Goal: Task Accomplishment & Management: Use online tool/utility

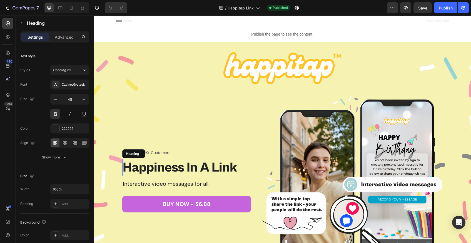
click at [183, 170] on h1 "Happiness In A Link" at bounding box center [186, 167] width 129 height 17
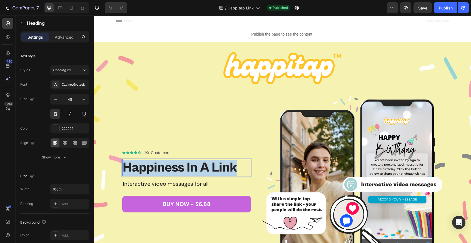
click at [183, 170] on p "Happiness In A Link" at bounding box center [187, 168] width 128 height 16
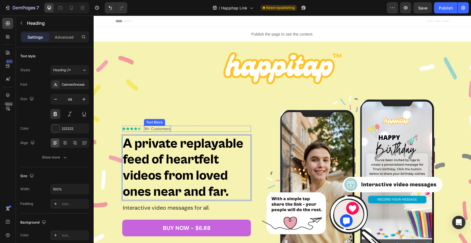
click at [160, 130] on p "1K+ Customers" at bounding box center [158, 128] width 26 height 5
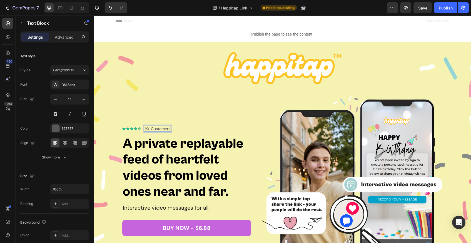
click at [166, 130] on p "1K+ Customers" at bounding box center [158, 128] width 26 height 5
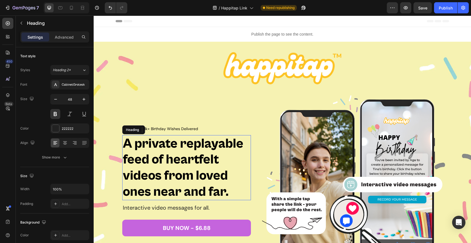
click at [193, 147] on strong "A private replayable feed of heartfelt videos from loved ones near and far." at bounding box center [183, 167] width 121 height 63
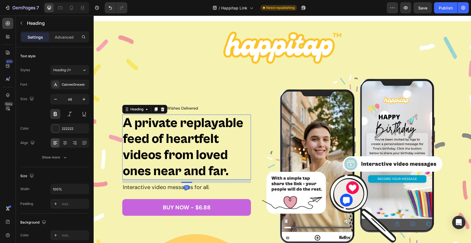
scroll to position [21, 0]
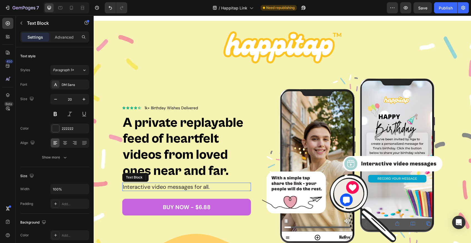
click at [169, 187] on p "Interactive video messages for all." at bounding box center [187, 186] width 128 height 7
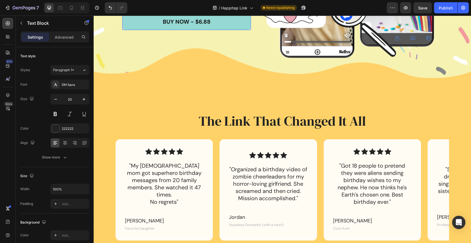
scroll to position [207, 0]
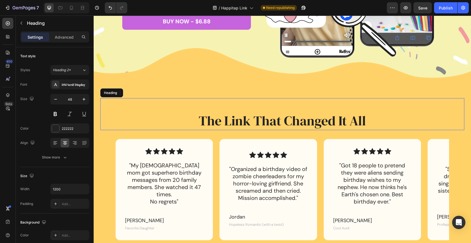
click at [244, 122] on h2 "The Link That Changed It All" at bounding box center [283, 121] width 334 height 18
click at [244, 122] on p "The Link That Changed It All" at bounding box center [282, 120] width 333 height 17
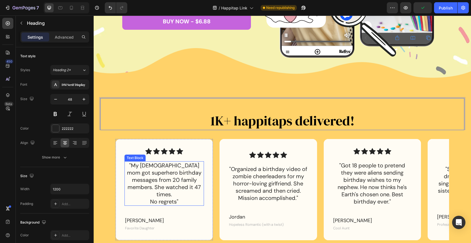
click at [167, 181] on p ""My 80-year-old mom got superhero birthday messages from 20 family members. She…" at bounding box center [164, 183] width 78 height 43
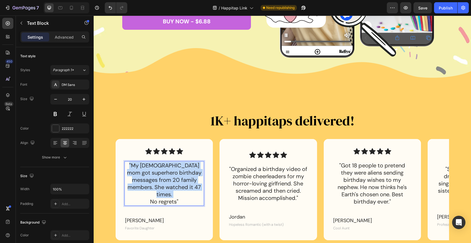
click at [167, 181] on p ""My 80-year-old mom got superhero birthday messages from 20 family members. She…" at bounding box center [164, 183] width 78 height 43
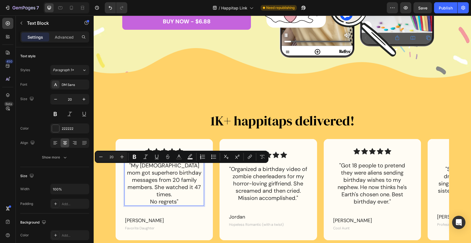
click at [181, 196] on p ""My 80-year-old mom got superhero birthday messages from 20 family members. She…" at bounding box center [164, 183] width 78 height 43
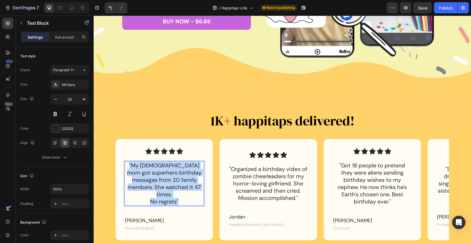
drag, startPoint x: 184, startPoint y: 197, endPoint x: 128, endPoint y: 169, distance: 62.6
click at [128, 169] on p ""My 80-year-old mom got superhero birthday messages from 20 family members. She…" at bounding box center [164, 183] width 78 height 43
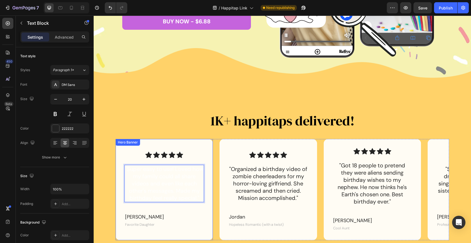
click at [195, 150] on div "Icon Icon Icon Icon Icon Icon List "Super easy to use! Loved how my family coul…" at bounding box center [164, 190] width 97 height 94
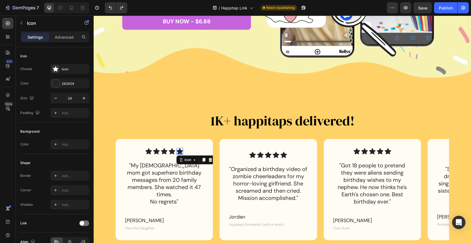
click at [180, 155] on div "Icon 0" at bounding box center [180, 151] width 7 height 7
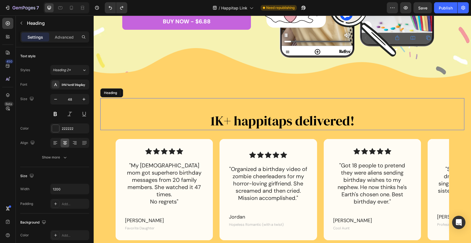
click at [164, 112] on h2 "⁠⁠⁠⁠⁠⁠⁠ 1K+ happitaps delivered!" at bounding box center [283, 121] width 334 height 18
click at [148, 154] on icon at bounding box center [148, 151] width 7 height 6
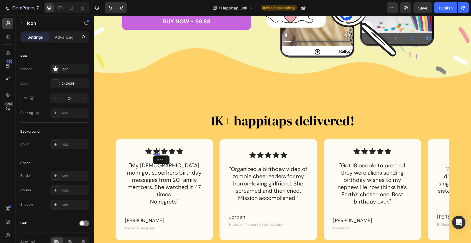
click at [157, 154] on icon at bounding box center [156, 151] width 7 height 6
click at [149, 154] on icon at bounding box center [148, 151] width 7 height 6
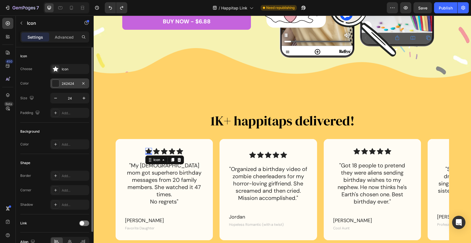
click at [56, 84] on div at bounding box center [55, 83] width 7 height 7
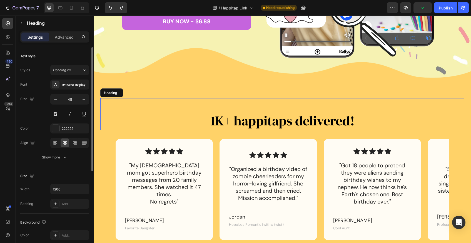
click at [190, 106] on div "⁠⁠⁠⁠⁠⁠⁠ 1K+ happitaps delivered! Heading" at bounding box center [282, 114] width 364 height 32
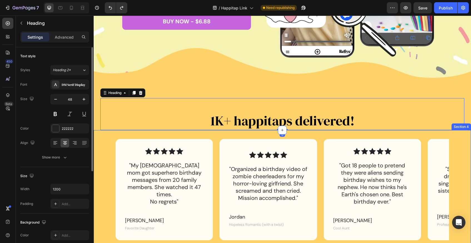
click at [102, 140] on div "Icon Icon Icon Icon Icon Icon List "My 80-year-old mom got superhero birthday m…" at bounding box center [282, 209] width 364 height 140
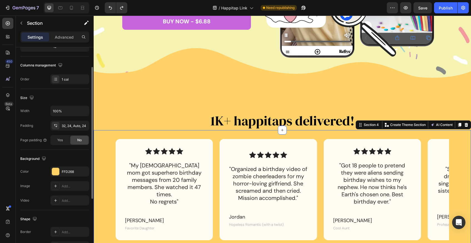
scroll to position [81, 0]
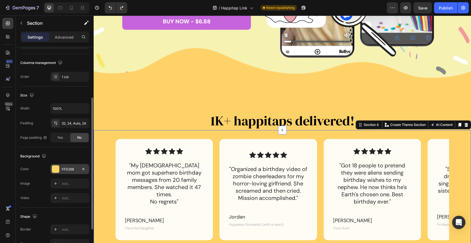
click at [69, 168] on div "FFD268" at bounding box center [70, 169] width 16 height 5
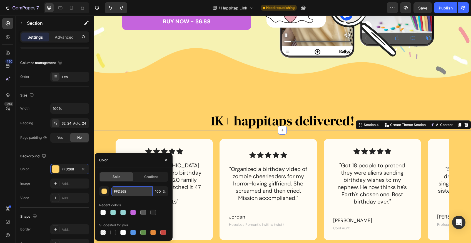
click at [130, 192] on input "FFD268" at bounding box center [132, 191] width 41 height 10
drag, startPoint x: 133, startPoint y: 192, endPoint x: 99, endPoint y: 192, distance: 34.5
click at [99, 192] on div "Solid Gradient FFD268 100 % Recent colors Suggested for you" at bounding box center [134, 204] width 78 height 65
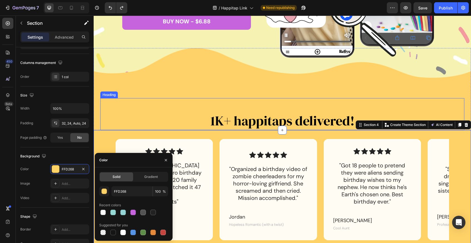
click at [163, 103] on div "⁠⁠⁠⁠⁠⁠⁠ 1K+ happitaps delivered! Heading" at bounding box center [282, 114] width 364 height 32
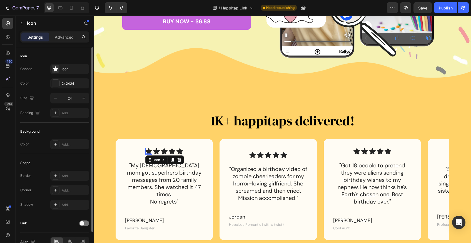
click at [151, 154] on icon at bounding box center [148, 151] width 7 height 6
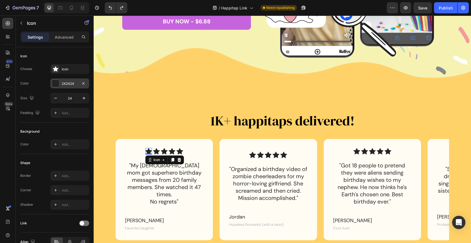
click at [66, 81] on div "242424" at bounding box center [69, 83] width 39 height 10
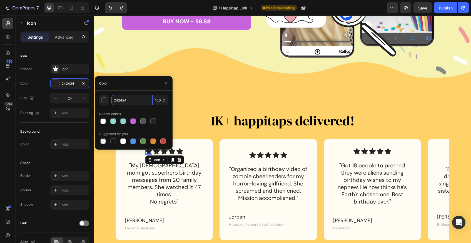
drag, startPoint x: 134, startPoint y: 100, endPoint x: 96, endPoint y: 99, distance: 37.8
click at [96, 99] on div "242424 100 % Recent colors Suggested for you" at bounding box center [134, 120] width 78 height 50
paste input "FFD268"
type input "FFD268"
click at [165, 85] on icon "button" at bounding box center [166, 83] width 4 height 4
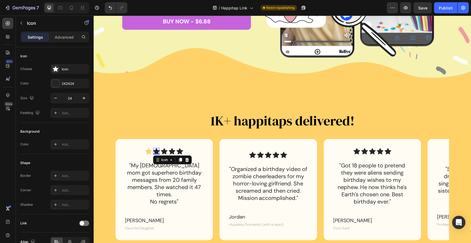
click at [154, 154] on icon at bounding box center [156, 151] width 7 height 6
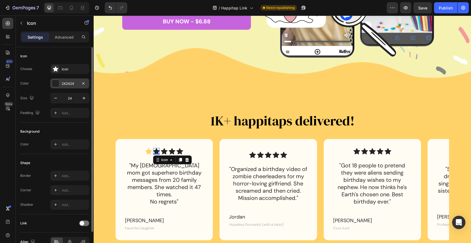
click at [73, 86] on div "242424" at bounding box center [70, 83] width 16 height 5
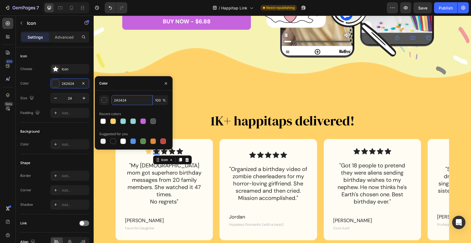
drag, startPoint x: 132, startPoint y: 101, endPoint x: 98, endPoint y: 101, distance: 33.9
click at [98, 101] on div "242424 100 % Recent colors Suggested for you" at bounding box center [134, 120] width 78 height 50
paste input "FFD268"
type input "FFD268"
click at [165, 83] on icon "button" at bounding box center [166, 83] width 4 height 4
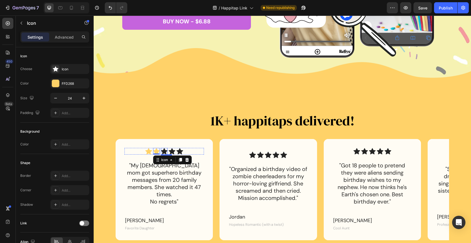
click at [164, 154] on icon at bounding box center [164, 151] width 7 height 6
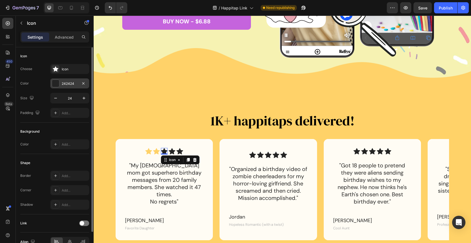
click at [72, 84] on div "242424" at bounding box center [70, 83] width 16 height 5
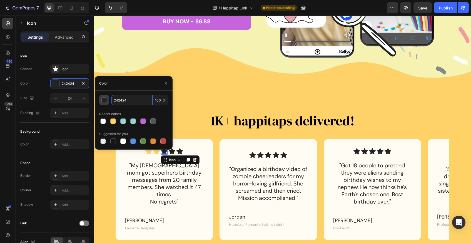
drag, startPoint x: 125, startPoint y: 101, endPoint x: 102, endPoint y: 100, distance: 23.1
click at [102, 100] on div "242424 100 %" at bounding box center [133, 100] width 69 height 10
paste input "FFD268"
type input "FFD268"
click at [165, 85] on icon "button" at bounding box center [166, 83] width 4 height 4
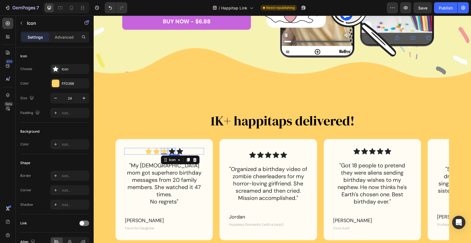
click at [172, 154] on icon at bounding box center [172, 151] width 7 height 6
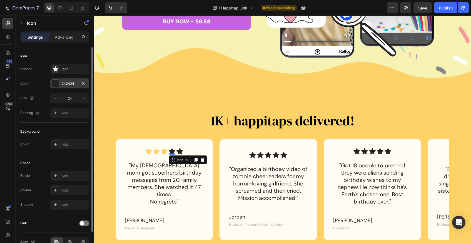
click at [78, 83] on div "242424" at bounding box center [70, 83] width 16 height 5
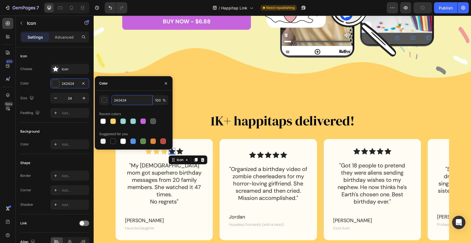
drag, startPoint x: 134, startPoint y: 100, endPoint x: 1, endPoint y: 84, distance: 133.9
click at [88, 97] on div "450 Beta Sections(18) Elements(83) Section Element Hero Section Product Detail …" at bounding box center [47, 130] width 94 height 228
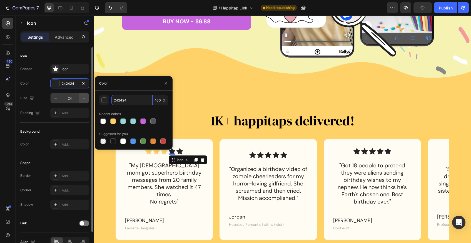
paste input "FFD268"
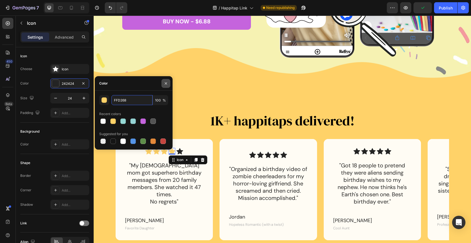
type input "FFD268"
click at [165, 84] on icon "button" at bounding box center [166, 83] width 4 height 4
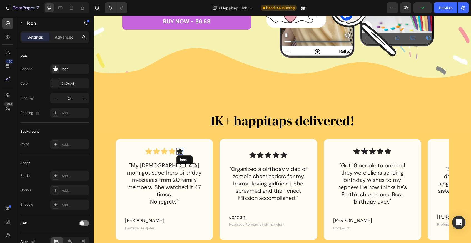
click at [180, 154] on icon at bounding box center [180, 151] width 7 height 6
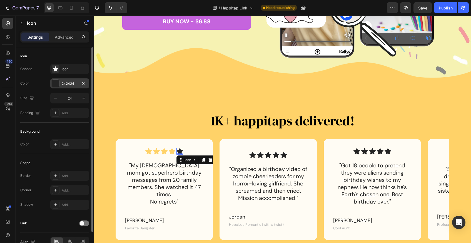
click at [74, 83] on div "242424" at bounding box center [70, 83] width 16 height 5
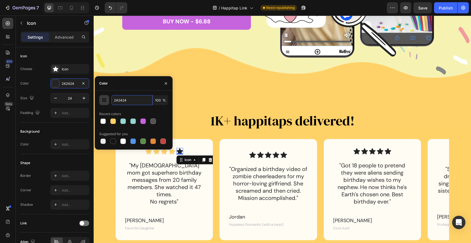
drag, startPoint x: 139, startPoint y: 103, endPoint x: 100, endPoint y: 96, distance: 40.3
click at [100, 96] on div "242424 100 %" at bounding box center [133, 100] width 69 height 10
paste input "FFD268"
type input "FFD268"
click at [165, 83] on icon "button" at bounding box center [166, 83] width 4 height 4
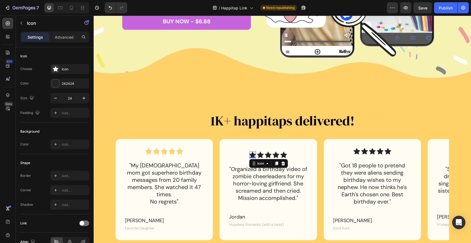
click at [253, 154] on icon at bounding box center [253, 155] width 7 height 6
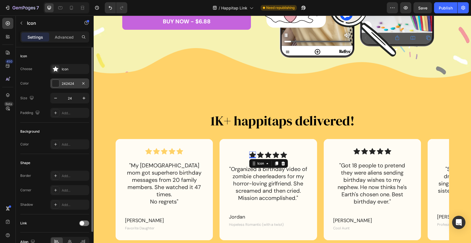
click at [74, 82] on div "242424" at bounding box center [70, 83] width 16 height 5
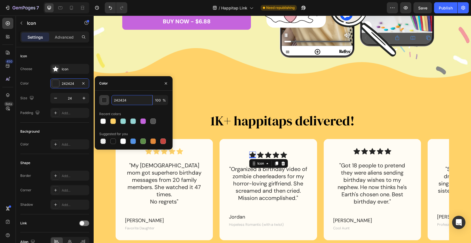
drag, startPoint x: 133, startPoint y: 100, endPoint x: 100, endPoint y: 100, distance: 32.5
click at [100, 100] on div "242424 100 %" at bounding box center [133, 100] width 69 height 10
paste input "FFD268"
type input "FFD268"
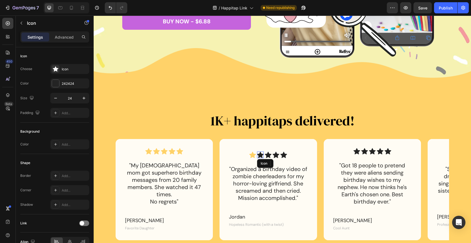
click at [261, 154] on icon at bounding box center [260, 155] width 7 height 6
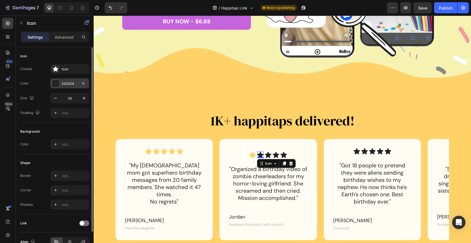
click at [58, 81] on div at bounding box center [55, 83] width 7 height 7
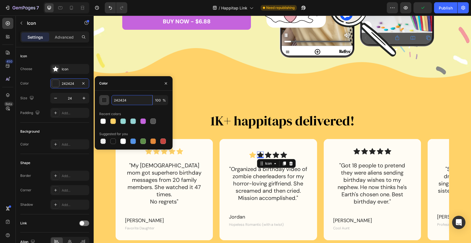
drag, startPoint x: 130, startPoint y: 97, endPoint x: 101, endPoint y: 97, distance: 29.5
click at [101, 97] on div "242424 100 %" at bounding box center [133, 100] width 69 height 10
drag, startPoint x: 220, startPoint y: 114, endPoint x: 95, endPoint y: 98, distance: 126.5
paste input "FFD268"
type input "FFD268"
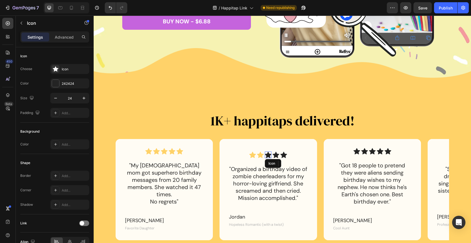
click at [268, 154] on icon at bounding box center [268, 155] width 7 height 6
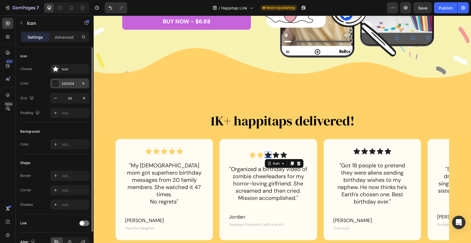
click at [70, 84] on div "242424" at bounding box center [70, 83] width 16 height 5
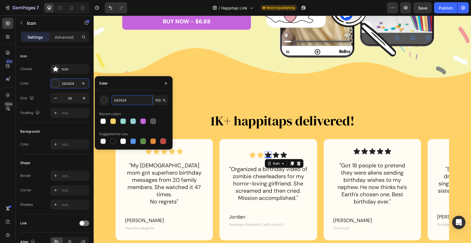
drag, startPoint x: 135, startPoint y: 101, endPoint x: 98, endPoint y: 99, distance: 36.7
click at [98, 99] on div "242424 100 % Recent colors Suggested for you" at bounding box center [134, 120] width 78 height 50
paste input "FFD268"
type input "FFD268"
click at [166, 84] on icon "button" at bounding box center [166, 83] width 2 height 2
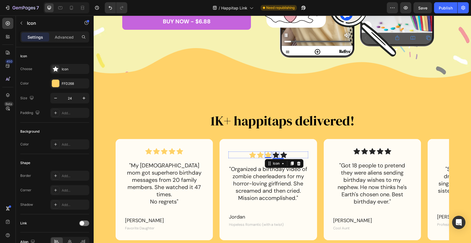
click at [276, 155] on icon at bounding box center [276, 155] width 7 height 6
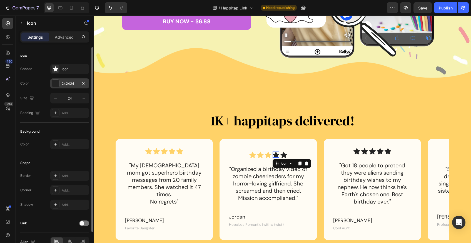
click at [74, 83] on div "242424" at bounding box center [70, 83] width 16 height 5
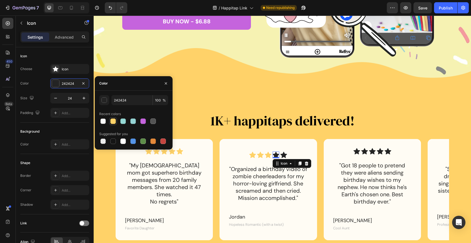
click at [111, 121] on div at bounding box center [113, 121] width 6 height 6
type input "FFD268"
click at [284, 156] on icon at bounding box center [284, 155] width 7 height 6
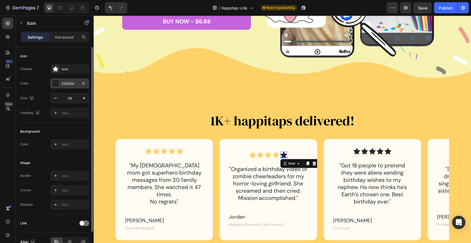
click at [69, 84] on div "242424" at bounding box center [70, 83] width 16 height 5
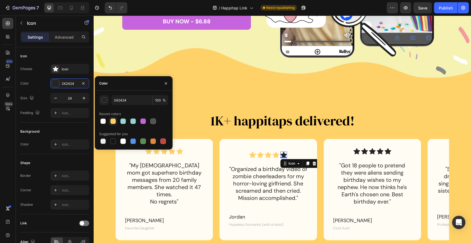
click at [113, 122] on div at bounding box center [113, 121] width 6 height 6
type input "FFD268"
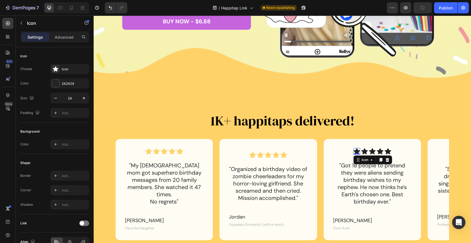
click at [356, 151] on icon at bounding box center [357, 151] width 7 height 6
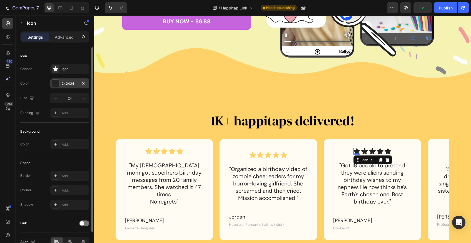
click at [70, 84] on div "242424" at bounding box center [70, 83] width 16 height 5
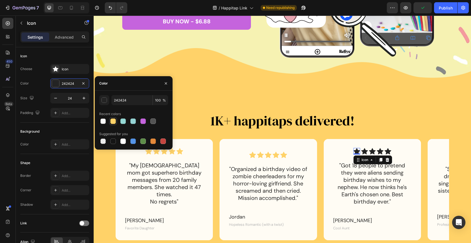
click at [113, 120] on div at bounding box center [113, 121] width 6 height 6
type input "FFD268"
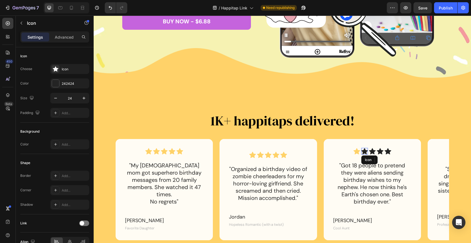
click at [365, 150] on icon at bounding box center [365, 151] width 7 height 6
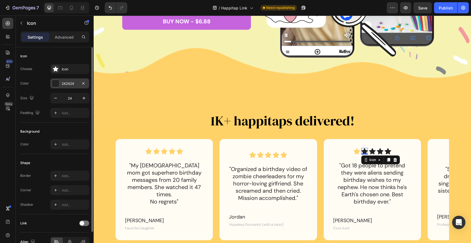
click at [68, 80] on div "242424" at bounding box center [69, 83] width 39 height 10
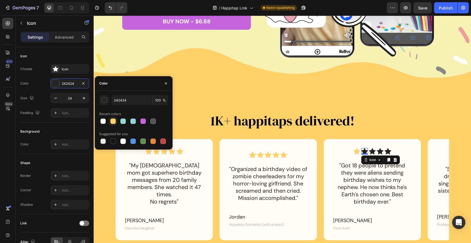
click at [113, 122] on div at bounding box center [113, 121] width 6 height 6
type input "FFD268"
click at [371, 151] on icon at bounding box center [372, 151] width 7 height 6
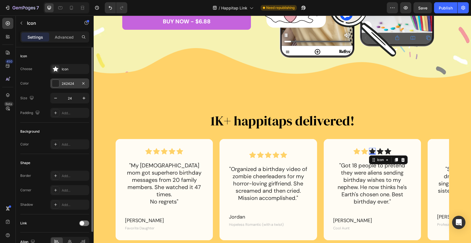
click at [64, 82] on div "242424" at bounding box center [70, 83] width 16 height 5
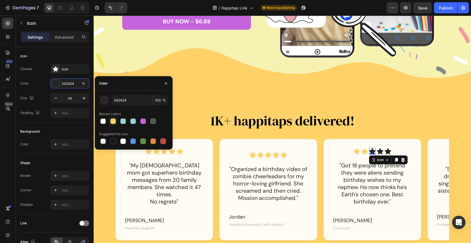
click at [112, 121] on div at bounding box center [113, 121] width 6 height 6
type input "FFD268"
click at [381, 150] on icon at bounding box center [380, 151] width 7 height 6
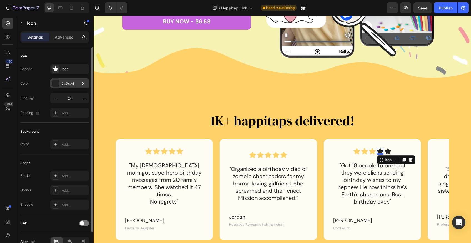
click at [65, 84] on div "242424" at bounding box center [70, 83] width 16 height 5
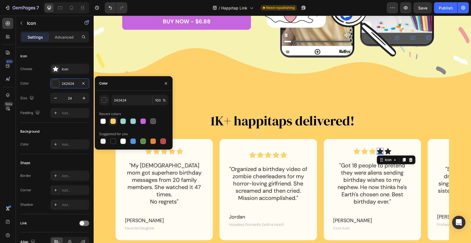
click at [112, 120] on div at bounding box center [113, 121] width 6 height 6
type input "FFD268"
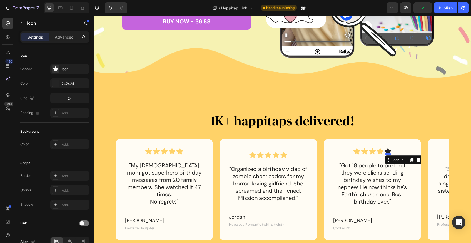
click at [388, 150] on icon at bounding box center [388, 151] width 7 height 6
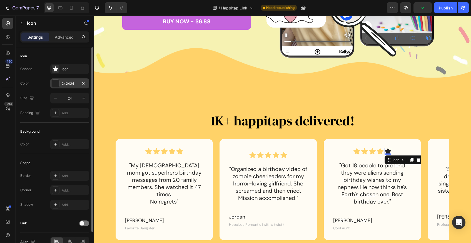
click at [63, 83] on div "242424" at bounding box center [70, 83] width 16 height 5
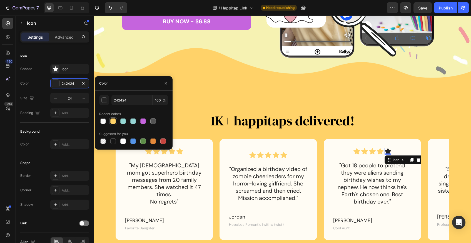
click at [115, 120] on div at bounding box center [113, 121] width 6 height 6
type input "FFD268"
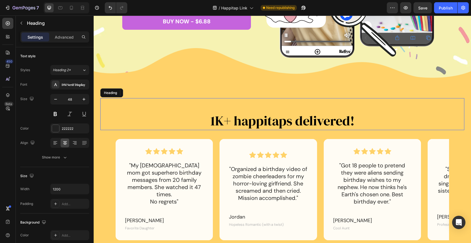
click at [387, 105] on div "⁠⁠⁠⁠⁠⁠⁠ 1K+ happitaps delivered! Heading" at bounding box center [282, 114] width 364 height 32
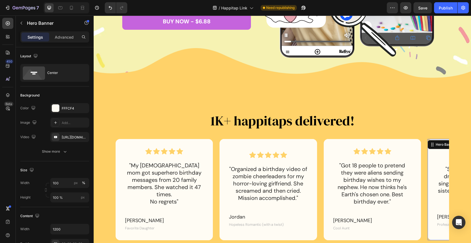
click at [435, 146] on div "Icon Icon Icon Icon Icon Icon List "Spent $6, got 12 friends dressed as Disney …" at bounding box center [476, 189] width 97 height 101
click at [436, 166] on div "Icon Icon Icon Icon Icon Icon List "Spent $6, got 12 friends dressed as Disney …" at bounding box center [476, 190] width 97 height 94
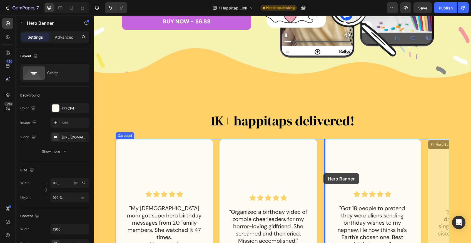
drag, startPoint x: 432, startPoint y: 144, endPoint x: 324, endPoint y: 173, distance: 112.0
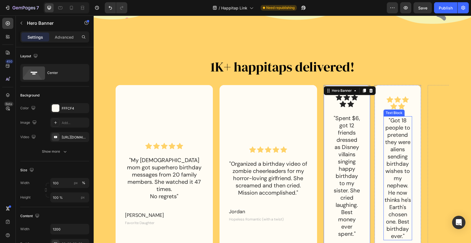
scroll to position [261, 0]
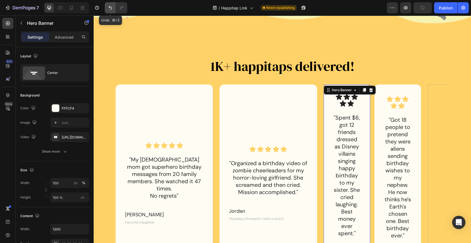
click at [108, 5] on icon "Undo/Redo" at bounding box center [111, 8] width 6 height 6
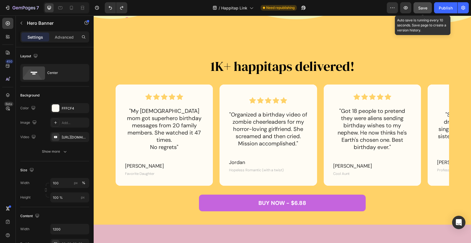
click at [424, 6] on span "Save" at bounding box center [423, 8] width 9 height 5
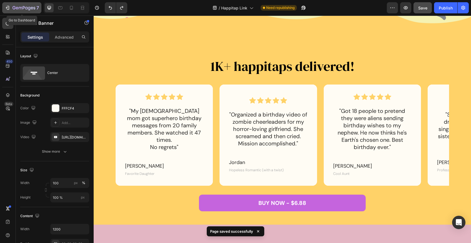
click at [9, 8] on icon "button" at bounding box center [8, 8] width 6 height 6
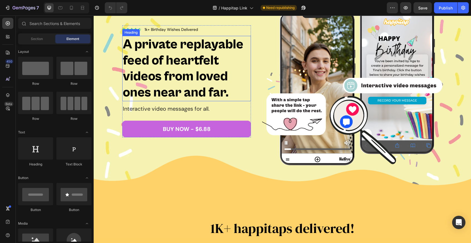
scroll to position [55, 0]
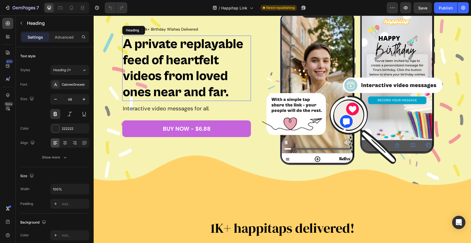
click at [199, 100] on strong "A private replayable feed of heartfelt videos from loved ones near and far." at bounding box center [183, 67] width 121 height 63
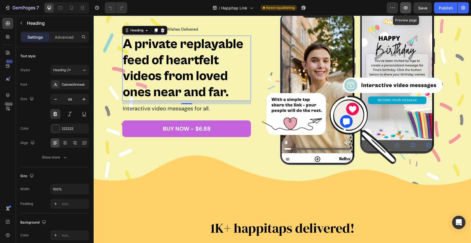
click at [407, 6] on icon "button" at bounding box center [406, 8] width 6 height 6
click at [8, 9] on icon "button" at bounding box center [8, 8] width 6 height 6
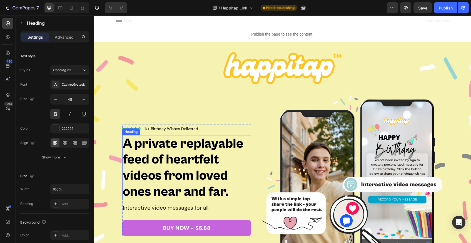
click at [168, 151] on strong "A private replayable feed of heartfelt videos from loved ones near and far." at bounding box center [183, 167] width 121 height 63
click at [177, 163] on strong "A private replayable feed of heartfelt videos from loved ones near and far." at bounding box center [183, 167] width 121 height 63
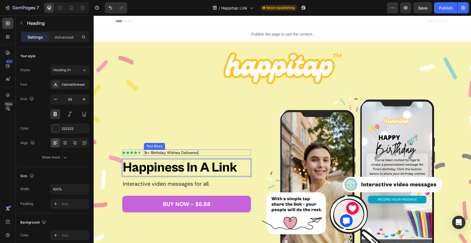
click at [162, 152] on span "1k+ Birthday Wishes Delivered" at bounding box center [172, 152] width 54 height 5
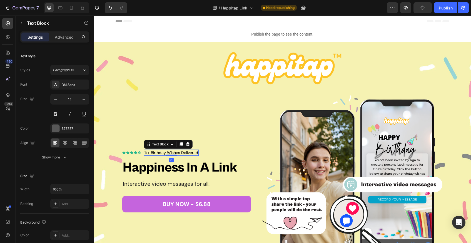
click at [162, 152] on span "1k+ Birthday Wishes Delivered" at bounding box center [172, 152] width 54 height 5
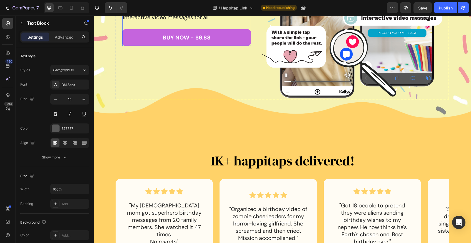
scroll to position [172, 0]
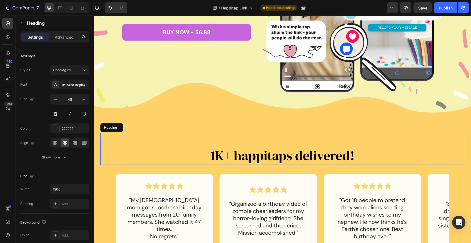
click at [255, 157] on span "1K+ happitaps delivered!" at bounding box center [283, 155] width 144 height 18
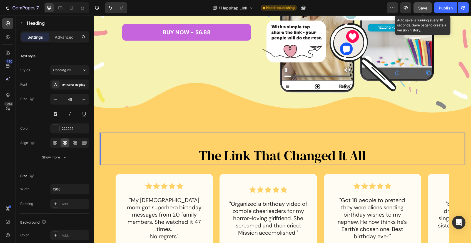
click at [428, 10] on span "Save" at bounding box center [423, 8] width 9 height 5
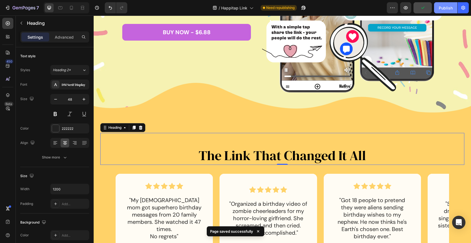
click at [446, 6] on div "Publish" at bounding box center [446, 8] width 14 height 6
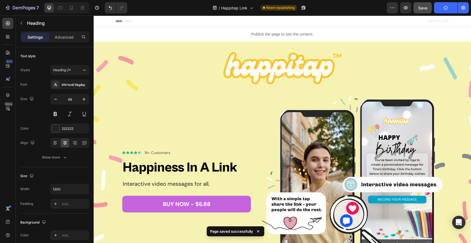
scroll to position [0, 0]
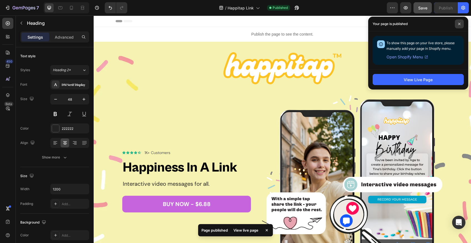
click at [459, 25] on span at bounding box center [459, 23] width 9 height 9
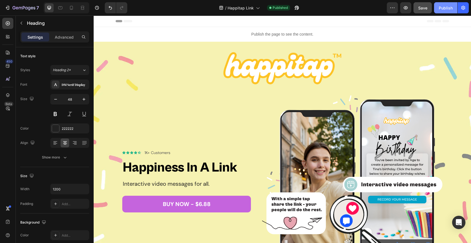
click at [442, 6] on div "Publish" at bounding box center [446, 8] width 14 height 6
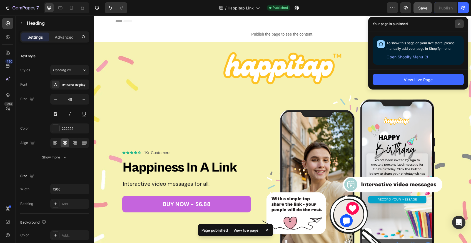
click at [461, 24] on icon at bounding box center [459, 24] width 3 height 3
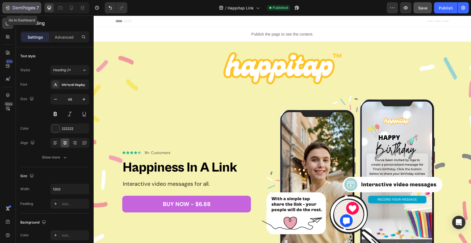
click at [16, 8] on icon "button" at bounding box center [24, 8] width 23 height 5
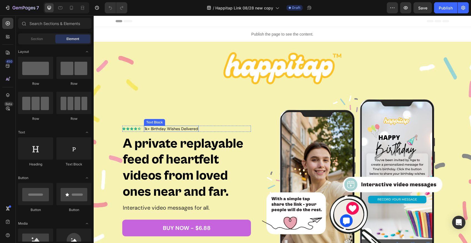
click at [174, 129] on span "1k+ Birthday Wishes Delivered" at bounding box center [172, 128] width 54 height 5
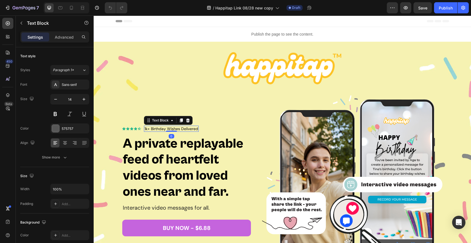
click at [174, 129] on span "1k+ Birthday Wishes Delivered" at bounding box center [172, 128] width 54 height 5
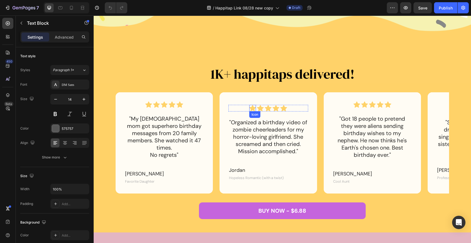
scroll to position [257, 0]
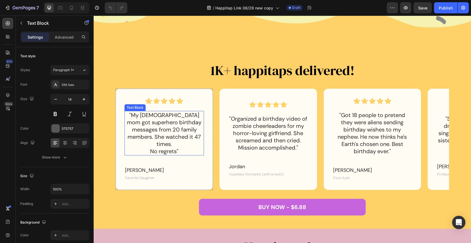
click at [162, 133] on p ""My 80-year-old mom got superhero birthday messages from 20 family members. She…" at bounding box center [164, 133] width 78 height 43
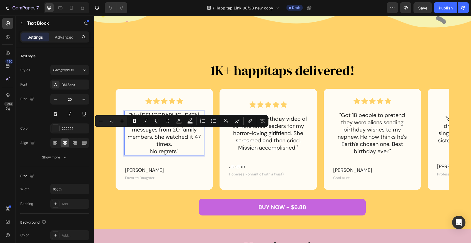
click at [172, 132] on p ""My 80-year-old mom got superhero birthday messages from 20 family members. She…" at bounding box center [164, 133] width 78 height 43
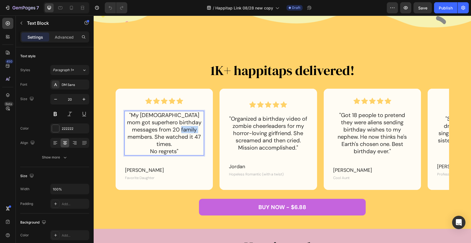
click at [172, 132] on p ""My 80-year-old mom got superhero birthday messages from 20 family members. She…" at bounding box center [164, 133] width 78 height 43
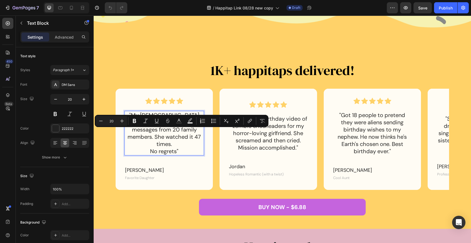
click at [184, 141] on p ""My 80-year-old mom got superhero birthday messages from 20 family members. She…" at bounding box center [164, 133] width 78 height 43
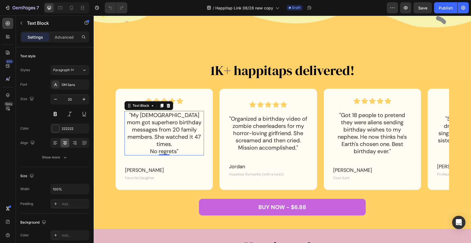
click at [162, 127] on p ""My 80-year-old mom got superhero birthday messages from 20 family members. She…" at bounding box center [164, 133] width 78 height 43
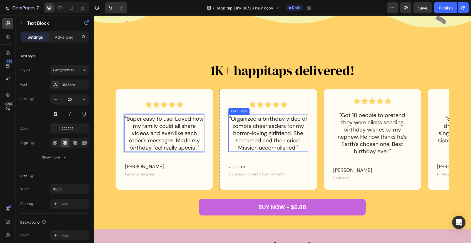
click at [261, 135] on p ""Organized a birthday video of zombie cheerleaders for my horror-loving girlfri…" at bounding box center [268, 133] width 78 height 36
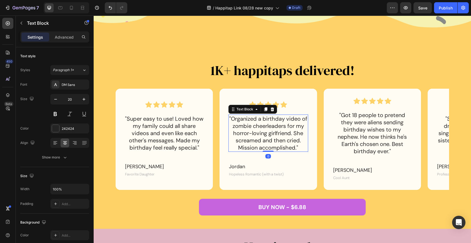
click at [261, 135] on p ""Organized a birthday video of zombie cheerleaders for my horror-loving girlfri…" at bounding box center [268, 133] width 78 height 36
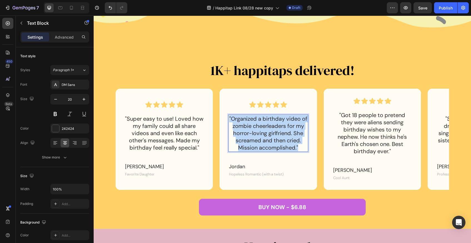
click at [261, 135] on p ""Organized a birthday video of zombie cheerleaders for my horror-loving girlfri…" at bounding box center [268, 133] width 78 height 36
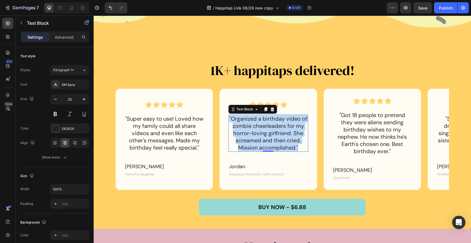
click at [259, 128] on p ""Organized a birthday video of zombie cheerleaders for my horror-loving girlfri…" at bounding box center [268, 133] width 78 height 36
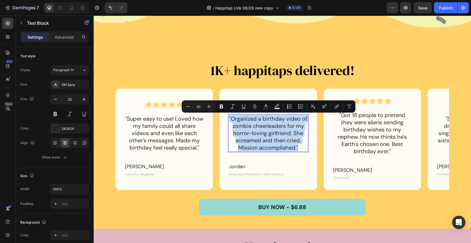
click at [259, 128] on p ""Organized a birthday video of zombie cheerleaders for my horror-loving girlfri…" at bounding box center [268, 133] width 78 height 36
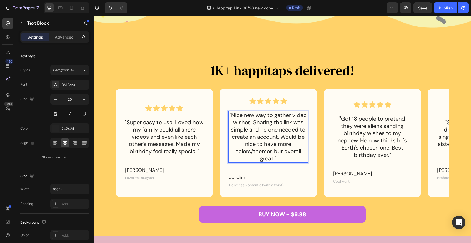
click at [276, 153] on p ""Nice new way to gather video wishes. Sharing the link was simple and no one ne…" at bounding box center [268, 137] width 78 height 51
drag, startPoint x: 272, startPoint y: 151, endPoint x: 251, endPoint y: 151, distance: 20.6
click at [251, 151] on p ""Nice new way to gather video wishes. Sharing the link was simple and no one ne…" at bounding box center [268, 137] width 78 height 51
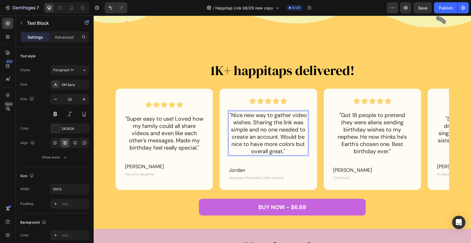
click at [290, 147] on p ""Nice new way to gather video wishes. Sharing the link was simple and no one ne…" at bounding box center [268, 133] width 78 height 43
click at [293, 144] on p ""Nice new way to gather video wishes. Sharing the link was simple and no one ne…" at bounding box center [268, 133] width 78 height 43
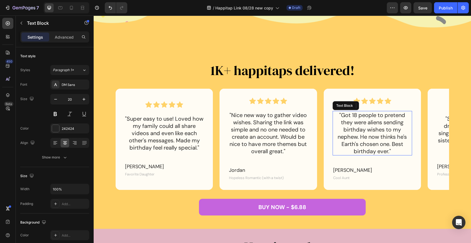
click at [359, 142] on p ""Got 18 people to pretend they were aliens sending birthday wishes to my nephew…" at bounding box center [373, 133] width 78 height 43
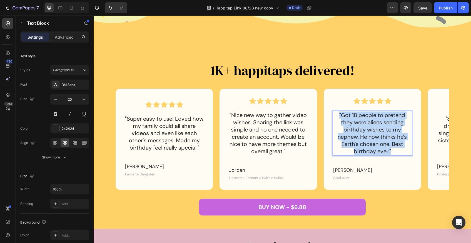
click at [359, 142] on p ""Got 18 people to pretend they were aliens sending birthday wishes to my nephew…" at bounding box center [373, 133] width 78 height 43
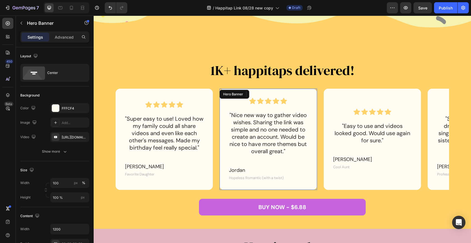
click at [274, 157] on div "Icon Icon Icon Icon Icon Icon List "Nice new way to gather video wishes. Sharin…" at bounding box center [269, 139] width 80 height 83
click at [280, 142] on p ""Nice new way to gather video wishes. Sharing the link was simple and no one ne…" at bounding box center [268, 133] width 78 height 43
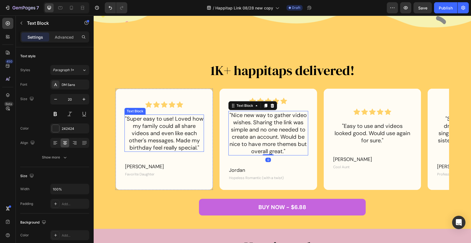
click at [166, 143] on p ""Super easy to use! Loved how my family could all share videos and even like ea…" at bounding box center [164, 133] width 78 height 36
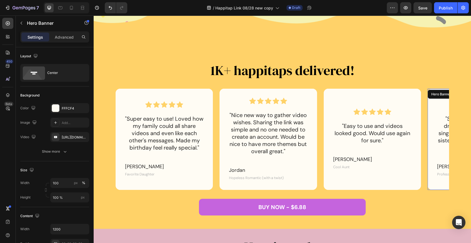
click at [438, 95] on div "Hero Banner" at bounding box center [443, 94] width 30 height 9
click at [437, 108] on div "Icon Icon Icon Icon Icon Icon List" at bounding box center [477, 104] width 80 height 7
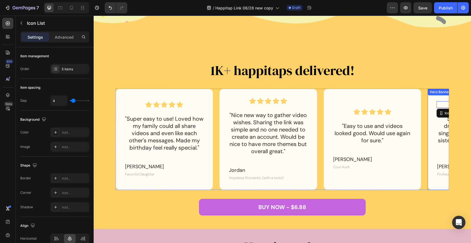
click at [432, 104] on div "Icon Icon Icon Icon Icon Icon List 24 "Spent $6, got 12 friends dressed as Disn…" at bounding box center [476, 139] width 97 height 94
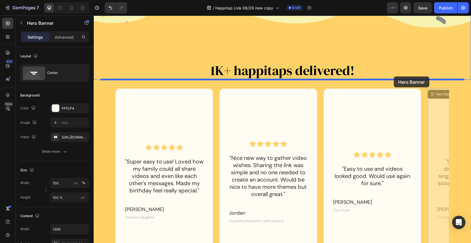
drag, startPoint x: 433, startPoint y: 96, endPoint x: 394, endPoint y: 76, distance: 43.5
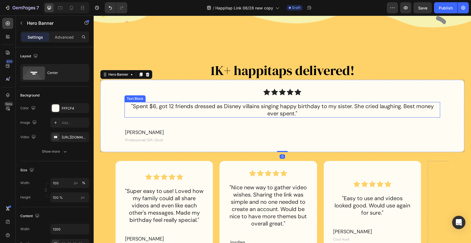
click at [283, 115] on p ""Spent $6, got 12 friends dressed as Disney villains singing happy birthday to …" at bounding box center [282, 110] width 315 height 14
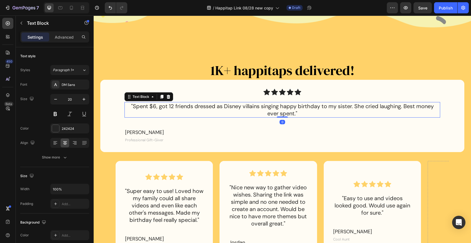
click at [303, 107] on p ""Spent $6, got 12 friends dressed as Disney villains singing happy birthday to …" at bounding box center [282, 110] width 315 height 14
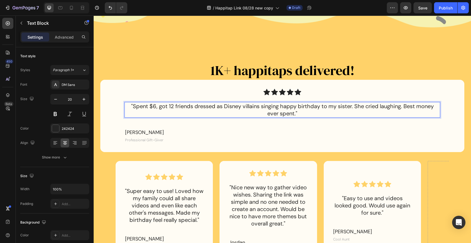
click at [323, 111] on p ""Spent $6, got 12 friends dressed as Disney villains singing happy birthday to …" at bounding box center [282, 110] width 315 height 14
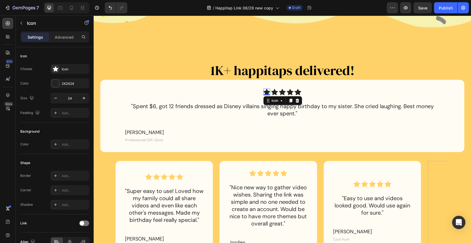
click at [266, 94] on div "Icon 0" at bounding box center [267, 92] width 7 height 7
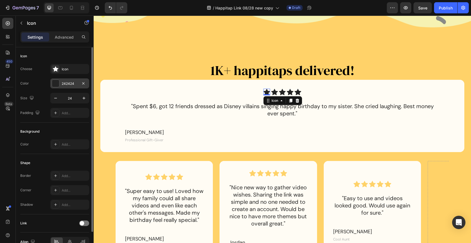
click at [65, 82] on div "242424" at bounding box center [70, 83] width 16 height 5
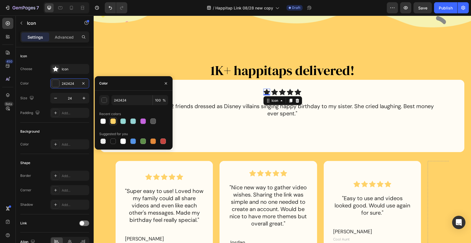
click at [115, 122] on div at bounding box center [113, 121] width 6 height 6
type input "FFD268"
click at [274, 92] on icon at bounding box center [274, 92] width 7 height 6
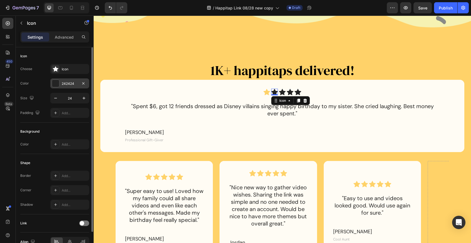
click at [64, 82] on div "242424" at bounding box center [70, 83] width 16 height 5
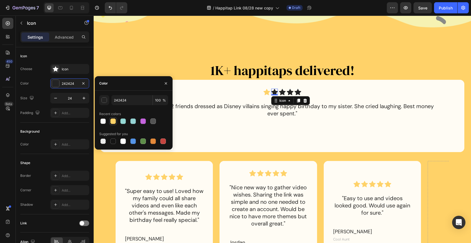
click at [114, 122] on div at bounding box center [113, 121] width 6 height 6
type input "FFD268"
click at [282, 92] on icon at bounding box center [282, 92] width 7 height 6
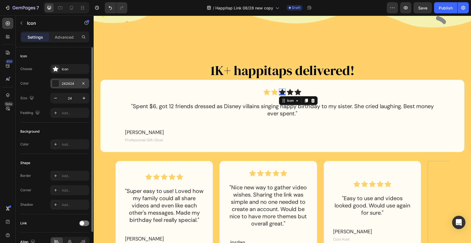
click at [65, 84] on div "242424" at bounding box center [70, 83] width 16 height 5
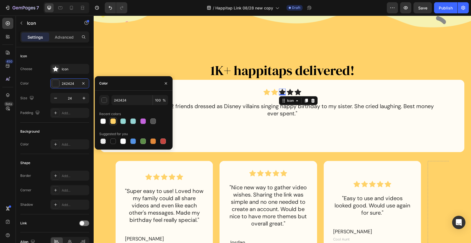
click at [112, 121] on div at bounding box center [113, 121] width 6 height 6
type input "FFD268"
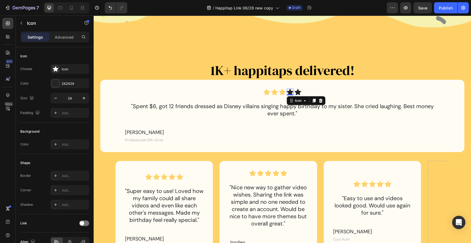
click at [290, 92] on icon at bounding box center [290, 92] width 7 height 6
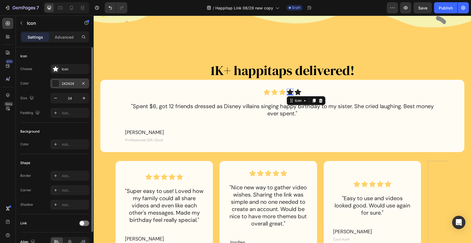
click at [60, 82] on div "242424" at bounding box center [69, 83] width 39 height 10
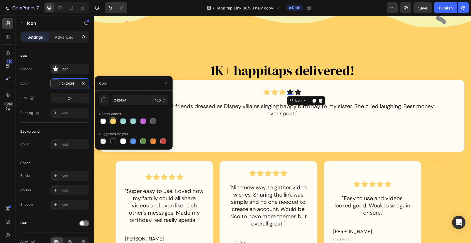
click at [112, 118] on div at bounding box center [113, 121] width 6 height 6
type input "FFD268"
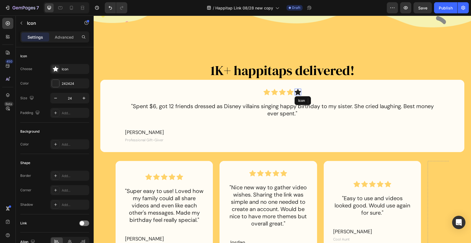
click at [297, 92] on icon at bounding box center [298, 92] width 7 height 6
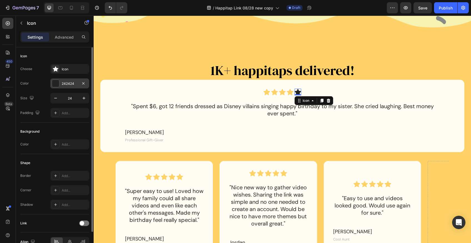
click at [64, 84] on div "242424" at bounding box center [70, 83] width 16 height 5
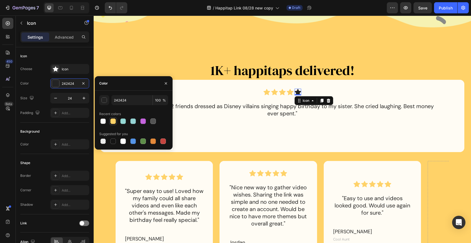
click at [112, 122] on div at bounding box center [113, 121] width 6 height 6
type input "FFD268"
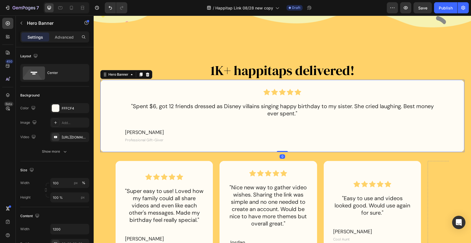
click at [321, 83] on div "Icon Icon Icon Icon Icon Icon List "Spent $6, got 12 friends dressed as Disney …" at bounding box center [283, 116] width 334 height 72
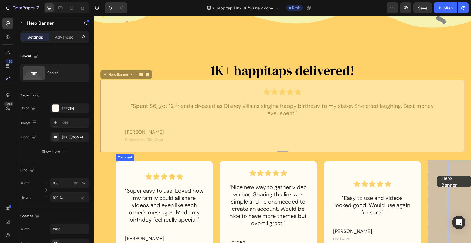
drag, startPoint x: 105, startPoint y: 76, endPoint x: 438, endPoint y: 176, distance: 347.8
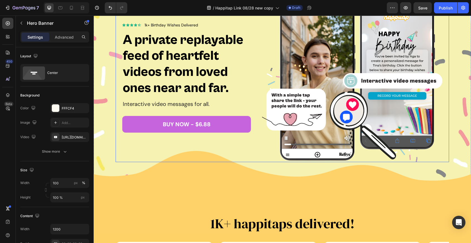
scroll to position [111, 0]
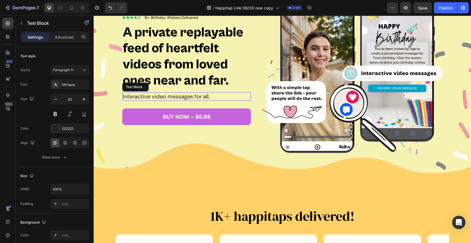
click at [217, 95] on p "Interactive video messages for all." at bounding box center [187, 96] width 128 height 7
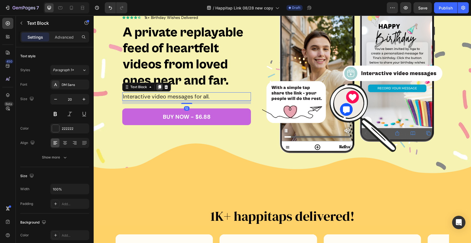
click at [159, 87] on icon at bounding box center [159, 87] width 3 height 4
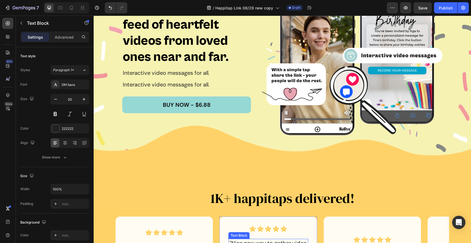
scroll to position [125, 0]
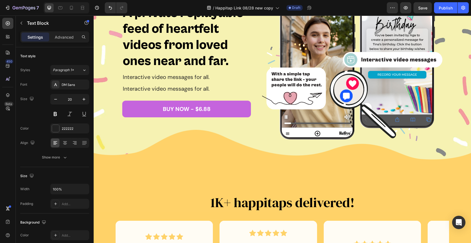
click at [129, 88] on p "Interactive video messages for all." at bounding box center [187, 88] width 128 height 7
click at [179, 90] on p "Interactive video messages for all." at bounding box center [187, 88] width 128 height 7
click at [216, 88] on p "Interactive video messages for all." at bounding box center [187, 88] width 128 height 7
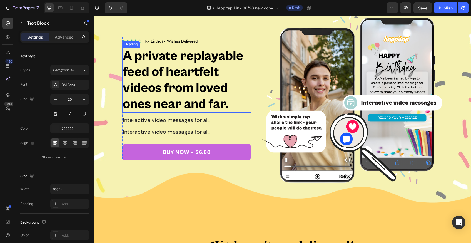
scroll to position [78, 0]
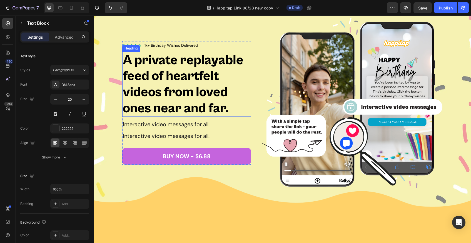
click at [199, 83] on strong "A private replayable feed of heartfelt videos from loved ones near and far." at bounding box center [183, 84] width 121 height 63
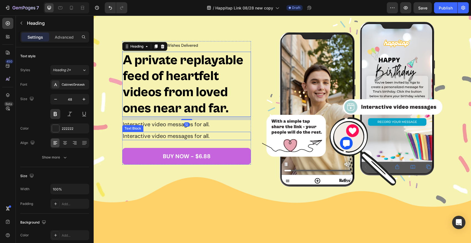
click at [212, 132] on div "Interactive video messages for all." at bounding box center [186, 136] width 129 height 8
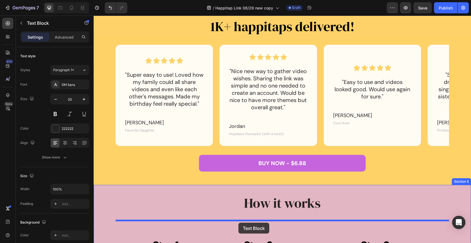
scroll to position [302, 0]
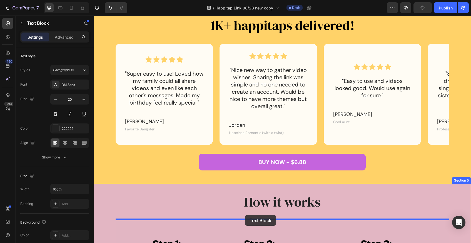
drag, startPoint x: 126, startPoint y: 126, endPoint x: 246, endPoint y: 216, distance: 149.7
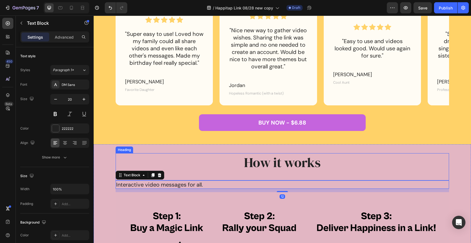
scroll to position [342, 0]
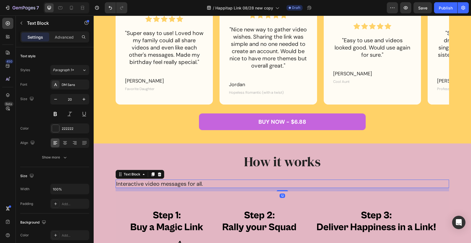
click at [181, 185] on p "Interactive video messages for all." at bounding box center [282, 183] width 333 height 7
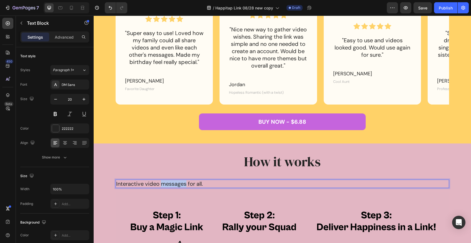
click at [181, 185] on p "Interactive video messages for all." at bounding box center [282, 183] width 333 height 7
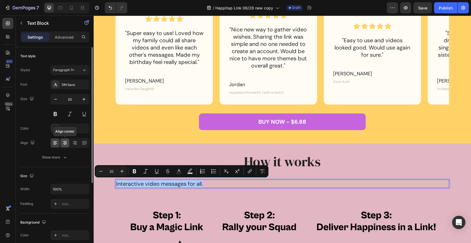
click at [66, 144] on icon at bounding box center [65, 143] width 4 height 1
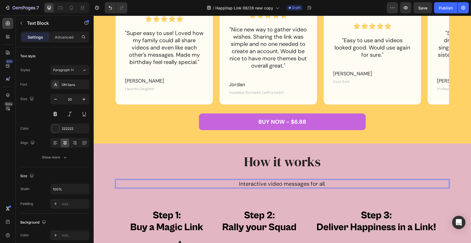
click at [273, 183] on p "Interactive video messages for all." at bounding box center [282, 183] width 333 height 7
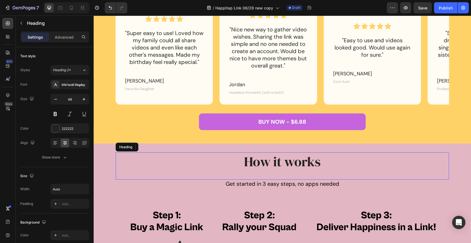
click at [349, 160] on div "How it works" at bounding box center [283, 161] width 334 height 18
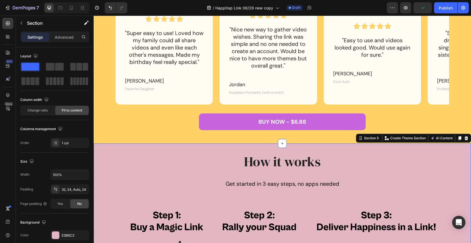
click at [357, 189] on div "How it works Heading Get started in 3 easy steps, no apps needed Text Block Ima…" at bounding box center [283, 241] width 334 height 179
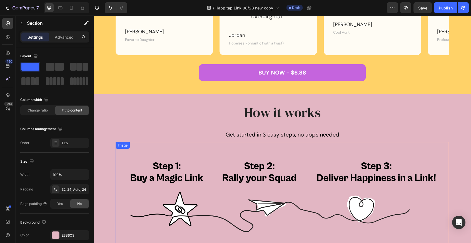
scroll to position [391, 0]
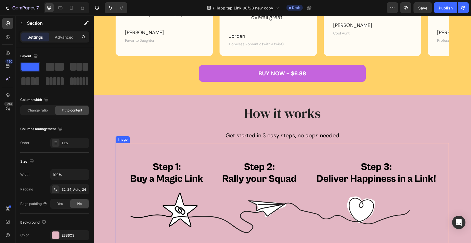
click at [270, 174] on img at bounding box center [283, 192] width 334 height 98
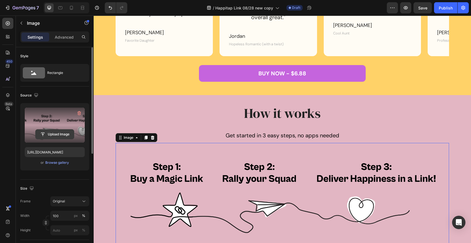
click at [53, 134] on input "file" at bounding box center [55, 134] width 38 height 9
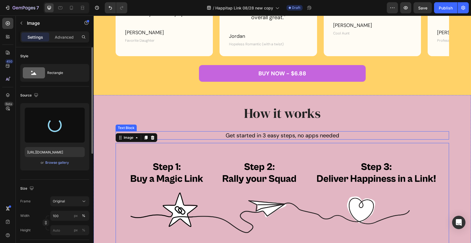
type input "https://cdn.shopify.com/s/files/1/0865/7957/7130/files/gempages_575595159526310…"
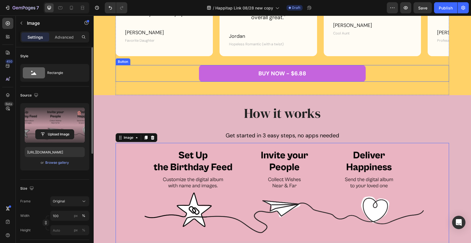
click at [402, 81] on div "BUY NOW - $6.88 Button" at bounding box center [283, 73] width 334 height 17
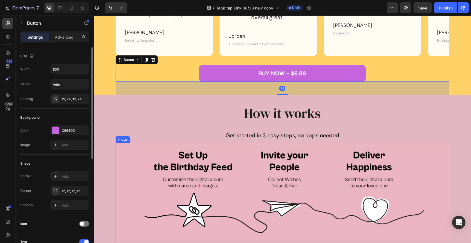
click at [133, 154] on img at bounding box center [283, 192] width 334 height 98
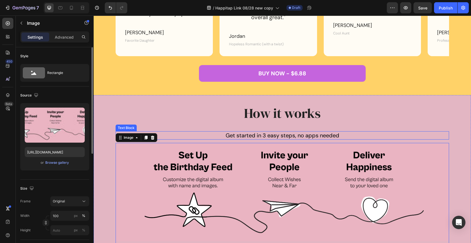
click at [181, 110] on div "How it works" at bounding box center [283, 113] width 334 height 18
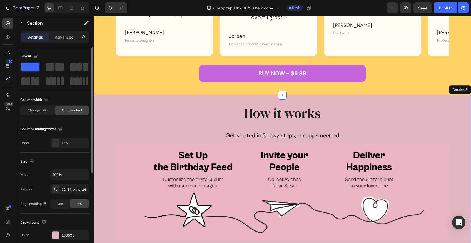
click at [108, 157] on div "How it works Heading 0 Get started in 3 easy steps, no apps needed Text Block I…" at bounding box center [283, 188] width 378 height 187
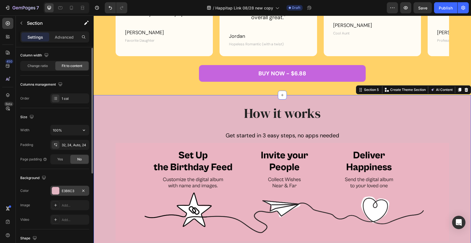
scroll to position [47, 0]
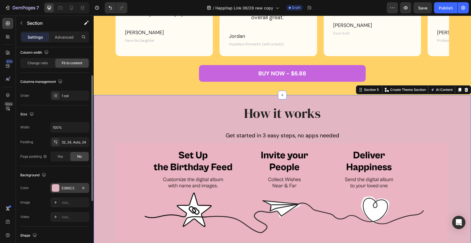
click at [70, 190] on div "E3B6C3" at bounding box center [70, 188] width 16 height 5
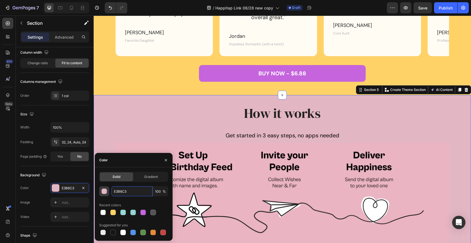
drag, startPoint x: 133, startPoint y: 193, endPoint x: 107, endPoint y: 191, distance: 26.5
click at [107, 191] on div "E3B6C3 100 %" at bounding box center [133, 191] width 69 height 10
paste input "e2b6c"
type input "E2B6C3"
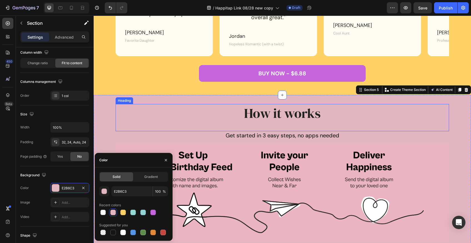
click at [208, 112] on div "How it works" at bounding box center [283, 113] width 334 height 18
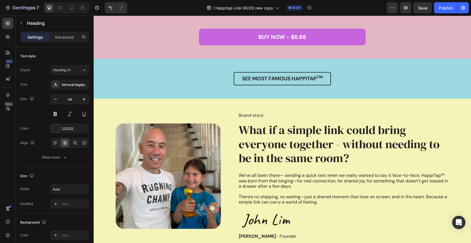
scroll to position [624, 0]
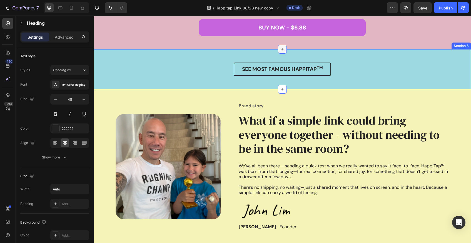
click at [284, 48] on icon at bounding box center [282, 49] width 4 height 4
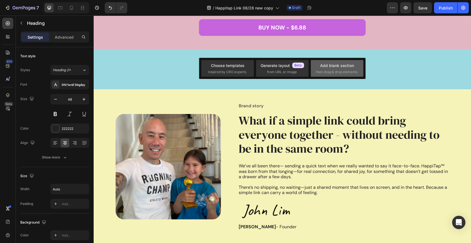
click at [334, 68] on div "Add blank section" at bounding box center [337, 66] width 34 height 6
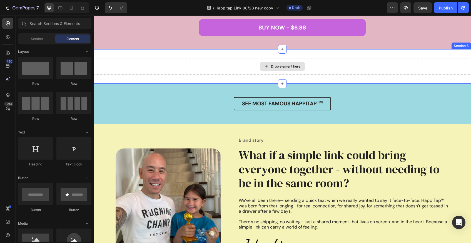
click at [279, 65] on div "Drop element here" at bounding box center [285, 66] width 29 height 4
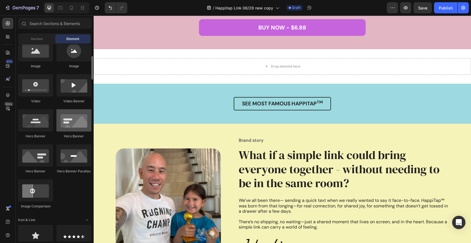
scroll to position [179, 0]
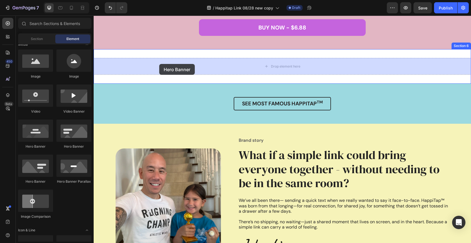
drag, startPoint x: 164, startPoint y: 148, endPoint x: 159, endPoint y: 64, distance: 83.8
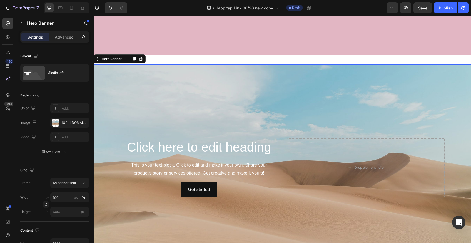
scroll to position [722, 0]
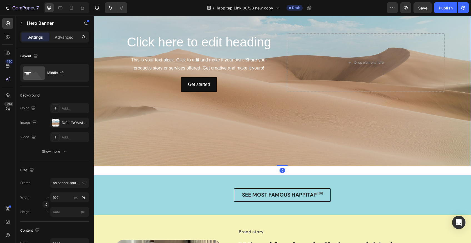
drag, startPoint x: 282, startPoint y: 166, endPoint x: 281, endPoint y: 103, distance: 62.9
click at [281, 103] on div "Click here to edit heading Heading This is your text block. Click to edit and m…" at bounding box center [283, 62] width 378 height 207
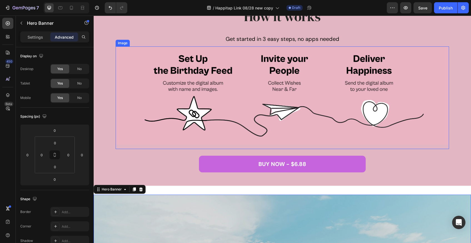
scroll to position [483, 0]
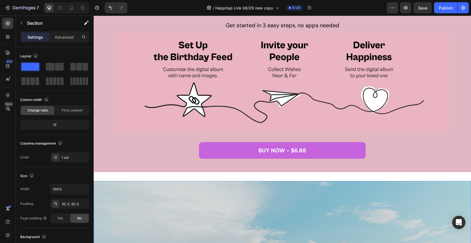
scroll to position [492, 0]
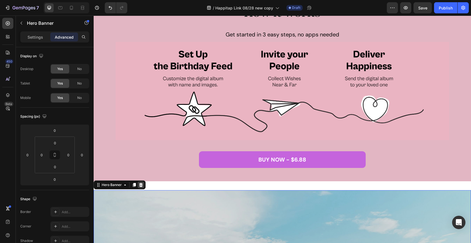
click at [142, 184] on icon at bounding box center [141, 185] width 4 height 4
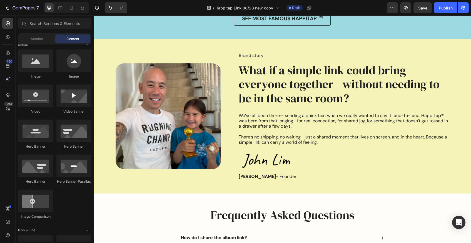
scroll to position [713, 0]
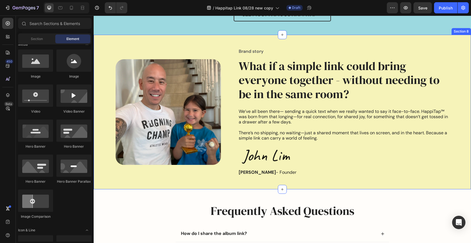
click at [215, 38] on div "Image Row Brand story Text Block What if a simple link could bring everyone tog…" at bounding box center [283, 112] width 378 height 155
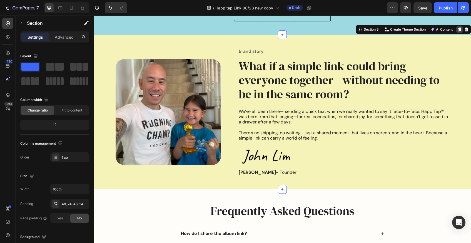
click at [460, 30] on icon at bounding box center [460, 30] width 3 height 4
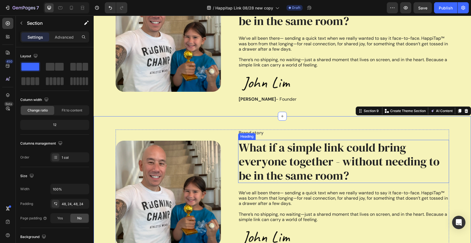
scroll to position [777, 0]
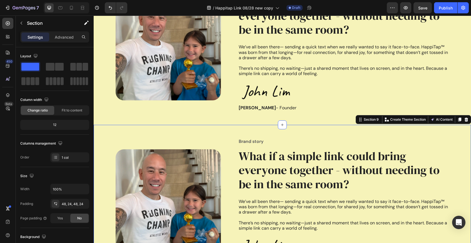
click at [103, 137] on div "Image Row Brand story Text Block What if a simple link could bring everyone tog…" at bounding box center [283, 202] width 378 height 155
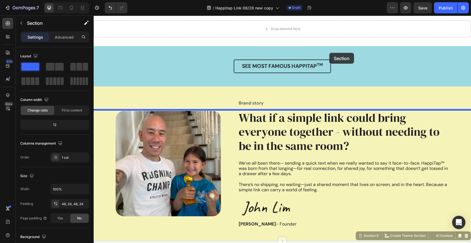
scroll to position [535, 0]
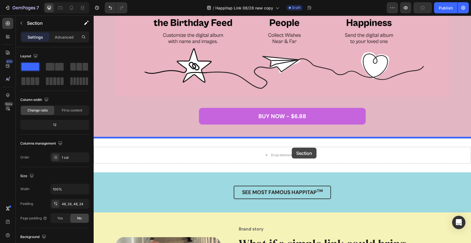
drag, startPoint x: 366, startPoint y: 119, endPoint x: 291, endPoint y: 148, distance: 80.1
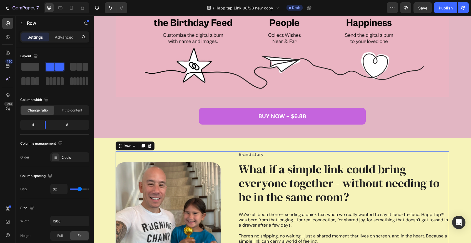
click at [205, 156] on div "Image Row" at bounding box center [168, 215] width 105 height 128
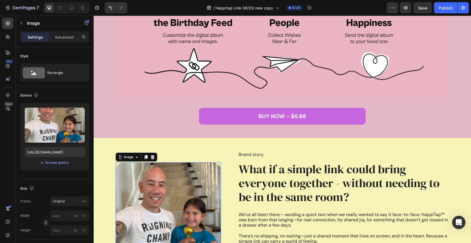
click at [215, 172] on img at bounding box center [168, 214] width 105 height 105
click at [152, 158] on icon at bounding box center [153, 157] width 4 height 4
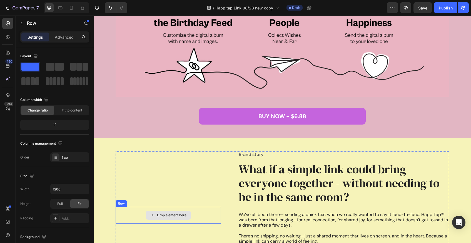
click at [202, 212] on div "Drop element here" at bounding box center [168, 215] width 105 height 17
click at [126, 201] on div "Row" at bounding box center [127, 201] width 9 height 5
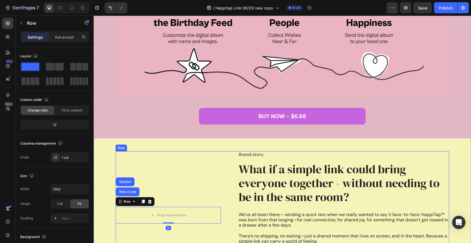
click at [200, 173] on div "Drop element here Row Row 2 cols Section 0" at bounding box center [168, 215] width 105 height 128
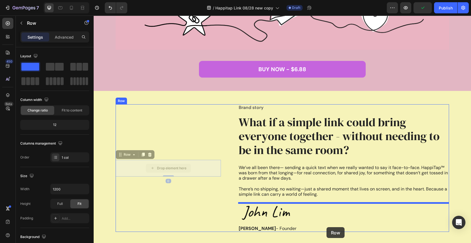
scroll to position [607, 0]
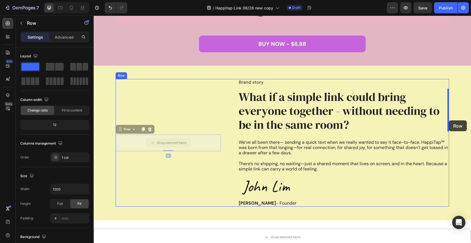
drag, startPoint x: 126, startPoint y: 213, endPoint x: 449, endPoint y: 120, distance: 336.6
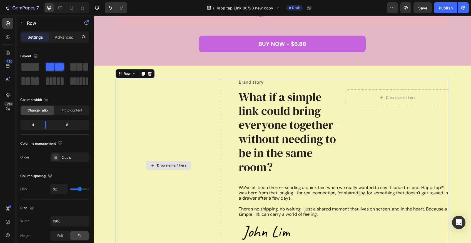
click at [192, 87] on div "Drop element here" at bounding box center [168, 165] width 105 height 173
click at [30, 68] on span at bounding box center [30, 67] width 18 height 8
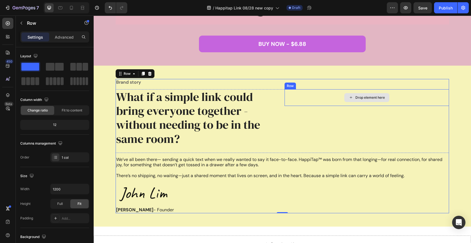
click at [329, 97] on div "Drop element here" at bounding box center [367, 97] width 165 height 17
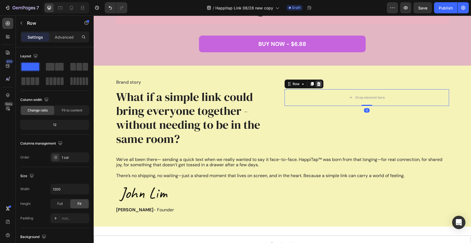
click at [319, 82] on icon at bounding box center [319, 84] width 4 height 4
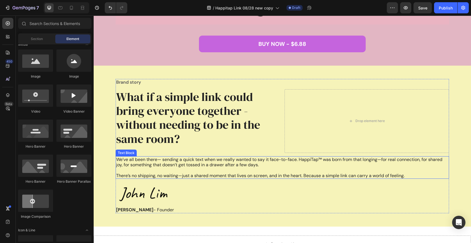
click at [312, 170] on p at bounding box center [282, 170] width 333 height 5
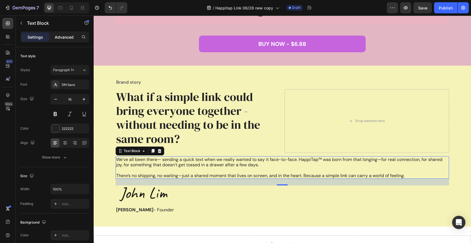
click at [64, 38] on p "Advanced" at bounding box center [64, 37] width 19 height 6
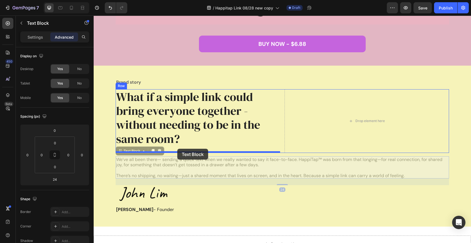
drag, startPoint x: 121, startPoint y: 151, endPoint x: 177, endPoint y: 149, distance: 56.2
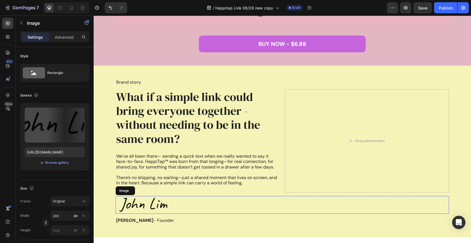
click at [171, 201] on div at bounding box center [283, 205] width 334 height 18
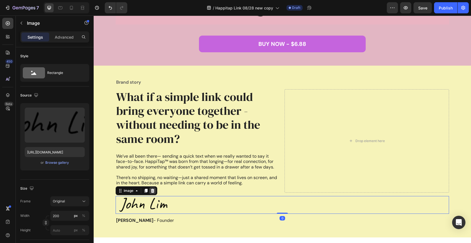
click at [154, 190] on icon at bounding box center [153, 191] width 4 height 4
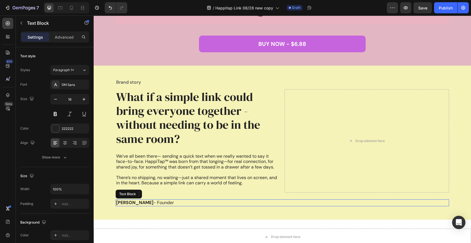
click at [158, 201] on p "John Lim - Founder" at bounding box center [282, 203] width 333 height 6
click at [161, 191] on div at bounding box center [159, 194] width 7 height 7
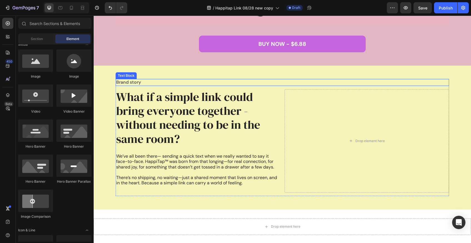
click at [135, 81] on p "Brand story" at bounding box center [282, 83] width 333 height 6
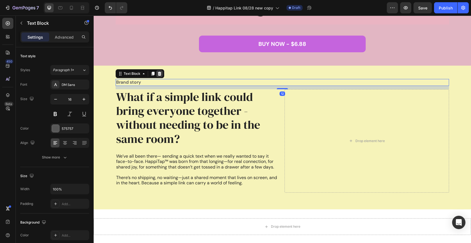
click at [161, 73] on icon at bounding box center [160, 74] width 4 height 4
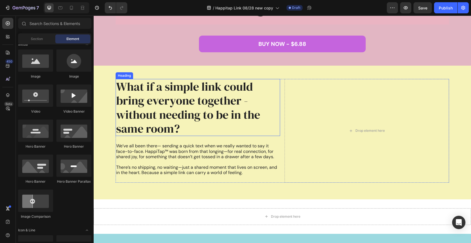
click at [179, 85] on h2 "What if a simple link could bring everyone together - without needing to be in …" at bounding box center [198, 107] width 165 height 57
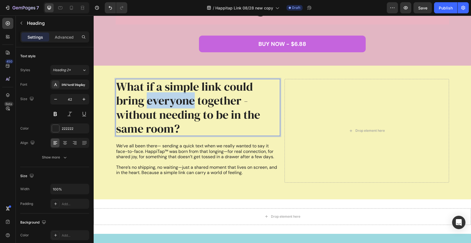
click at [169, 105] on p "What if a simple link could bring everyone together - without needing to be in …" at bounding box center [198, 108] width 164 height 56
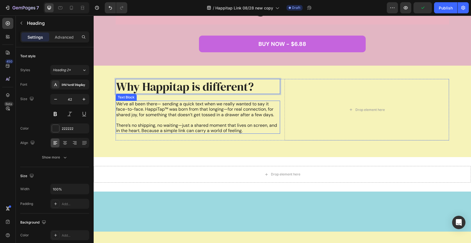
click at [172, 110] on p "We’ve all been there— sending a quick text when we really wanted to say it face…" at bounding box center [198, 109] width 164 height 16
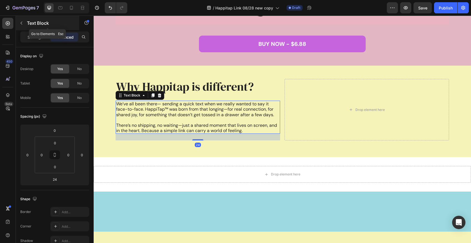
click at [22, 22] on icon "button" at bounding box center [21, 23] width 4 height 4
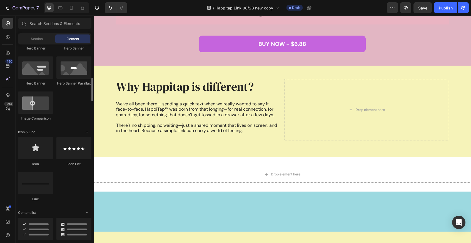
scroll to position [369, 0]
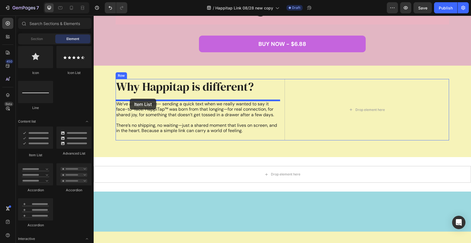
drag, startPoint x: 121, startPoint y: 156, endPoint x: 130, endPoint y: 99, distance: 57.9
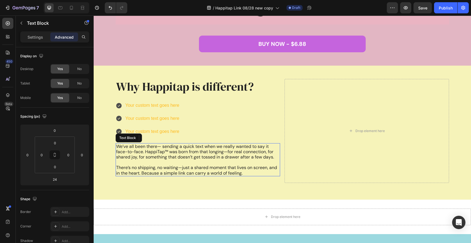
click at [241, 153] on p "We’ve all been there— sending a quick text when we really wanted to say it face…" at bounding box center [198, 152] width 164 height 16
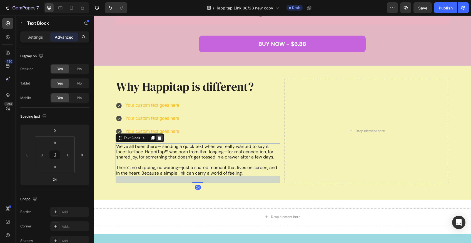
click at [160, 137] on icon at bounding box center [160, 138] width 4 height 4
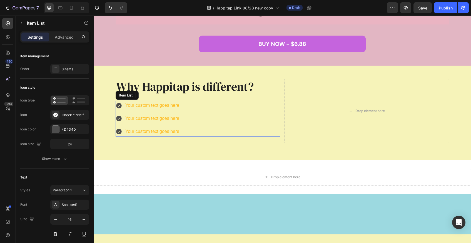
click at [161, 104] on div "Your custom text goes here" at bounding box center [153, 106] width 56 height 10
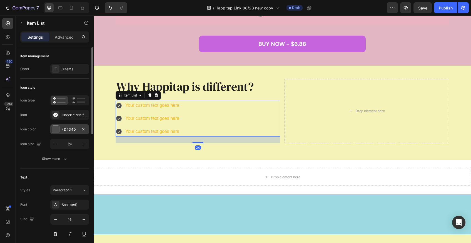
click at [66, 129] on div "4D4D4D" at bounding box center [70, 129] width 16 height 5
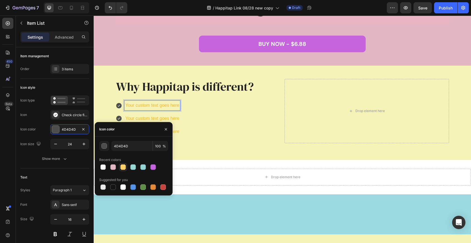
click at [125, 168] on div at bounding box center [123, 167] width 6 height 6
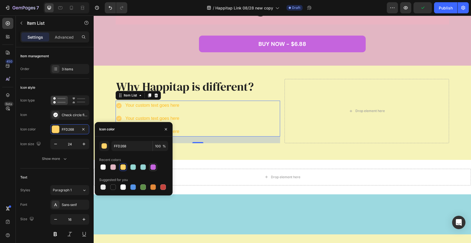
click at [151, 166] on div at bounding box center [153, 167] width 6 height 6
type input "C564DD"
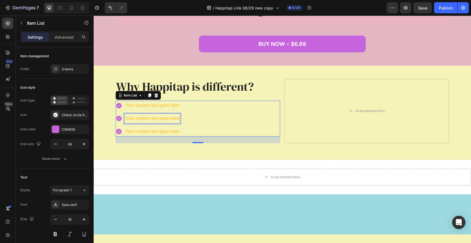
click at [173, 117] on p "Your custom text goes here" at bounding box center [152, 119] width 54 height 8
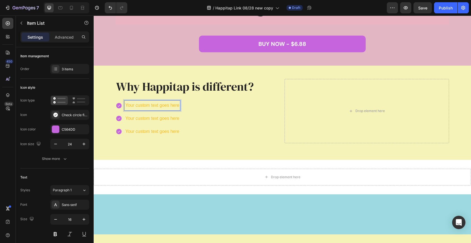
click at [158, 104] on p "Your custom text goes here" at bounding box center [152, 106] width 54 height 8
click at [139, 104] on p "Your custom text goes here" at bounding box center [152, 106] width 54 height 8
click at [137, 119] on p "Your custom text goes here" at bounding box center [181, 119] width 112 height 8
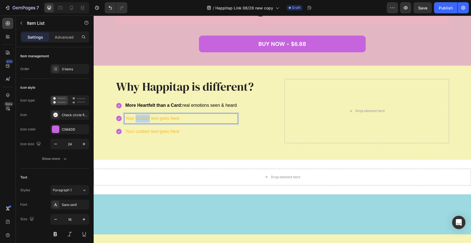
click at [137, 119] on p "Your custom text goes here" at bounding box center [181, 119] width 112 height 8
drag, startPoint x: 236, startPoint y: 118, endPoint x: 257, endPoint y: 118, distance: 21.1
click at [257, 118] on div "More Heartfelt than a Card: real emotions seen & heard Birthday Keepsake: A uni…" at bounding box center [198, 119] width 165 height 36
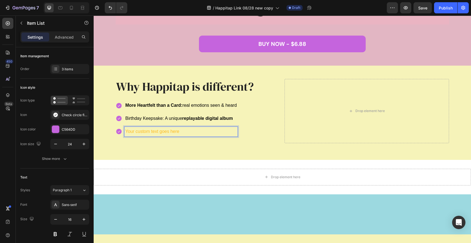
click at [156, 129] on p "Your custom text goes here" at bounding box center [181, 132] width 112 height 8
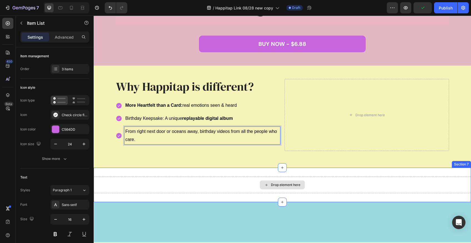
click at [320, 177] on div "Drop element here" at bounding box center [283, 185] width 378 height 17
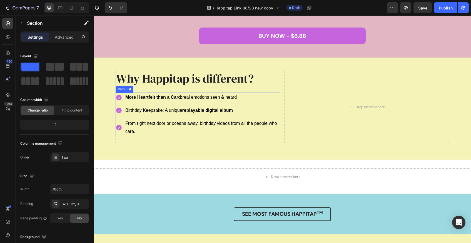
scroll to position [632, 0]
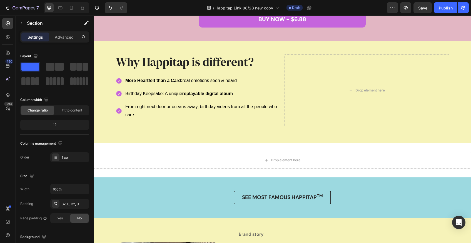
click at [241, 147] on div "Drop element here Section 7" at bounding box center [283, 160] width 378 height 34
click at [228, 157] on div "Drop element here" at bounding box center [283, 160] width 378 height 17
click at [372, 173] on div "Drop element here Section 7" at bounding box center [283, 160] width 378 height 34
click at [373, 164] on div "Drop element here" at bounding box center [283, 160] width 378 height 17
click at [380, 164] on div "Drop element here" at bounding box center [283, 160] width 378 height 17
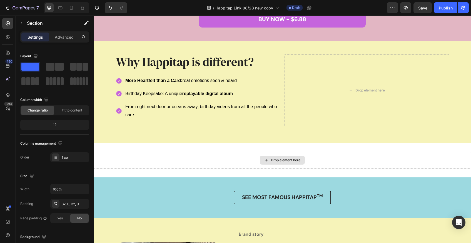
click at [359, 152] on div "Drop element here" at bounding box center [283, 160] width 378 height 17
click at [297, 160] on div "Drop element here" at bounding box center [285, 160] width 29 height 4
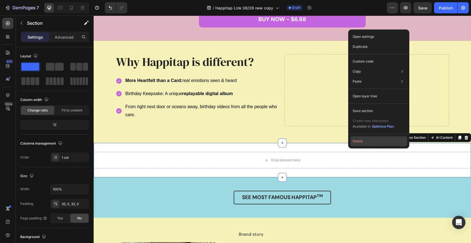
click at [362, 143] on button "Delete" at bounding box center [379, 141] width 57 height 10
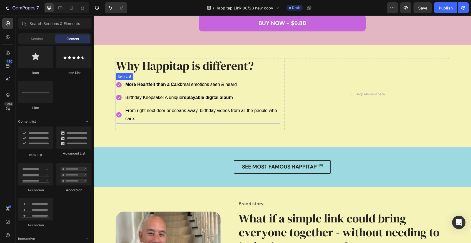
scroll to position [629, 0]
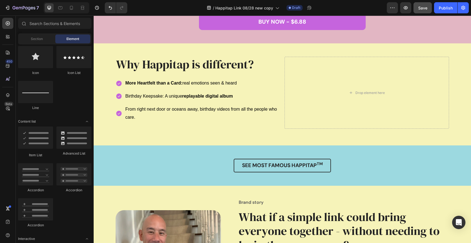
click at [421, 9] on span "Save" at bounding box center [423, 8] width 9 height 5
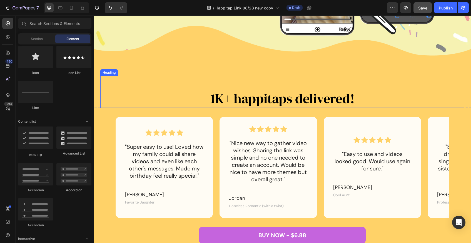
scroll to position [241, 0]
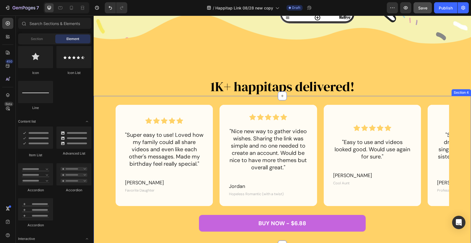
click at [101, 108] on div "Icon Icon Icon Icon Icon Icon List "Super easy to use! Loved how my family coul…" at bounding box center [282, 175] width 364 height 140
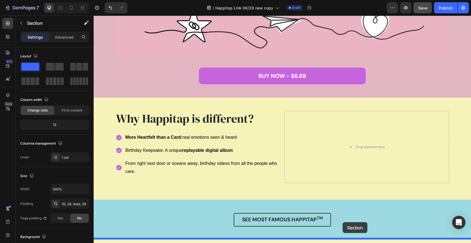
scroll to position [587, 0]
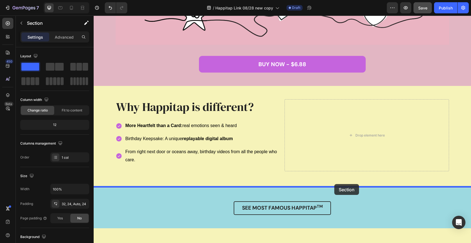
drag, startPoint x: 368, startPoint y: 32, endPoint x: 334, endPoint y: 185, distance: 156.8
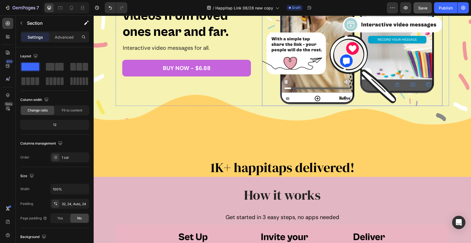
scroll to position [161, 0]
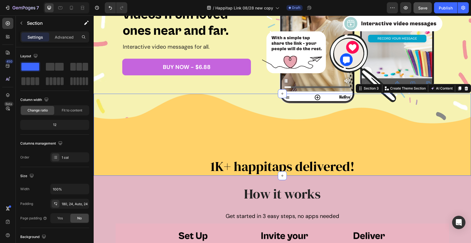
click at [288, 137] on div "1K+ happitaps delivered! Heading Section 3 You can create reusable sections Cre…" at bounding box center [283, 135] width 378 height 82
click at [108, 127] on div "1K+ happitaps delivered! Heading Section 3 You can create reusable sections Cre…" at bounding box center [283, 135] width 378 height 82
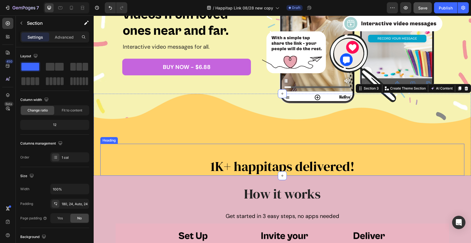
click at [378, 162] on h2 "1K+ happitaps delivered!" at bounding box center [283, 166] width 334 height 18
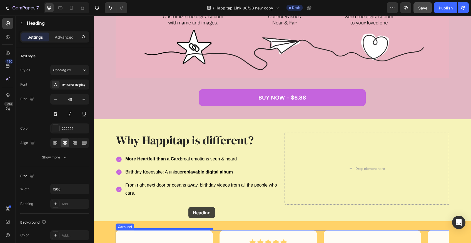
scroll to position [424, 0]
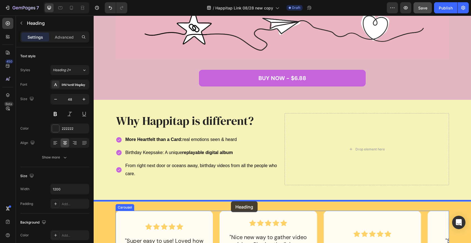
drag, startPoint x: 106, startPoint y: 139, endPoint x: 232, endPoint y: 202, distance: 140.7
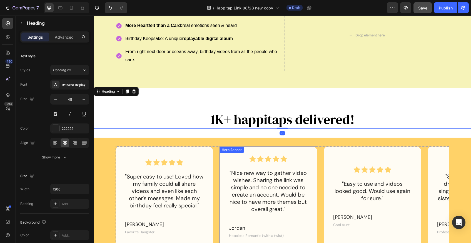
scroll to position [545, 0]
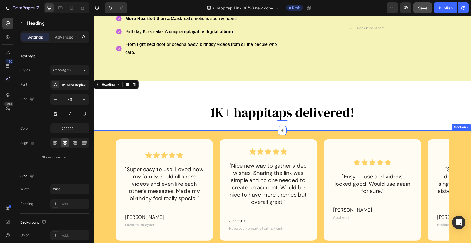
click at [108, 144] on div "Icon Icon Icon Icon Icon Icon List "Super easy to use! Loved how my family coul…" at bounding box center [282, 209] width 364 height 140
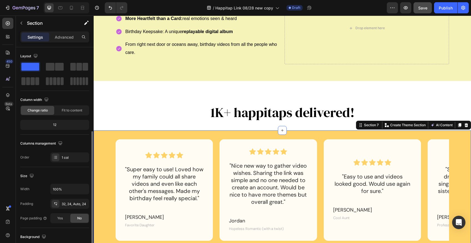
scroll to position [71, 0]
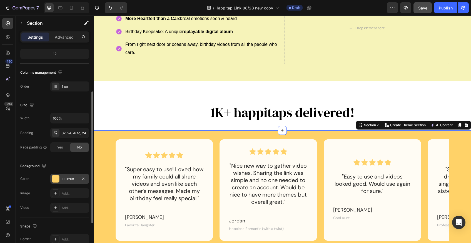
click at [66, 179] on div "FFD268" at bounding box center [70, 179] width 16 height 5
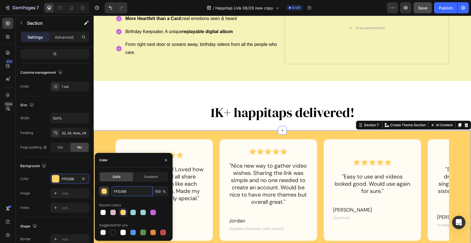
drag, startPoint x: 131, startPoint y: 192, endPoint x: 100, endPoint y: 191, distance: 30.6
click at [100, 191] on div "FFD268 100 %" at bounding box center [133, 191] width 69 height 10
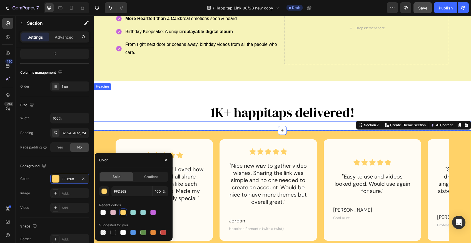
click at [162, 103] on h2 "1K+ happitaps delivered!" at bounding box center [283, 112] width 334 height 18
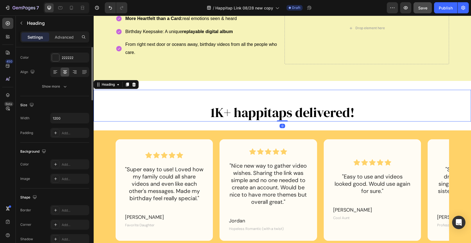
scroll to position [0, 0]
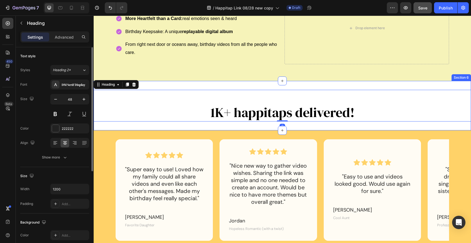
click at [158, 81] on div "1K+ happitaps delivered! Heading 0 Section 6" at bounding box center [283, 106] width 378 height 50
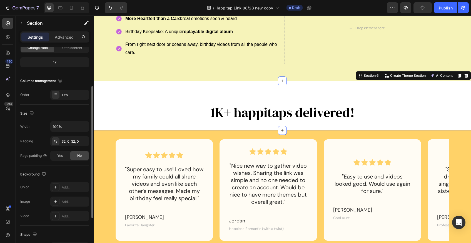
scroll to position [100, 0]
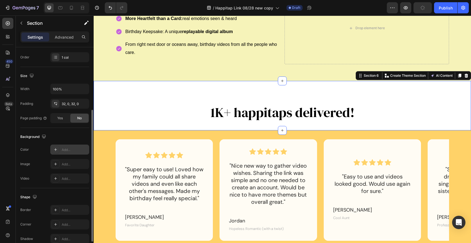
click at [67, 152] on div "Add..." at bounding box center [69, 150] width 39 height 10
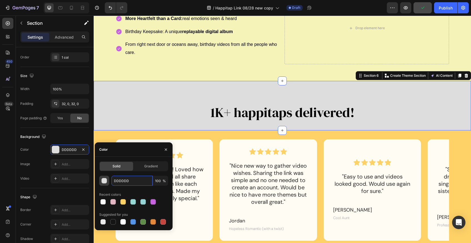
drag, startPoint x: 132, startPoint y: 180, endPoint x: 101, endPoint y: 180, distance: 30.6
click at [101, 180] on div "DDDDDD 100 %" at bounding box center [133, 181] width 69 height 10
paste input "FFD268"
type input "FFD268"
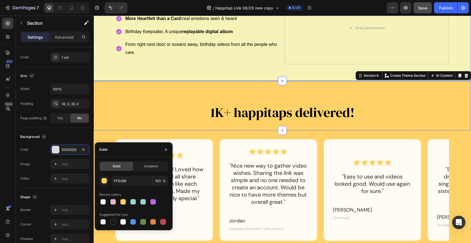
click at [210, 71] on div "Why Happitap is different? Heading More Heartfelt than a Card: real emotions se…" at bounding box center [283, 30] width 378 height 102
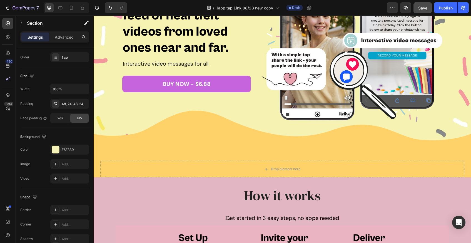
scroll to position [143, 0]
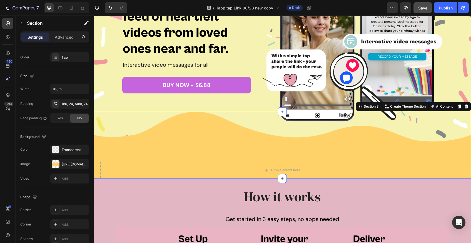
click at [219, 145] on div "Drop element here Section 3 You can create reusable sections Create Theme Secti…" at bounding box center [283, 145] width 378 height 67
click at [320, 168] on div "Drop element here" at bounding box center [282, 170] width 364 height 17
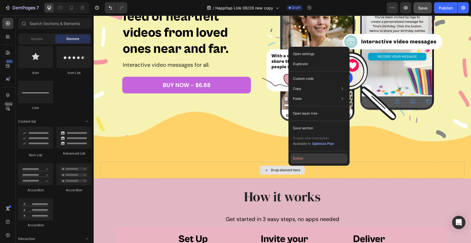
click at [301, 160] on button "Delete" at bounding box center [319, 159] width 57 height 10
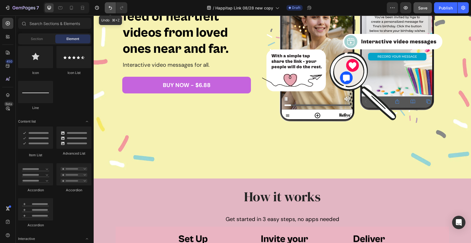
click at [112, 9] on icon "Undo/Redo" at bounding box center [110, 8] width 3 height 4
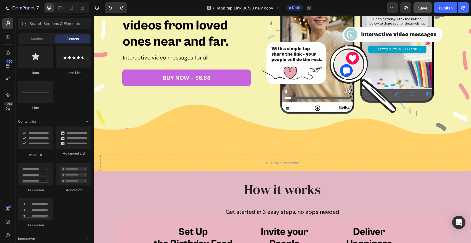
scroll to position [158, 0]
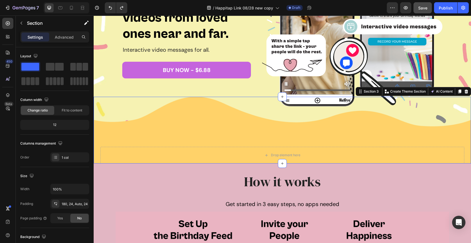
click at [363, 129] on div "Drop element here Section 3 You can create reusable sections Create Theme Secti…" at bounding box center [283, 130] width 378 height 67
click at [331, 135] on div "Drop element here Section 3 You can create reusable sections Create Theme Secti…" at bounding box center [283, 130] width 378 height 67
click at [309, 132] on div "Drop element here Section 3 You can create reusable sections Create Theme Secti…" at bounding box center [283, 130] width 378 height 67
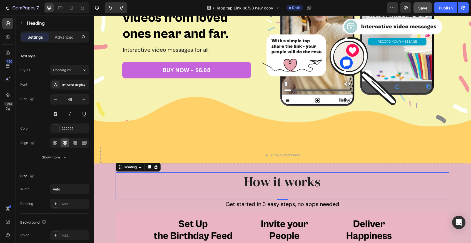
click at [188, 197] on div "How it works Heading 0" at bounding box center [283, 185] width 334 height 27
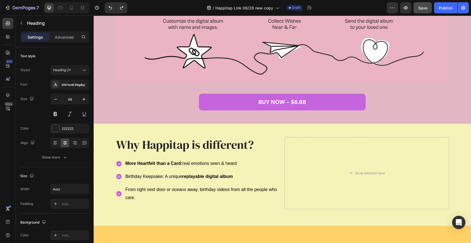
scroll to position [480, 0]
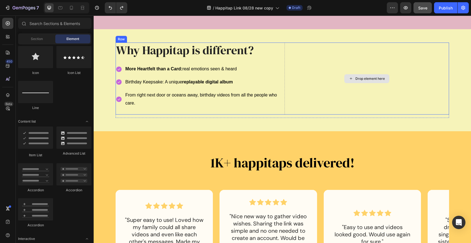
click at [367, 77] on div "Drop element here" at bounding box center [370, 78] width 29 height 4
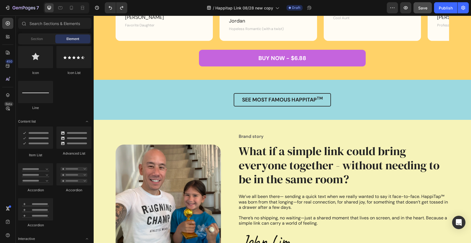
scroll to position [733, 0]
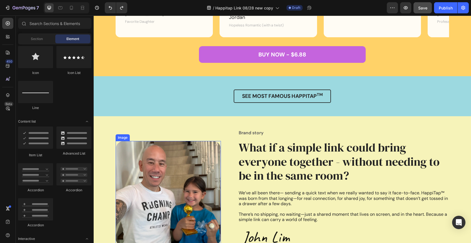
click at [175, 184] on img at bounding box center [168, 193] width 105 height 105
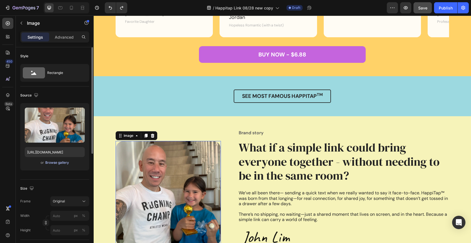
click at [58, 162] on div "Browse gallery" at bounding box center [57, 162] width 24 height 5
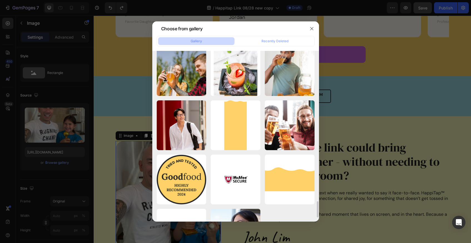
scroll to position [1580, 0]
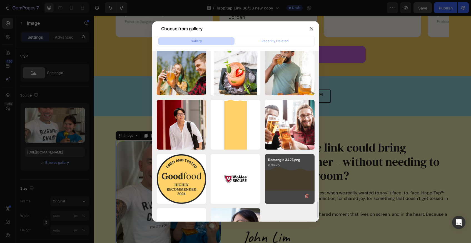
click at [275, 179] on div "Rectangle 3427.png 8.96 kb" at bounding box center [290, 179] width 50 height 50
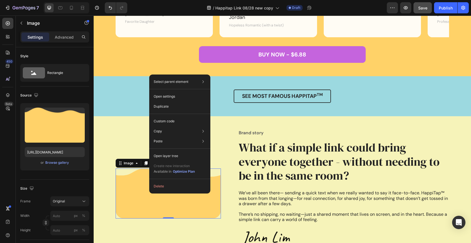
click at [139, 192] on img at bounding box center [168, 194] width 105 height 50
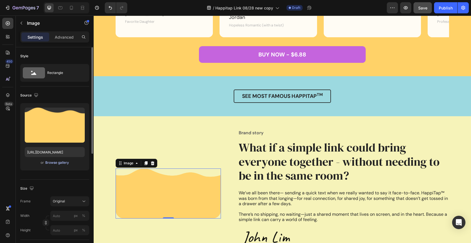
click at [57, 161] on div "Browse gallery" at bounding box center [57, 162] width 24 height 5
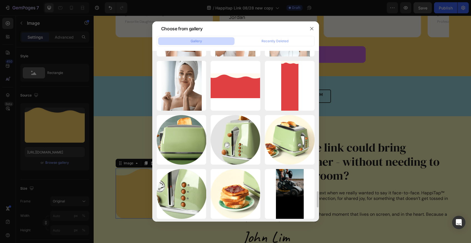
scroll to position [1129, 0]
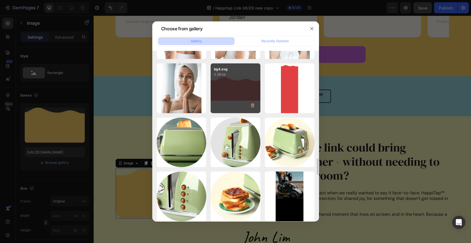
click at [228, 89] on div "bg4.svg 0.38 kb" at bounding box center [236, 88] width 50 height 50
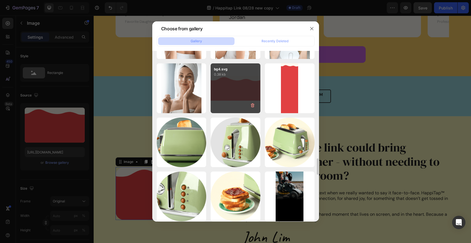
type input "https://cdn.shopify.com/s/files/1/0865/7957/7130/files/gempages_575595159526310…"
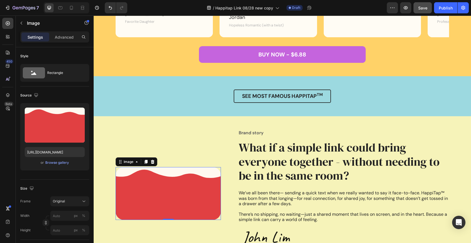
click at [184, 186] on img at bounding box center [168, 193] width 105 height 53
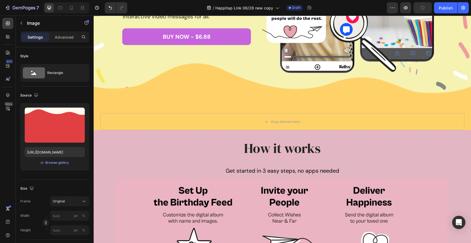
scroll to position [184, 0]
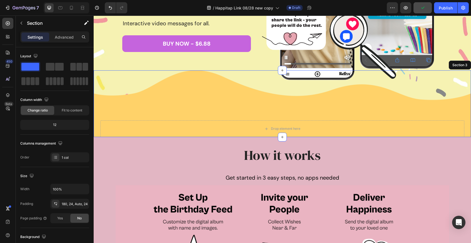
click at [171, 99] on div "Drop element here Section 3" at bounding box center [283, 103] width 378 height 67
click at [336, 116] on div "Drop element here Section 3 You can create reusable sections Create Theme Secti…" at bounding box center [283, 103] width 378 height 67
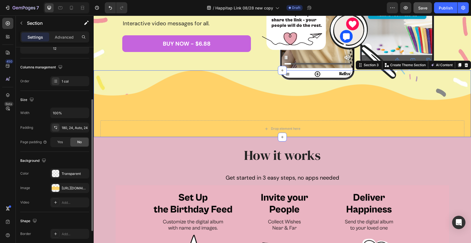
scroll to position [81, 0]
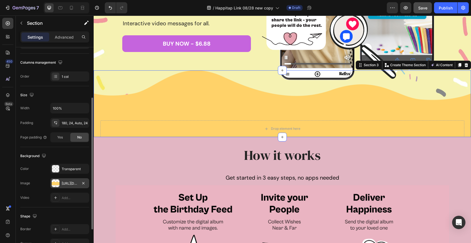
click at [70, 184] on div "https://cdn.shopify.com/s/files/1/0865/7957/7130/files/gempages_575595159526310…" at bounding box center [70, 183] width 16 height 5
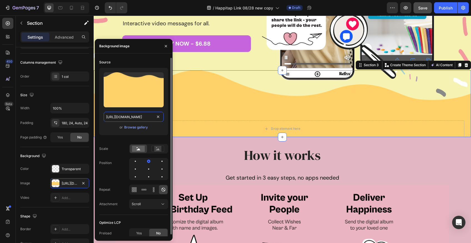
click at [146, 116] on input "https://cdn.shopify.com/s/files/1/0865/7957/7130/files/gempages_575595159526310…" at bounding box center [134, 117] width 60 height 10
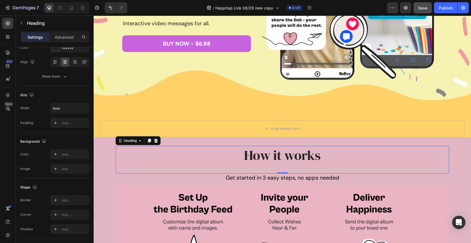
click at [207, 156] on div "How it works" at bounding box center [283, 155] width 334 height 18
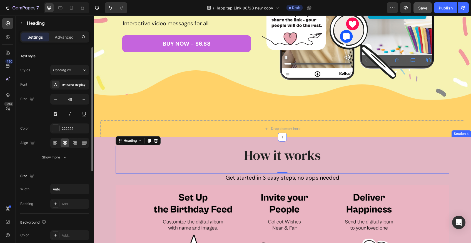
click at [109, 157] on div "How it works Heading 0 Get started in 3 easy steps, no apps needed Text Block I…" at bounding box center [283, 230] width 378 height 187
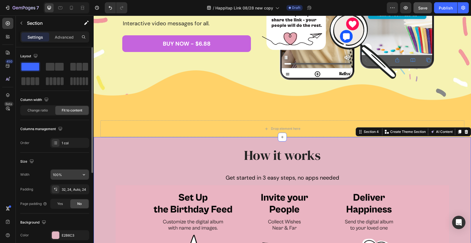
scroll to position [29, 0]
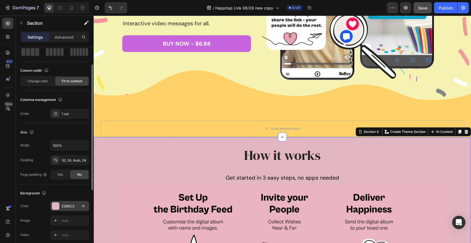
click at [71, 204] on div "E2B6C3" at bounding box center [70, 206] width 16 height 5
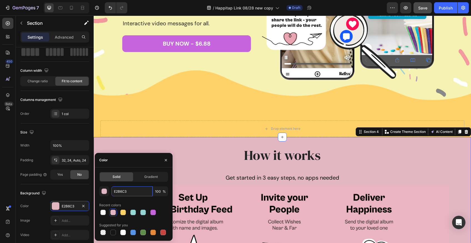
drag, startPoint x: 132, startPoint y: 192, endPoint x: 110, endPoint y: 192, distance: 21.7
click at [110, 192] on div "E2B6C3 100 %" at bounding box center [133, 191] width 69 height 10
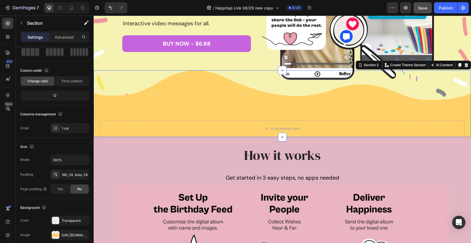
click at [142, 107] on div "Drop element here Section 3 You can create reusable sections Create Theme Secti…" at bounding box center [283, 103] width 378 height 67
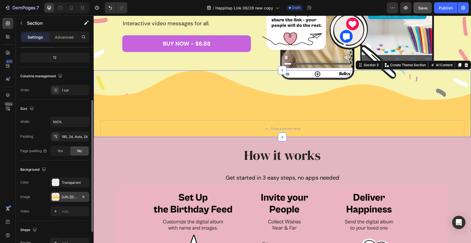
scroll to position [74, 0]
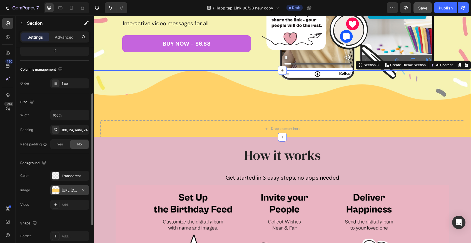
click at [67, 190] on div "https://cdn.shopify.com/s/files/1/0865/7957/7130/files/gempages_575595159526310…" at bounding box center [70, 190] width 16 height 5
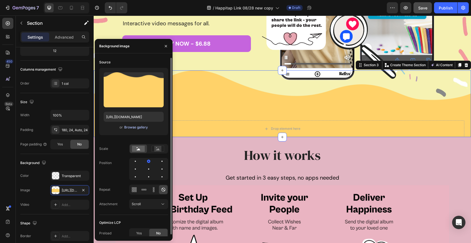
click at [135, 127] on div "Browse gallery" at bounding box center [136, 127] width 24 height 5
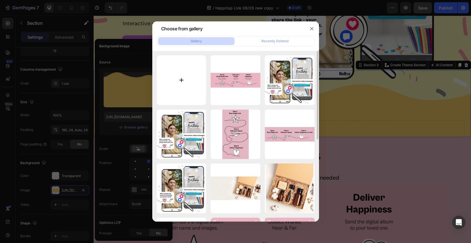
click at [178, 85] on input "file" at bounding box center [182, 80] width 50 height 50
type input "C:\fakepath\gempages_575595159526310851-75183c7a-4692-4a24-935c-942c35d7704c-2.…"
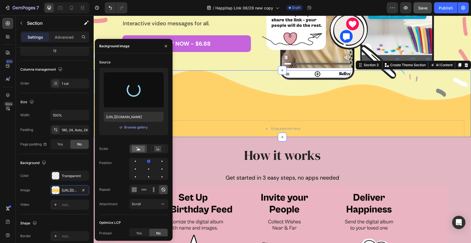
type input "[URL][DOMAIN_NAME]"
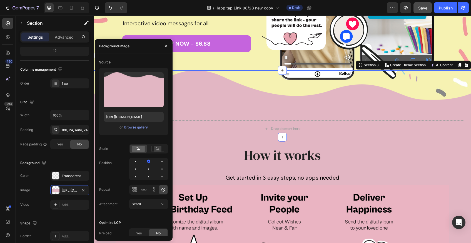
click at [315, 124] on div "Drop element here" at bounding box center [282, 128] width 364 height 17
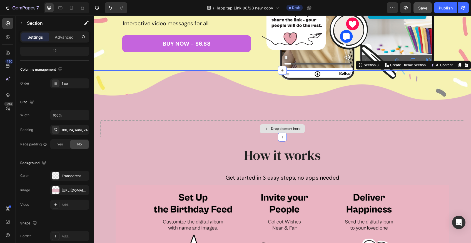
click at [316, 129] on div "Drop element here" at bounding box center [282, 128] width 364 height 17
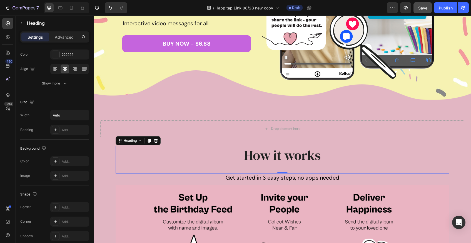
scroll to position [0, 0]
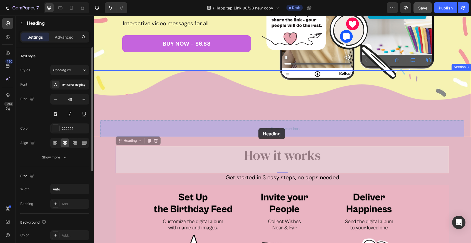
drag, startPoint x: 154, startPoint y: 154, endPoint x: 259, endPoint y: 128, distance: 108.2
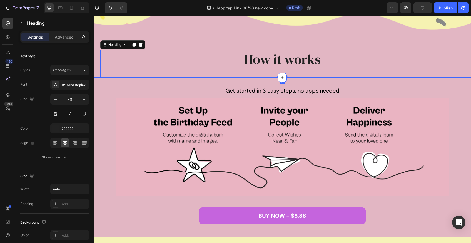
scroll to position [263, 0]
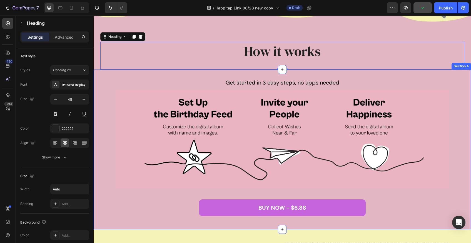
click at [330, 71] on div "Get started in 3 easy steps, no apps needed Text Block Image Row Image BUY NOW …" at bounding box center [283, 150] width 378 height 160
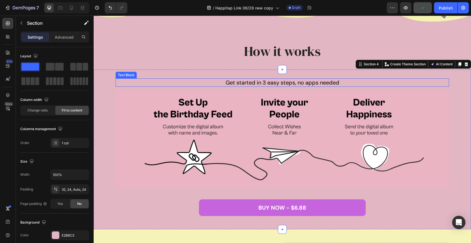
click at [342, 80] on p "Get started in 3 easy steps, no apps needed" at bounding box center [282, 82] width 333 height 7
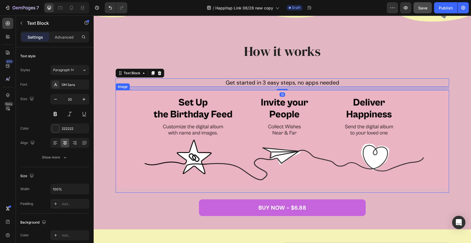
click at [326, 110] on img at bounding box center [283, 139] width 334 height 98
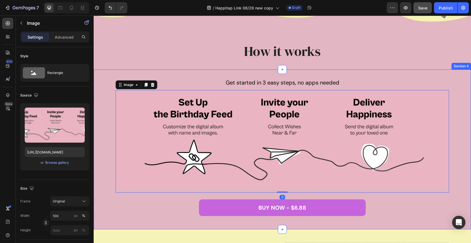
click at [461, 124] on div "Get started in 3 easy steps, no apps needed Text Block Image 0 Row Image BUY NO…" at bounding box center [283, 150] width 378 height 160
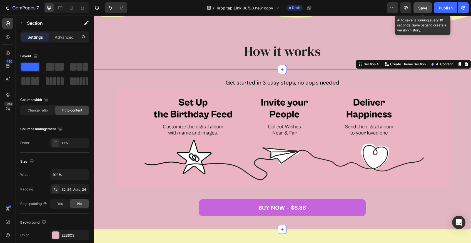
click at [423, 8] on span "Save" at bounding box center [423, 8] width 9 height 5
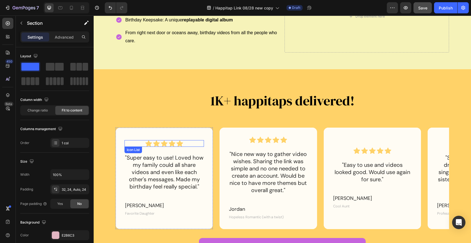
scroll to position [529, 0]
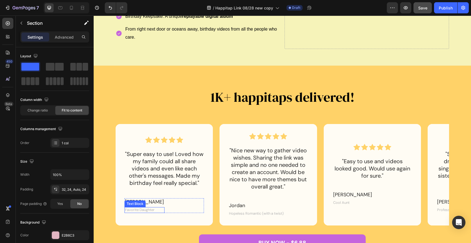
click at [140, 209] on p "Favorite Daughter" at bounding box center [144, 210] width 39 height 5
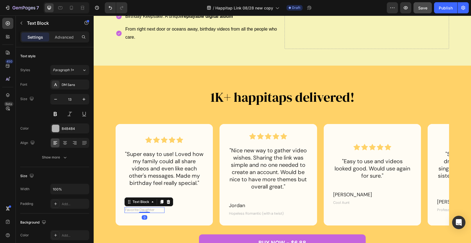
click at [140, 209] on p "Favorite Daughter" at bounding box center [144, 210] width 39 height 5
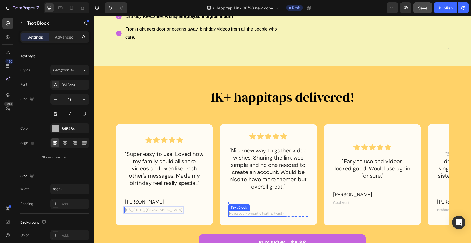
click at [245, 211] on p "Hopeless Romantic (with a twist)" at bounding box center [256, 213] width 55 height 5
click at [243, 211] on p "Hopeless Romantic (with a twist)" at bounding box center [256, 213] width 55 height 5
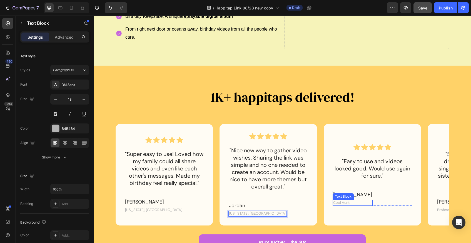
click at [346, 201] on p "Cool Aunt" at bounding box center [353, 203] width 39 height 5
click at [344, 201] on p "Cool Aunt" at bounding box center [353, 203] width 39 height 5
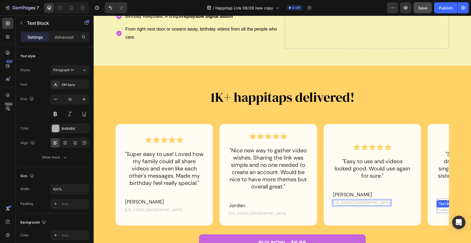
click at [442, 208] on p "Professional Gift-Giver" at bounding box center [457, 210] width 39 height 5
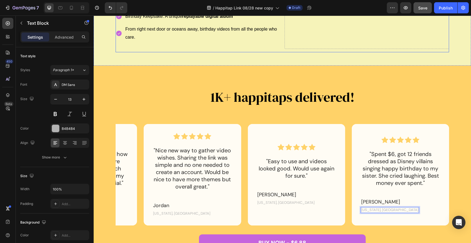
click at [361, 50] on div "Why Happitap is different? Heading More Heartfelt than a Card: real emotions se…" at bounding box center [283, 15] width 334 height 76
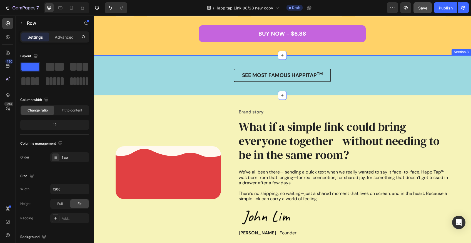
scroll to position [737, 0]
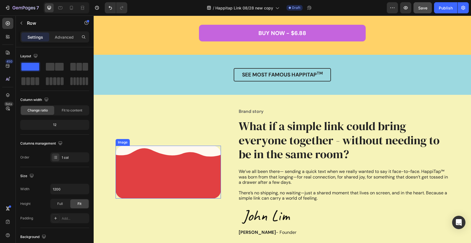
click at [205, 172] on img at bounding box center [168, 172] width 105 height 53
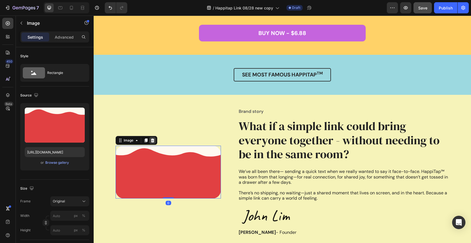
click at [150, 139] on div at bounding box center [152, 140] width 7 height 7
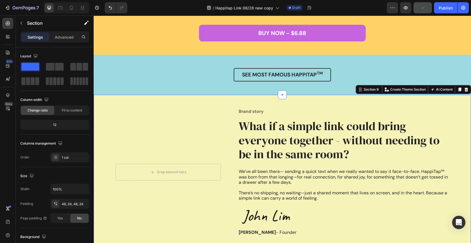
click at [190, 100] on div "Drop element here Row Brand story Text Block What if a simple link could bring …" at bounding box center [283, 172] width 378 height 155
click at [273, 112] on p "Brand story" at bounding box center [344, 112] width 210 height 6
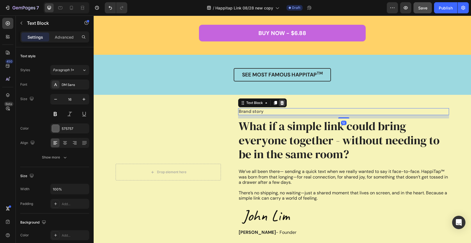
click at [283, 103] on icon at bounding box center [282, 103] width 4 height 4
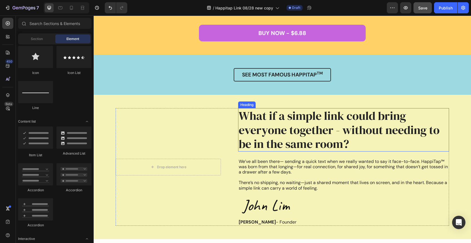
click at [291, 120] on h2 "What if a simple link could bring everyone together - without needing to be in …" at bounding box center [343, 129] width 211 height 43
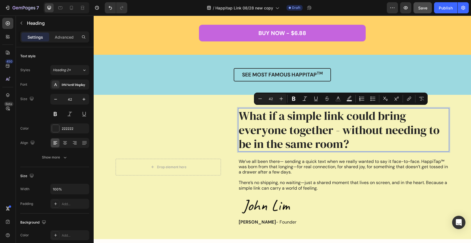
scroll to position [1, 0]
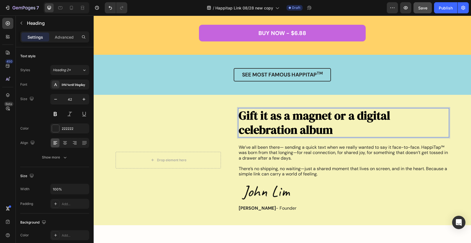
click at [334, 117] on strong "Gift it as a magnet or a digital celebration album" at bounding box center [315, 122] width 152 height 30
drag, startPoint x: 366, startPoint y: 113, endPoint x: 298, endPoint y: 113, distance: 67.0
click at [298, 113] on strong "Gift it as a magnet or a digital celebration album" at bounding box center [315, 122] width 152 height 30
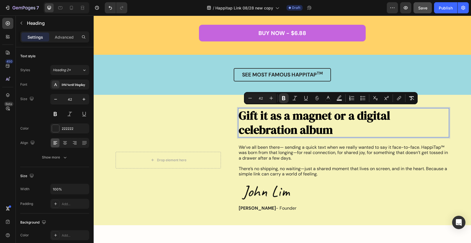
scroll to position [0, 0]
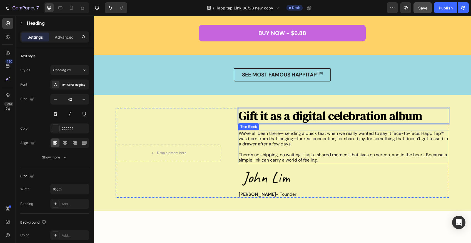
click at [279, 139] on p "We’ve all been there— sending a quick text when we really wanted to say it face…" at bounding box center [344, 139] width 210 height 16
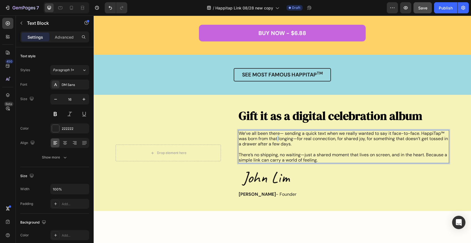
click at [279, 139] on p "We’ve all been there— sending a quick text when we really wanted to say it face…" at bounding box center [344, 139] width 210 height 16
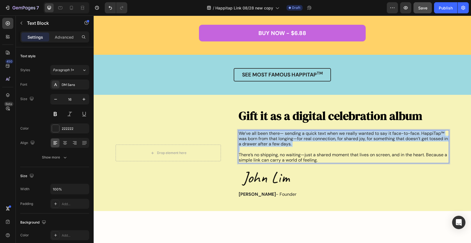
click at [279, 139] on p "We’ve all been there— sending a quick text when we really wanted to say it face…" at bounding box center [344, 139] width 210 height 16
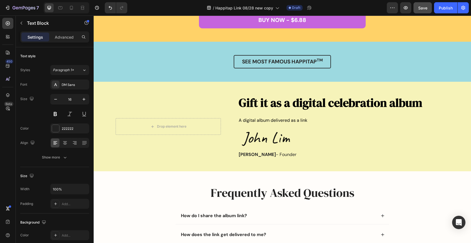
scroll to position [751, 0]
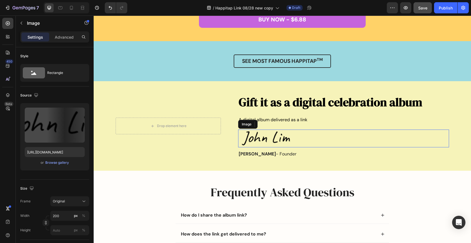
click at [295, 137] on div at bounding box center [343, 139] width 211 height 18
click at [278, 123] on icon at bounding box center [275, 124] width 4 height 4
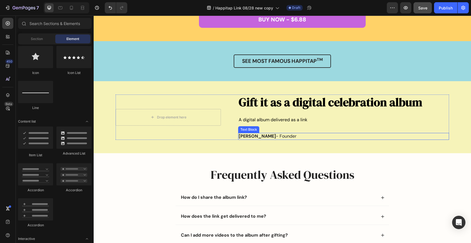
click at [286, 135] on p "John Lim - Founder" at bounding box center [344, 137] width 210 height 6
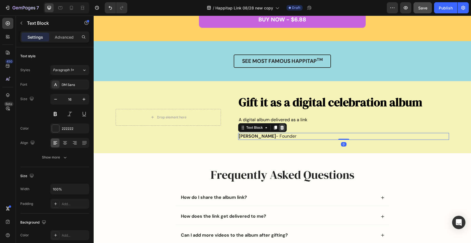
click at [281, 127] on icon at bounding box center [283, 128] width 4 height 4
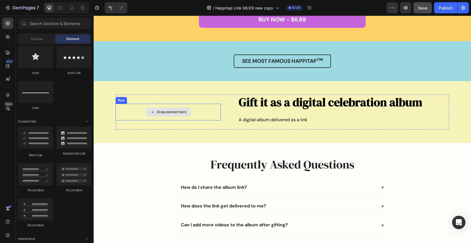
click at [210, 109] on div "Drop element here" at bounding box center [168, 112] width 105 height 17
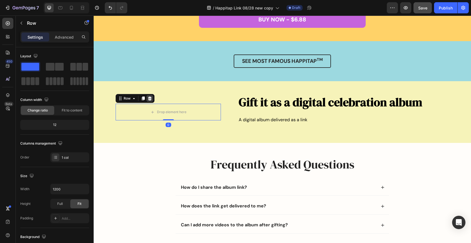
click at [150, 96] on icon at bounding box center [150, 98] width 4 height 4
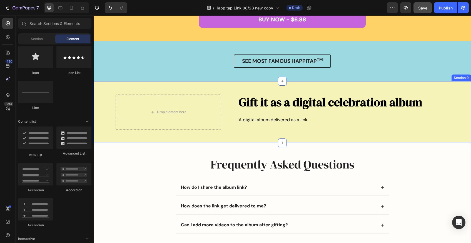
click at [209, 92] on div "Drop element here Gift it as a digital celebration album Heading A digital albu…" at bounding box center [283, 112] width 378 height 62
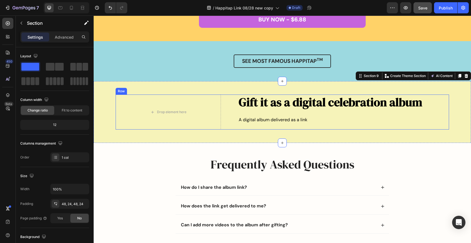
click at [229, 105] on div "Drop element here Gift it as a digital celebration album Heading A digital albu…" at bounding box center [283, 112] width 334 height 35
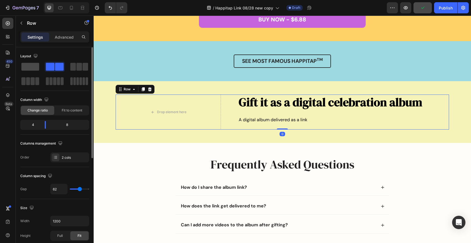
click at [31, 67] on span at bounding box center [30, 67] width 18 height 8
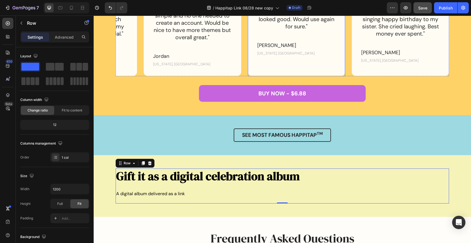
scroll to position [678, 0]
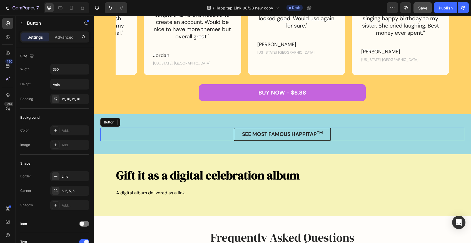
click at [107, 137] on div "SEE MOST FAMOUS HAPPITAP TM Button" at bounding box center [282, 135] width 364 height 14
click at [170, 122] on div "SEE MOST FAMOUS HAPPITAP TM Button 0 Section 8" at bounding box center [283, 134] width 378 height 40
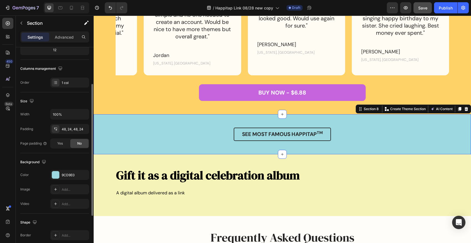
scroll to position [76, 0]
click at [68, 174] on div "9CD9E0" at bounding box center [70, 174] width 16 height 5
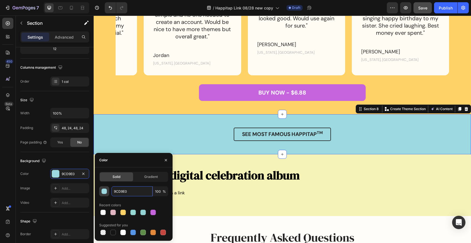
drag, startPoint x: 132, startPoint y: 193, endPoint x: 106, endPoint y: 193, distance: 26.1
click at [106, 193] on div "9CD9E0 100 %" at bounding box center [133, 191] width 69 height 10
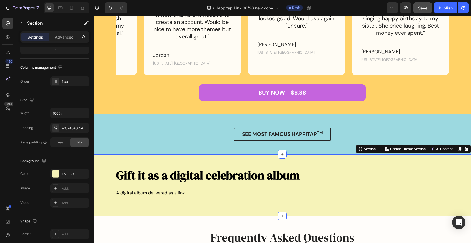
click at [247, 162] on div "Gift it as a digital celebration album Heading A digital album delivered as a l…" at bounding box center [283, 185] width 378 height 62
click at [71, 174] on div "F6F3B9" at bounding box center [70, 174] width 16 height 5
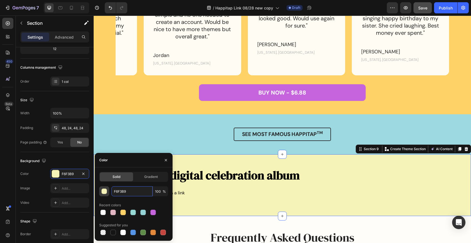
drag, startPoint x: 134, startPoint y: 193, endPoint x: 103, endPoint y: 190, distance: 31.5
click at [103, 190] on div "F6F3B9 100 %" at bounding box center [133, 191] width 69 height 10
paste input "9CD9E0"
type input "9CD9E0"
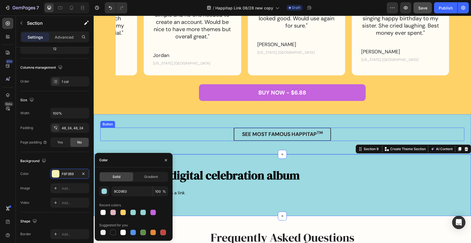
click at [208, 134] on div "SEE MOST FAMOUS HAPPITAP TM Button" at bounding box center [282, 135] width 364 height 14
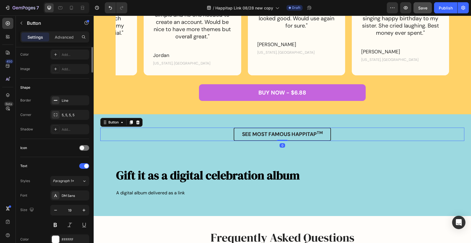
scroll to position [0, 0]
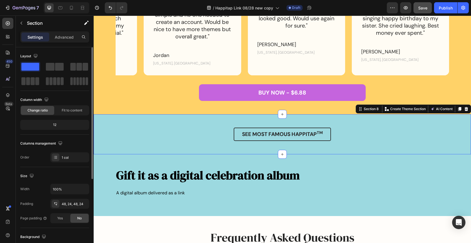
click at [202, 118] on div "SEE MOST FAMOUS HAPPITAP TM Button Section 8 You can create reusable sections C…" at bounding box center [283, 134] width 378 height 40
click at [466, 110] on icon at bounding box center [467, 109] width 4 height 4
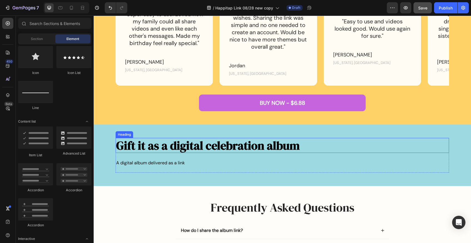
scroll to position [661, 0]
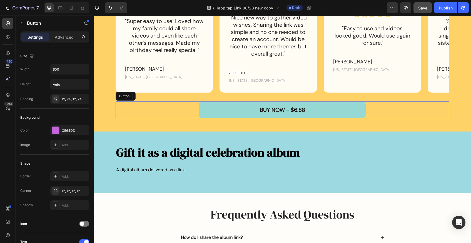
click at [319, 105] on button "BUY NOW - $6.88" at bounding box center [282, 110] width 167 height 17
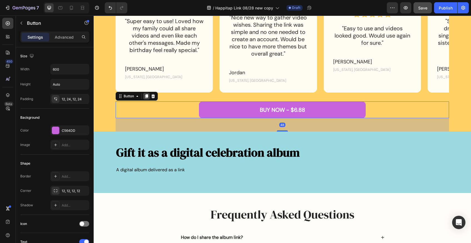
click at [147, 97] on icon at bounding box center [146, 96] width 3 height 4
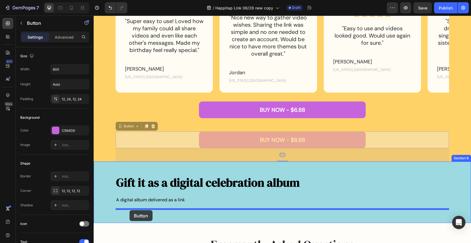
drag, startPoint x: 122, startPoint y: 126, endPoint x: 130, endPoint y: 210, distance: 84.3
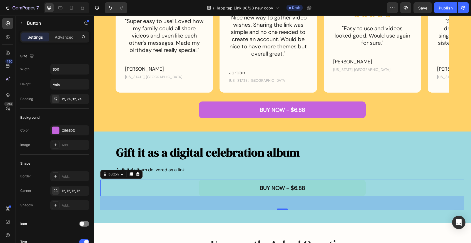
click at [226, 189] on button "BUY NOW - $6.88" at bounding box center [282, 188] width 167 height 17
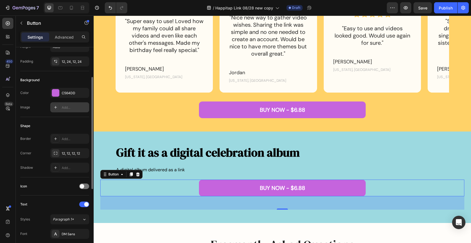
scroll to position [44, 0]
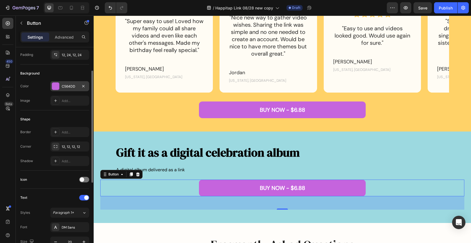
click at [60, 85] on div "C564DD" at bounding box center [69, 86] width 39 height 10
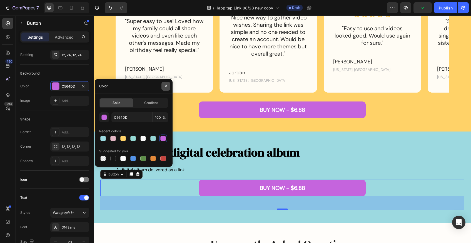
click at [164, 87] on icon "button" at bounding box center [166, 86] width 4 height 4
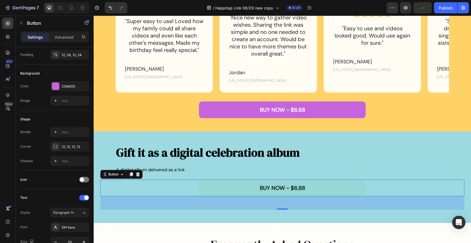
click at [213, 187] on button "BUY NOW - $6.88" at bounding box center [282, 188] width 167 height 17
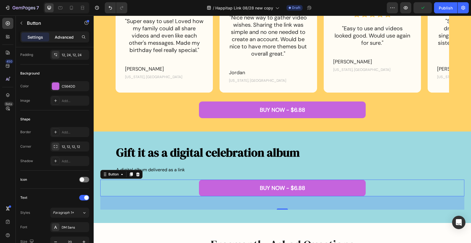
click at [65, 38] on p "Advanced" at bounding box center [64, 37] width 19 height 6
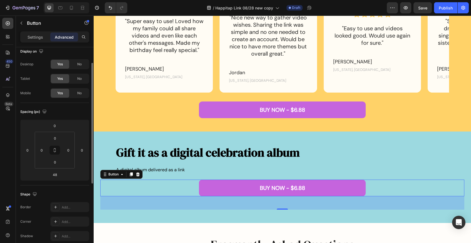
scroll to position [0, 0]
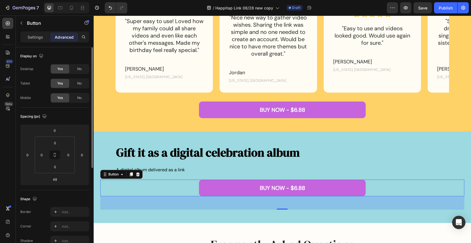
click at [32, 42] on div "Settings Advanced" at bounding box center [54, 36] width 69 height 11
click at [31, 38] on p "Settings" at bounding box center [36, 37] width 16 height 6
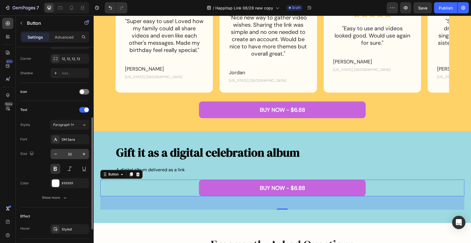
scroll to position [165, 0]
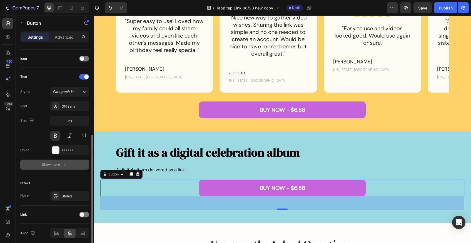
click at [66, 166] on icon "button" at bounding box center [65, 165] width 6 height 6
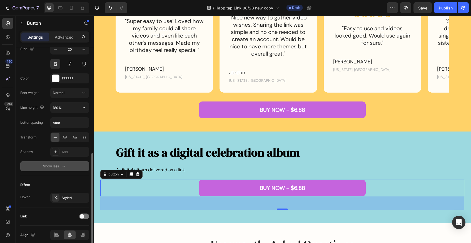
scroll to position [261, 0]
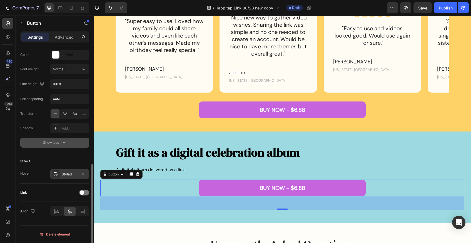
click at [70, 174] on div "Styled" at bounding box center [70, 174] width 16 height 5
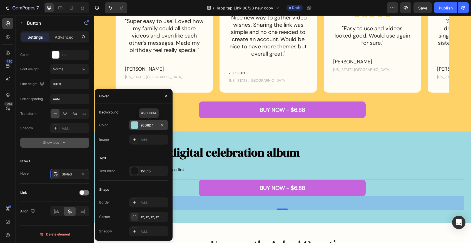
click at [134, 127] on div at bounding box center [134, 125] width 7 height 7
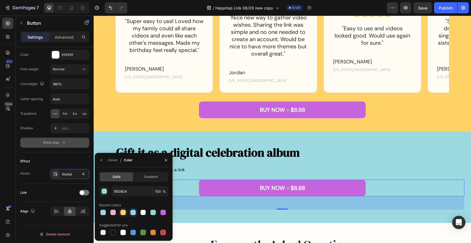
click at [120, 214] on div at bounding box center [123, 212] width 7 height 7
click at [164, 213] on div at bounding box center [164, 213] width 6 height 6
type input "C564DD"
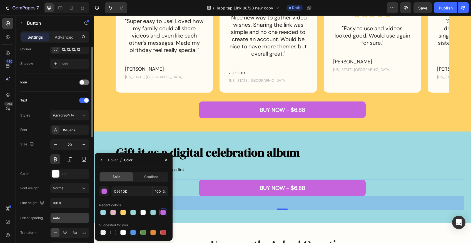
scroll to position [72, 0]
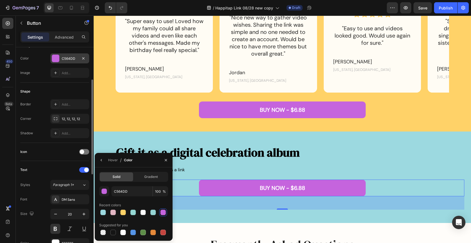
click at [55, 58] on div at bounding box center [55, 58] width 7 height 7
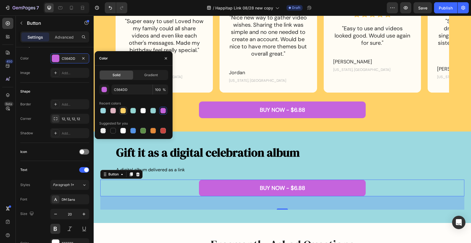
click at [123, 112] on div at bounding box center [123, 111] width 6 height 6
type input "FFD268"
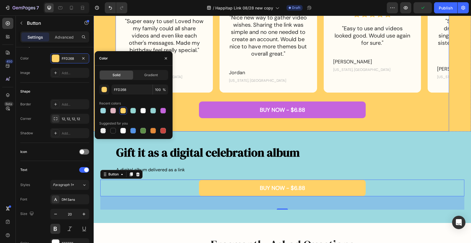
click at [266, 125] on div "BUY NOW - $6.88 Button" at bounding box center [283, 117] width 334 height 30
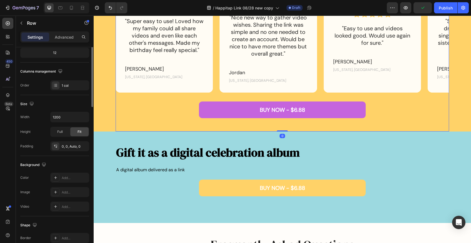
scroll to position [0, 0]
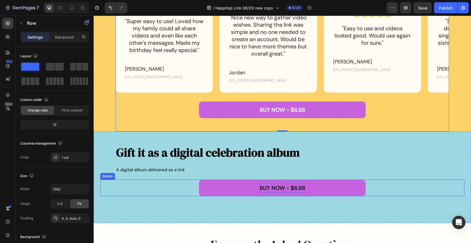
click at [289, 188] on p "BUY NOW - $6.88" at bounding box center [282, 188] width 45 height 10
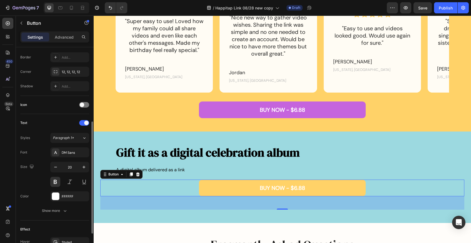
scroll to position [127, 0]
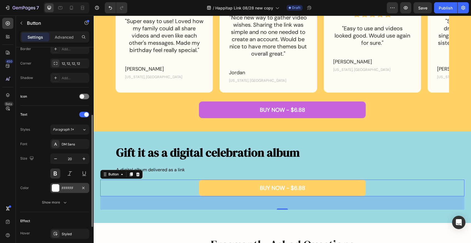
click at [56, 187] on div at bounding box center [55, 187] width 7 height 7
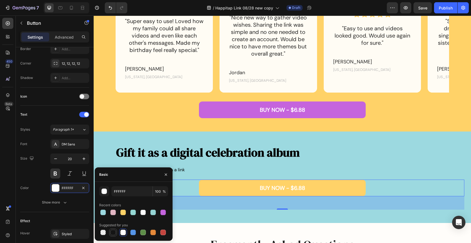
click at [113, 233] on div at bounding box center [113, 233] width 6 height 6
type input "151515"
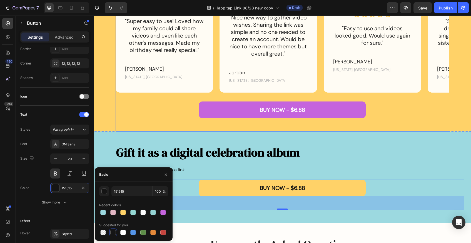
click at [273, 126] on div "BUY NOW - $6.88 Button" at bounding box center [283, 117] width 334 height 30
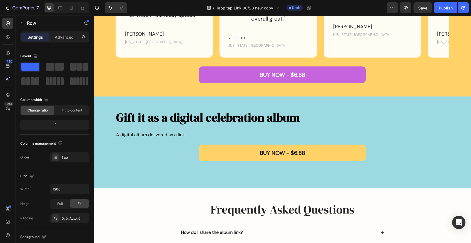
scroll to position [697, 0]
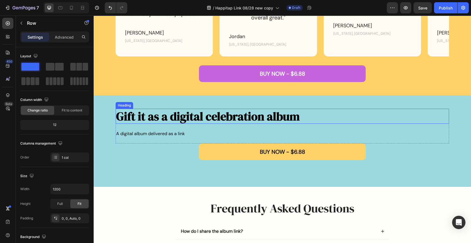
click at [324, 118] on h2 "Gift it as a digital celebration album" at bounding box center [283, 116] width 334 height 15
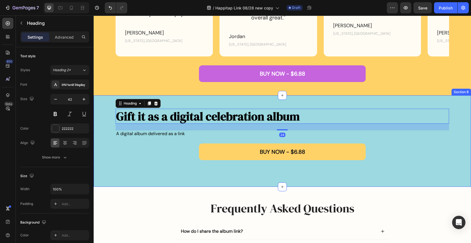
click at [313, 103] on div "Gift it as a digital celebration album Heading 24 A digital album delivered as …" at bounding box center [283, 141] width 378 height 92
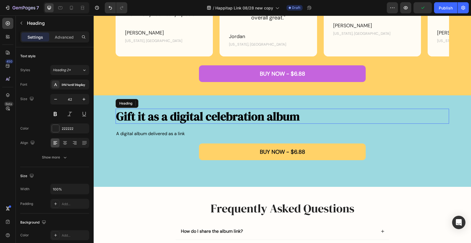
click at [323, 117] on h2 "Gift it as a digital celebration album" at bounding box center [283, 116] width 334 height 15
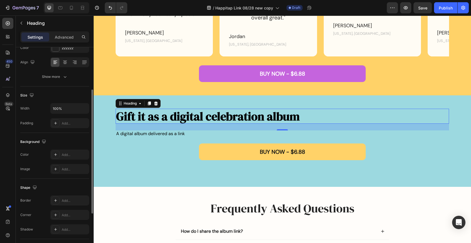
scroll to position [90, 0]
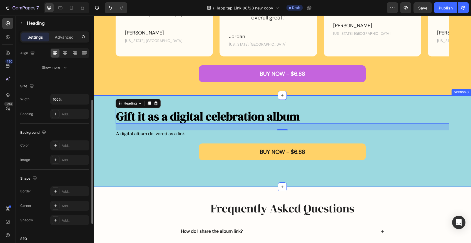
click at [103, 116] on div "Gift it as a digital celebration album Heading 24 A digital album delivered as …" at bounding box center [282, 141] width 364 height 65
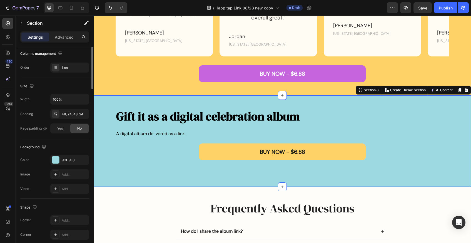
scroll to position [0, 0]
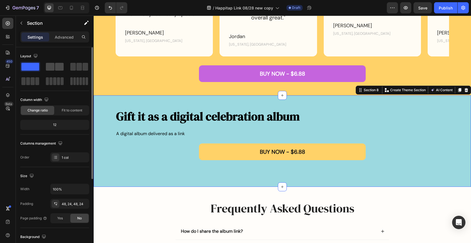
click at [56, 68] on span at bounding box center [59, 67] width 9 height 8
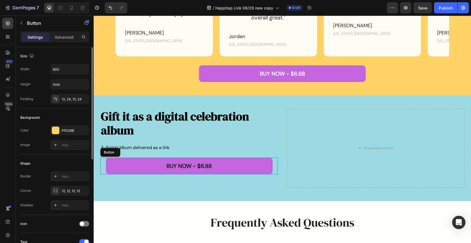
click at [144, 164] on button "BUY NOW - $6.88" at bounding box center [189, 166] width 167 height 17
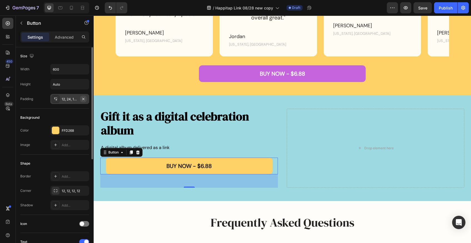
click at [84, 100] on icon "button" at bounding box center [83, 99] width 4 height 4
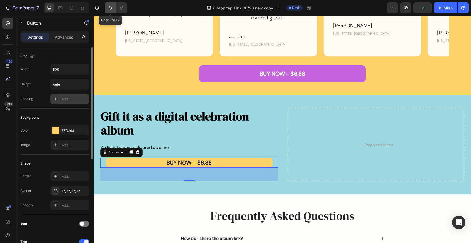
click at [109, 10] on icon "Undo/Redo" at bounding box center [111, 8] width 6 height 6
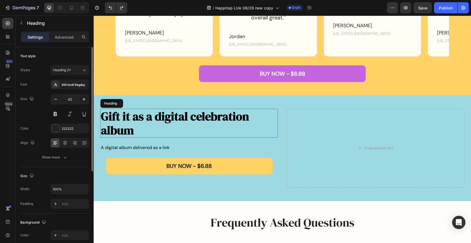
click at [159, 125] on h2 "Gift it as a digital celebration album" at bounding box center [189, 123] width 178 height 29
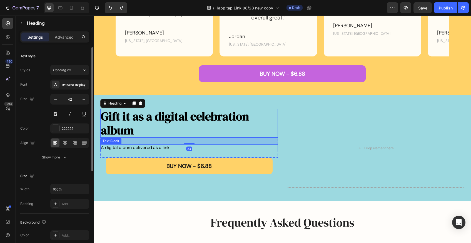
click at [142, 146] on span "A digital album delivered as a link" at bounding box center [135, 148] width 69 height 6
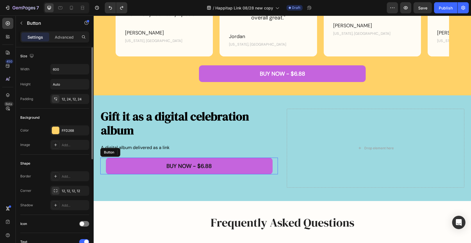
click at [136, 163] on button "BUY NOW - $6.88" at bounding box center [189, 166] width 167 height 17
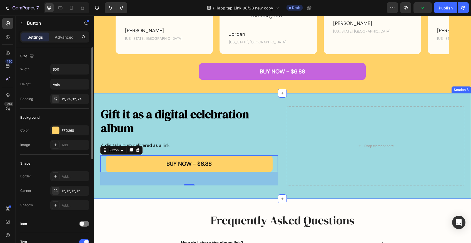
scroll to position [701, 0]
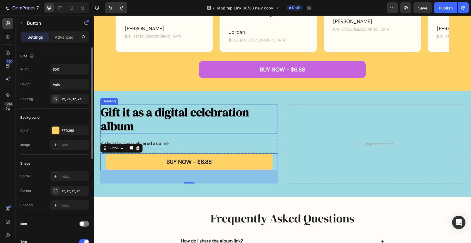
click at [211, 113] on strong "Gift it as a digital celebration album" at bounding box center [175, 119] width 148 height 30
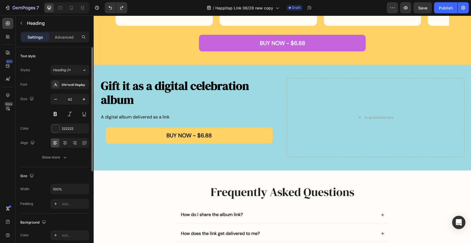
scroll to position [766, 0]
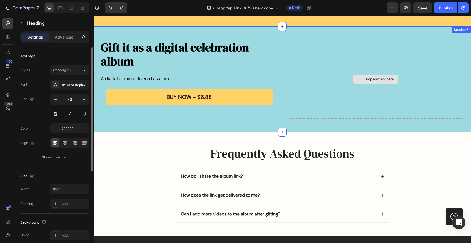
click at [377, 81] on div "Drop element here" at bounding box center [376, 79] width 45 height 9
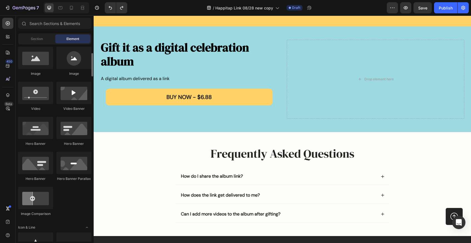
scroll to position [169, 0]
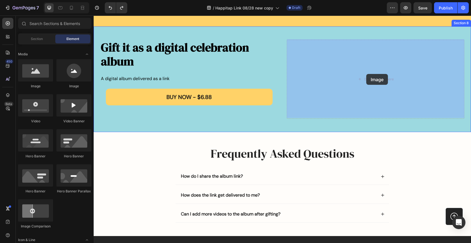
drag, startPoint x: 128, startPoint y: 90, endPoint x: 367, endPoint y: 74, distance: 239.5
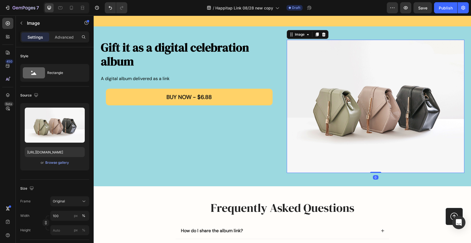
click at [355, 109] on img at bounding box center [376, 106] width 178 height 133
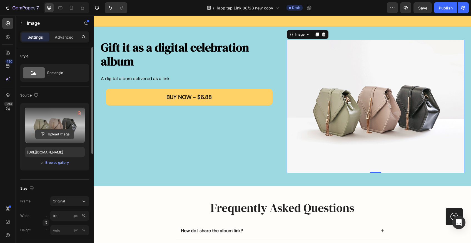
click at [53, 134] on input "file" at bounding box center [55, 134] width 38 height 9
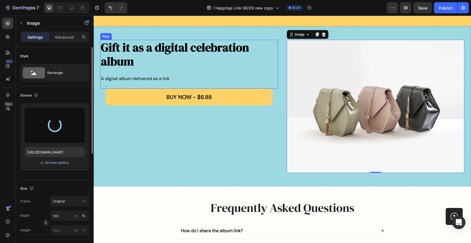
type input "[URL][DOMAIN_NAME]"
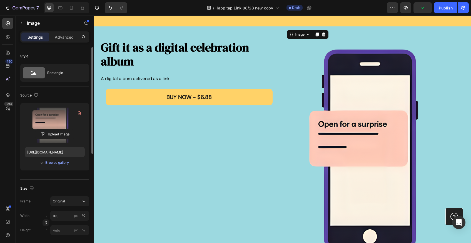
click at [369, 132] on img at bounding box center [376, 155] width 178 height 230
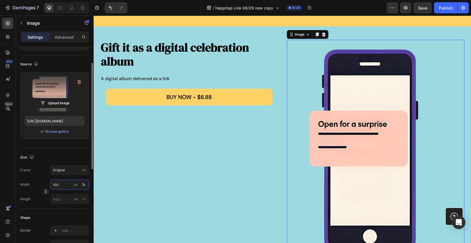
click at [66, 184] on input "100" at bounding box center [69, 185] width 39 height 10
click at [64, 169] on span "Original" at bounding box center [59, 170] width 12 height 5
click at [71, 149] on div "Size Frame Original Square Vertical Horizontal Original Custom Width 100 px % H…" at bounding box center [54, 179] width 69 height 60
click at [65, 201] on input "px %" at bounding box center [69, 199] width 39 height 10
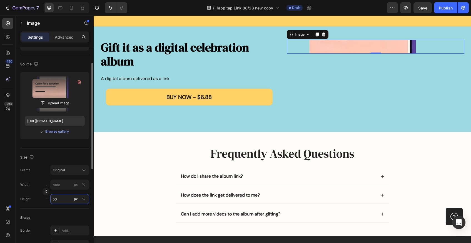
type input "5"
type input "50"
click at [84, 199] on div "%" at bounding box center [83, 199] width 3 height 5
click at [65, 199] on input "50" at bounding box center [69, 199] width 39 height 10
click at [60, 198] on input "50" at bounding box center [69, 199] width 39 height 10
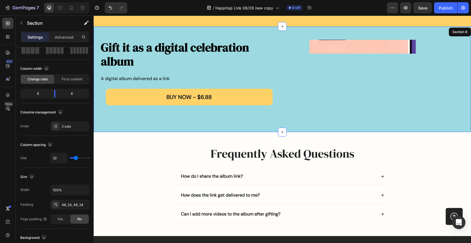
click at [364, 66] on div "Image 0" at bounding box center [376, 79] width 178 height 79
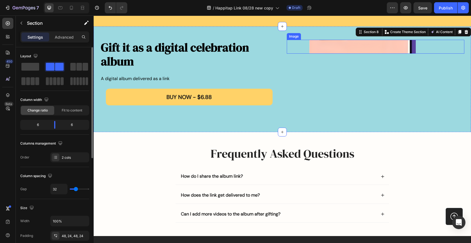
click at [367, 41] on img at bounding box center [376, 47] width 178 height 14
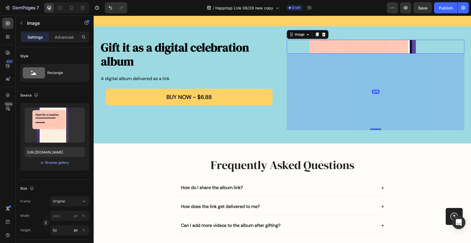
drag, startPoint x: 376, startPoint y: 52, endPoint x: 378, endPoint y: 128, distance: 76.2
click at [378, 129] on div at bounding box center [376, 130] width 11 height 2
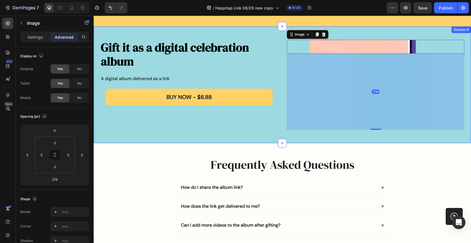
click at [352, 34] on div "Gift it as a digital celebration album Heading A digital album delivered as a l…" at bounding box center [283, 84] width 378 height 117
click at [413, 48] on img at bounding box center [376, 47] width 178 height 14
click at [324, 34] on icon at bounding box center [324, 34] width 4 height 4
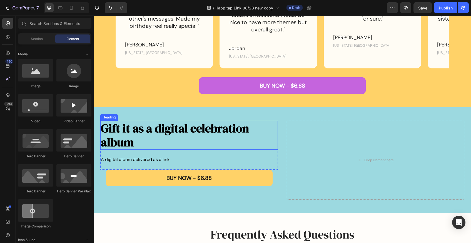
scroll to position [685, 0]
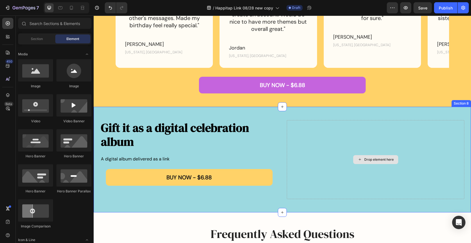
click at [303, 140] on div "Drop element here" at bounding box center [376, 159] width 178 height 79
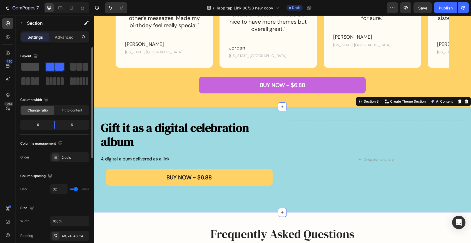
click at [32, 68] on span at bounding box center [30, 67] width 18 height 8
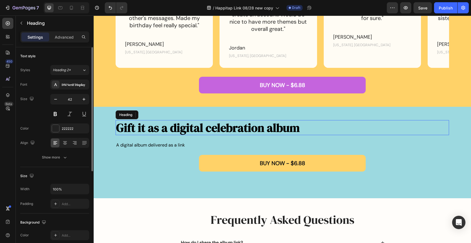
click at [280, 129] on strong "Gift it as a digital celebration album" at bounding box center [208, 128] width 184 height 16
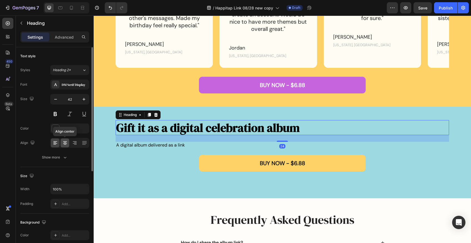
click at [65, 144] on icon at bounding box center [65, 144] width 3 height 1
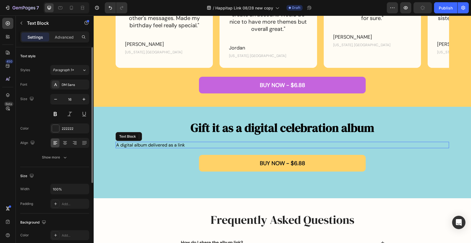
click at [181, 145] on span "A digital album delivered as a link" at bounding box center [150, 145] width 69 height 6
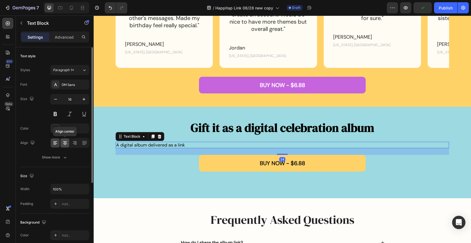
click at [65, 143] on icon at bounding box center [65, 143] width 6 height 6
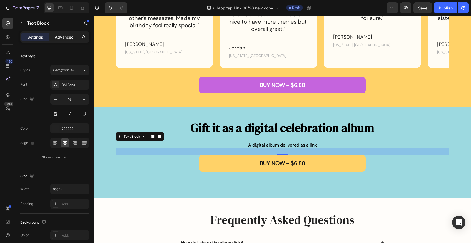
click at [65, 40] on p "Advanced" at bounding box center [64, 37] width 19 height 6
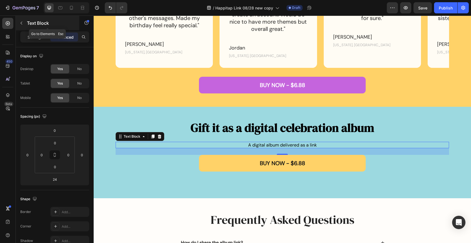
click at [21, 22] on icon "button" at bounding box center [21, 23] width 4 height 4
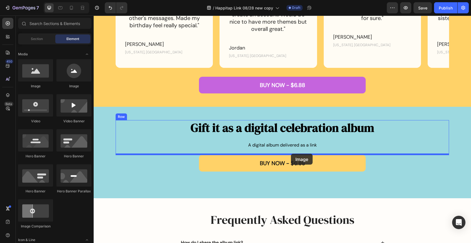
drag, startPoint x: 131, startPoint y: 92, endPoint x: 291, endPoint y: 154, distance: 171.9
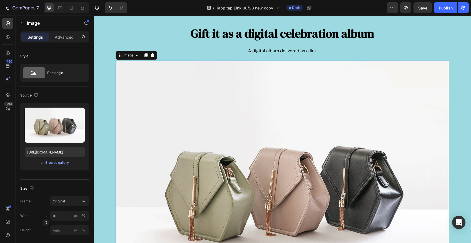
scroll to position [780, 0]
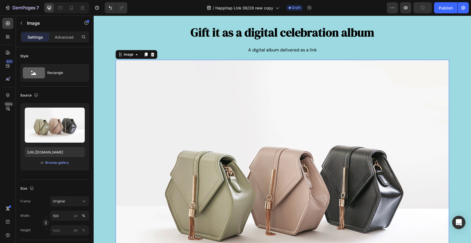
click at [274, 147] on img at bounding box center [283, 185] width 334 height 250
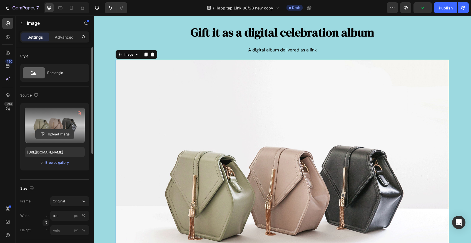
click at [55, 134] on input "file" at bounding box center [55, 134] width 38 height 9
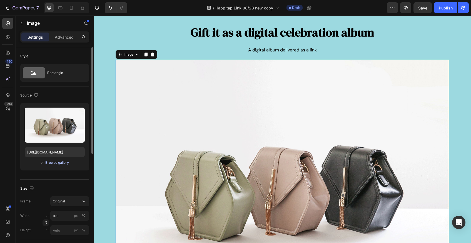
click at [53, 161] on div "Browse gallery" at bounding box center [57, 162] width 24 height 5
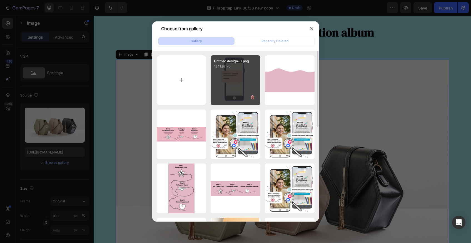
click at [234, 76] on div "Untitled design-8.png 1841.97 kb" at bounding box center [236, 80] width 50 height 50
type input "[URL][DOMAIN_NAME]"
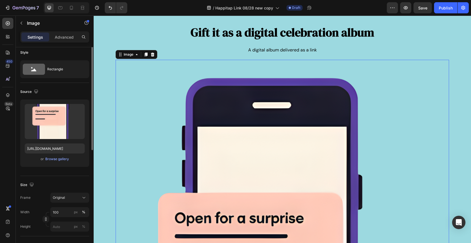
scroll to position [0, 0]
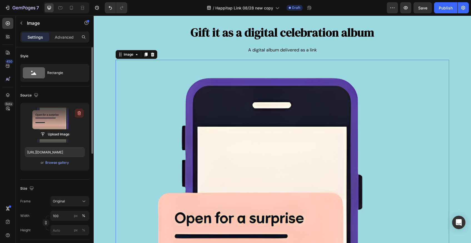
click at [78, 114] on icon "button" at bounding box center [79, 113] width 6 height 6
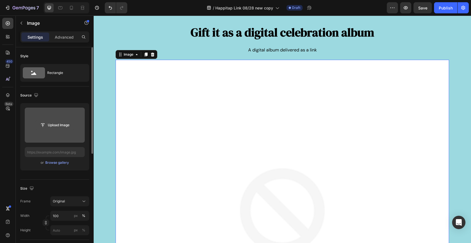
click at [51, 125] on input "file" at bounding box center [55, 124] width 38 height 9
click at [55, 125] on input "file" at bounding box center [55, 124] width 38 height 9
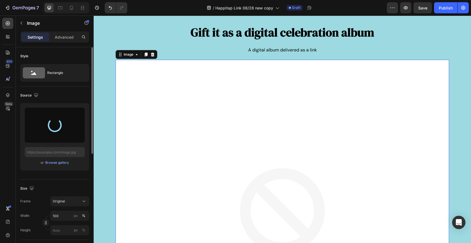
type input "[URL][DOMAIN_NAME]"
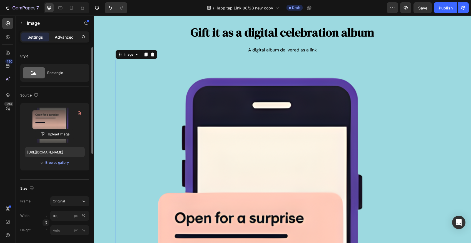
click at [60, 36] on p "Advanced" at bounding box center [64, 37] width 19 height 6
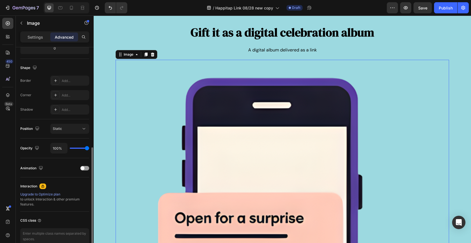
scroll to position [159, 0]
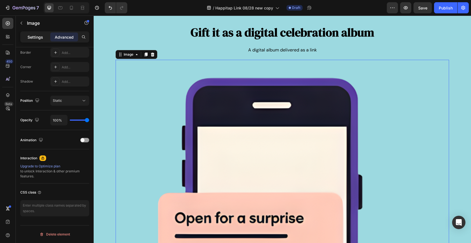
click at [33, 37] on p "Settings" at bounding box center [36, 37] width 16 height 6
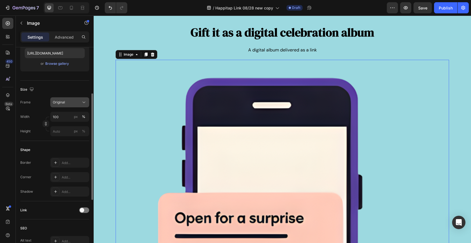
scroll to position [97, 0]
click at [73, 107] on div "Original" at bounding box center [66, 104] width 27 height 5
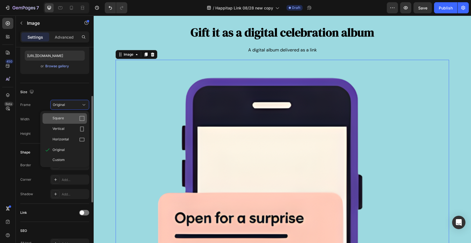
click at [64, 117] on span "Square" at bounding box center [58, 119] width 11 height 6
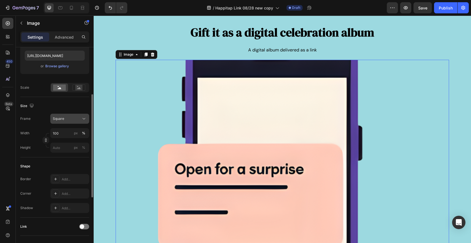
click at [63, 119] on span "Square" at bounding box center [58, 118] width 11 height 5
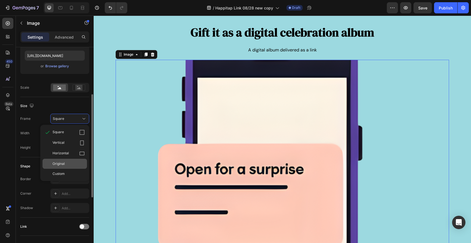
click at [63, 165] on span "Original" at bounding box center [59, 163] width 12 height 5
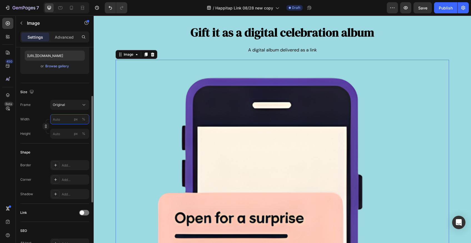
click at [63, 118] on input "px %" at bounding box center [69, 119] width 39 height 10
click at [26, 126] on div "Width px % Height px %" at bounding box center [54, 126] width 69 height 24
click at [60, 135] on input "px %" at bounding box center [69, 134] width 39 height 10
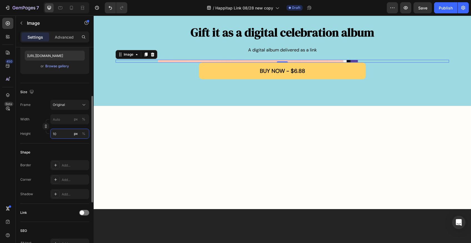
type input "1"
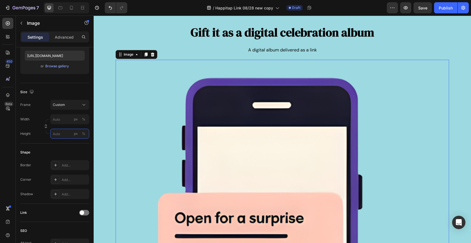
type input "1"
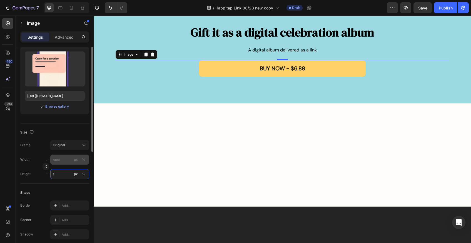
scroll to position [0, 0]
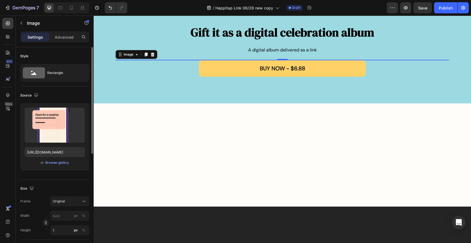
click at [238, 118] on div at bounding box center [282, 155] width 364 height 76
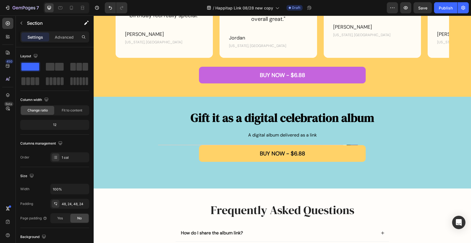
scroll to position [685, 0]
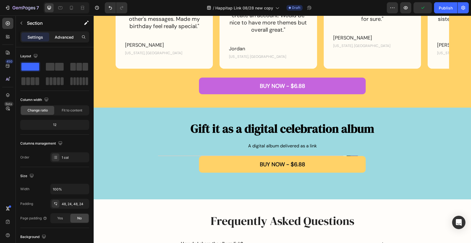
click at [62, 37] on p "Advanced" at bounding box center [64, 37] width 19 height 6
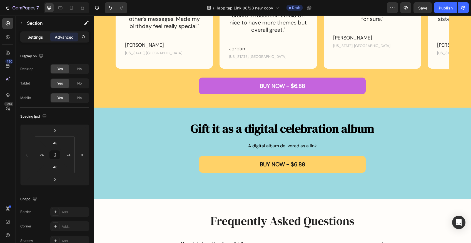
click at [32, 38] on p "Settings" at bounding box center [36, 37] width 16 height 6
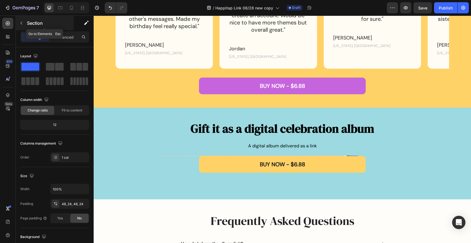
click at [21, 24] on icon "button" at bounding box center [21, 23] width 4 height 4
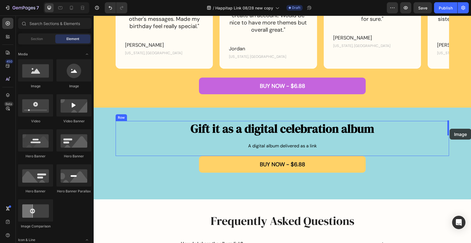
drag, startPoint x: 134, startPoint y: 92, endPoint x: 449, endPoint y: 129, distance: 317.2
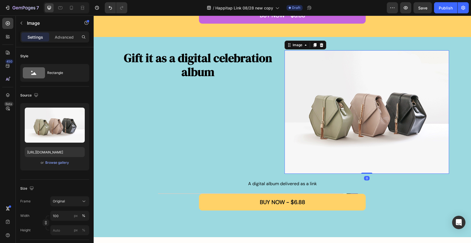
scroll to position [756, 0]
click at [111, 11] on button "Undo/Redo" at bounding box center [110, 7] width 11 height 11
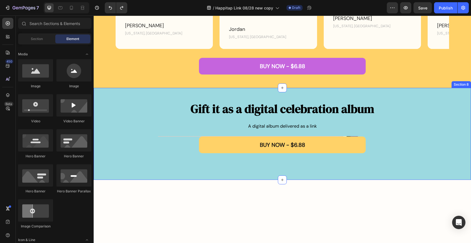
scroll to position [720, 0]
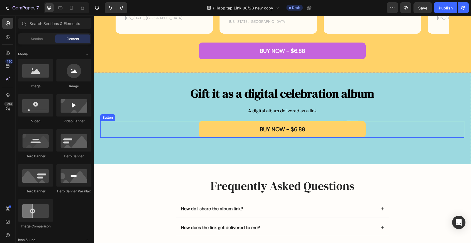
click at [175, 132] on div "BUY NOW - $6.88 Button" at bounding box center [282, 129] width 364 height 17
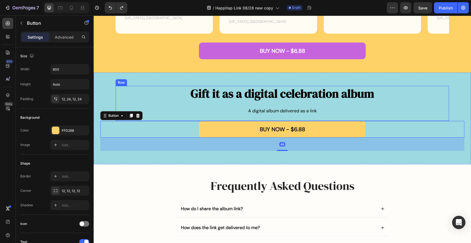
click at [162, 102] on div "Gift it as a digital celebration album Heading A digital album delivered as a l…" at bounding box center [283, 103] width 334 height 35
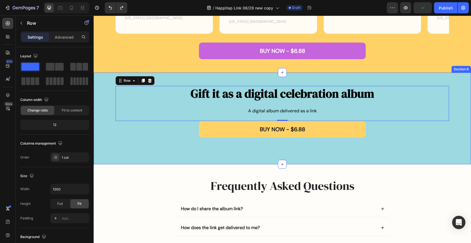
click at [105, 104] on div "Gift it as a digital celebration album Heading A digital album delivered as a l…" at bounding box center [282, 118] width 364 height 65
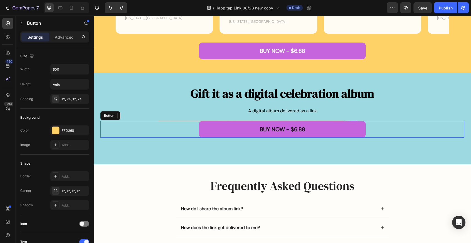
click at [352, 122] on button "BUY NOW - $6.88" at bounding box center [282, 129] width 167 height 17
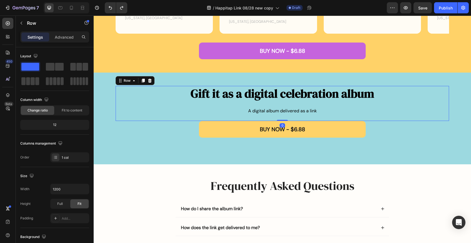
click at [344, 101] on div "Gift it as a digital celebration album Heading A digital album delivered as a l…" at bounding box center [283, 103] width 334 height 35
click at [326, 113] on div "A digital album delivered as a link" at bounding box center [283, 111] width 334 height 6
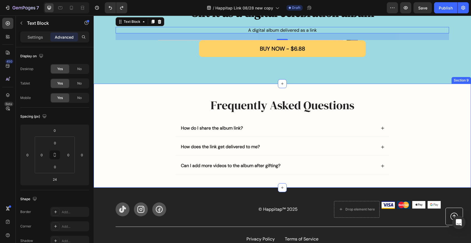
scroll to position [728, 0]
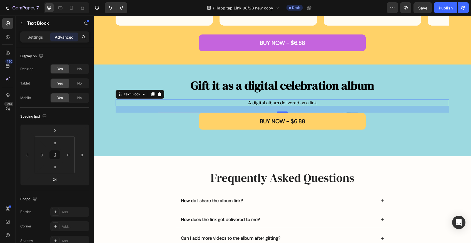
click at [281, 108] on div "24" at bounding box center [283, 109] width 334 height 7
click at [22, 21] on icon "button" at bounding box center [21, 23] width 4 height 4
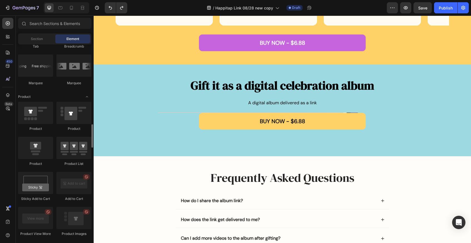
scroll to position [664, 0]
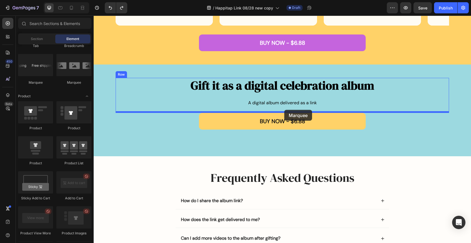
drag, startPoint x: 171, startPoint y: 80, endPoint x: 285, endPoint y: 110, distance: 117.4
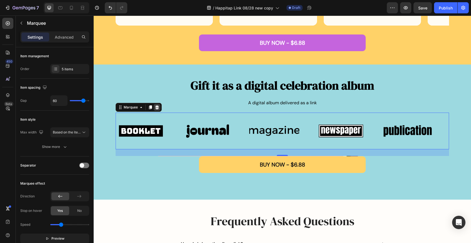
click at [158, 107] on icon at bounding box center [157, 107] width 4 height 4
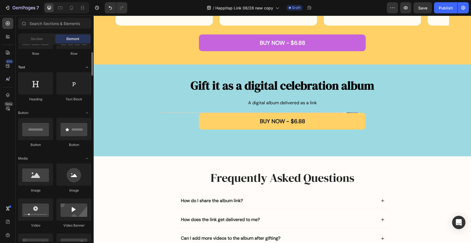
scroll to position [73, 0]
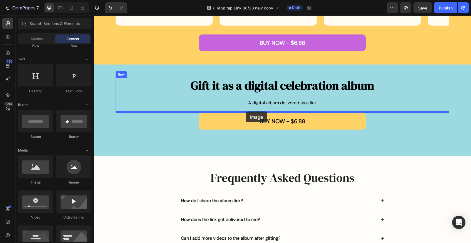
drag, startPoint x: 130, startPoint y: 182, endPoint x: 246, endPoint y: 112, distance: 135.8
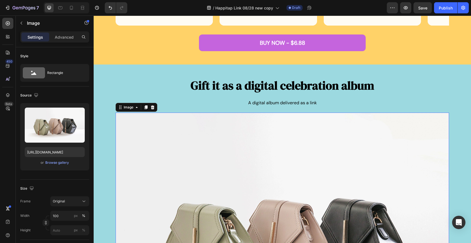
click at [230, 146] on img at bounding box center [283, 238] width 334 height 250
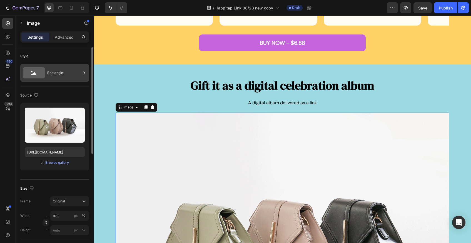
click at [65, 76] on div "Rectangle" at bounding box center [64, 72] width 34 height 13
click at [61, 59] on div "Style" at bounding box center [54, 56] width 69 height 9
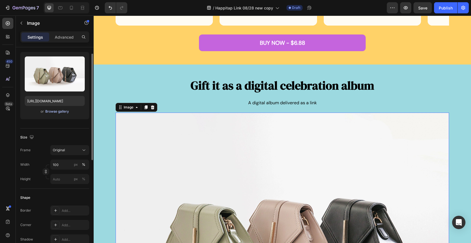
scroll to position [51, 0]
click at [69, 149] on div "Original" at bounding box center [66, 150] width 27 height 5
click at [63, 139] on div "Size" at bounding box center [54, 137] width 69 height 9
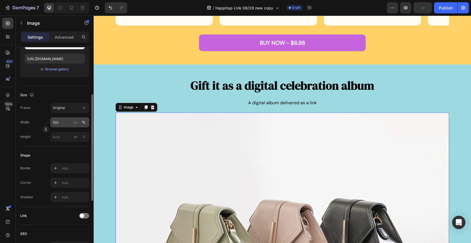
click at [84, 124] on div "%" at bounding box center [83, 122] width 3 height 5
click at [65, 123] on input "100" at bounding box center [69, 122] width 39 height 10
type input "1"
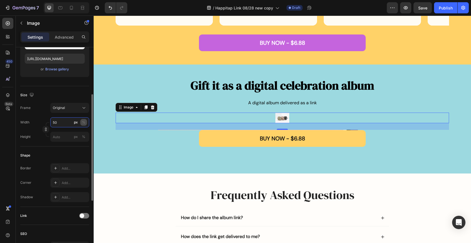
type input "50"
click at [84, 124] on div "%" at bounding box center [83, 122] width 3 height 5
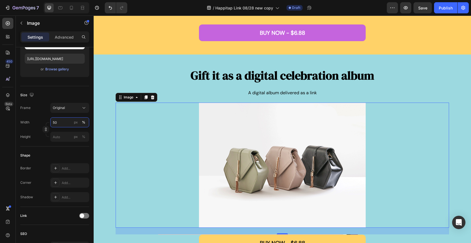
scroll to position [738, 0]
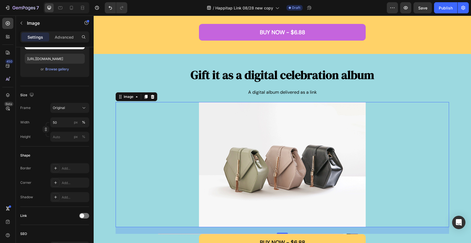
click at [272, 159] on img at bounding box center [282, 164] width 167 height 125
click at [239, 152] on img at bounding box center [282, 164] width 167 height 125
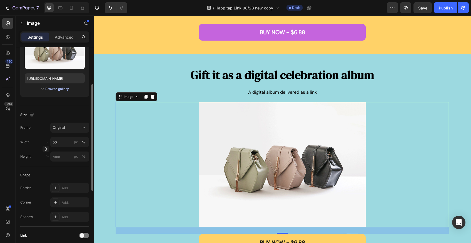
click at [51, 90] on div "Browse gallery" at bounding box center [57, 89] width 24 height 5
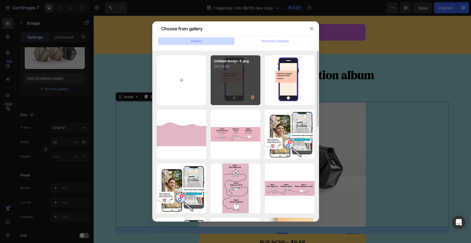
click at [247, 71] on div "Untitled design-8.png 297.45 kb" at bounding box center [236, 80] width 50 height 50
type input "[URL][DOMAIN_NAME]"
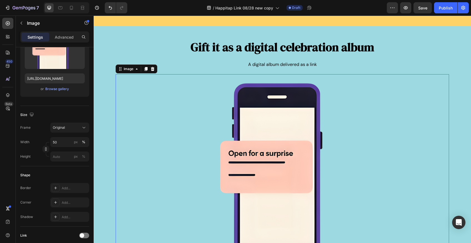
scroll to position [776, 0]
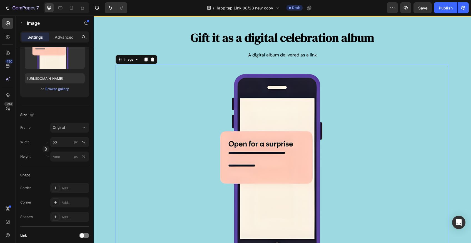
click at [356, 141] on img at bounding box center [282, 173] width 167 height 216
drag, startPoint x: 60, startPoint y: 142, endPoint x: 49, endPoint y: 142, distance: 10.8
click at [49, 142] on div "Width 50 px %" at bounding box center [54, 142] width 69 height 10
type input "40"
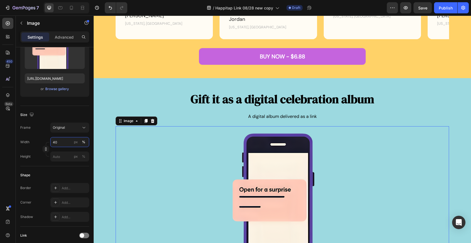
scroll to position [715, 0]
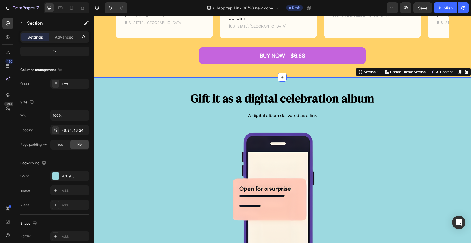
click at [154, 84] on div "Gift it as a digital celebration album Heading A digital album delivered as a l…" at bounding box center [283, 212] width 378 height 271
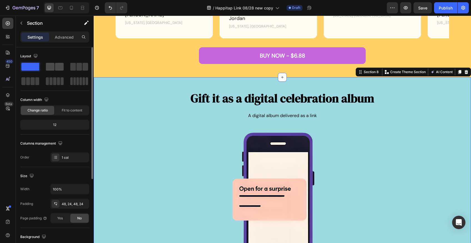
click at [56, 67] on span at bounding box center [59, 67] width 9 height 8
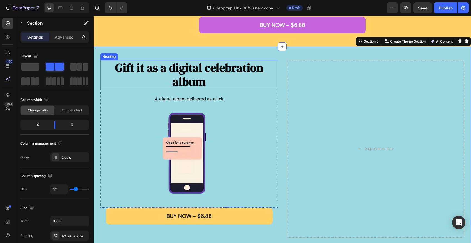
scroll to position [751, 0]
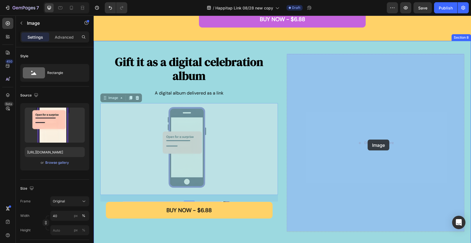
drag, startPoint x: 200, startPoint y: 130, endPoint x: 367, endPoint y: 141, distance: 167.3
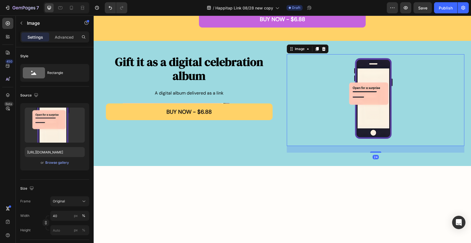
click at [363, 110] on img at bounding box center [375, 100] width 71 height 92
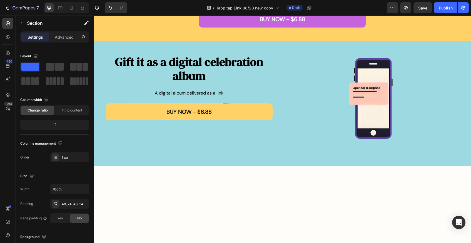
click at [327, 193] on div at bounding box center [282, 217] width 364 height 76
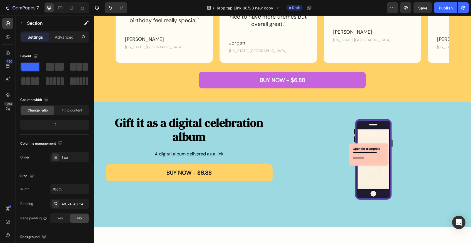
scroll to position [691, 0]
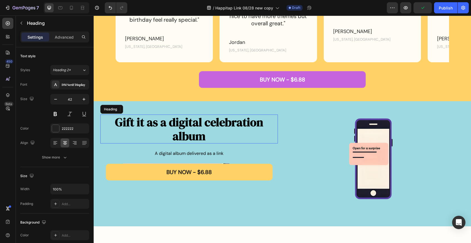
click at [219, 137] on h2 "Gift it as a digital celebration album" at bounding box center [189, 129] width 178 height 29
click at [317, 138] on div at bounding box center [376, 161] width 178 height 92
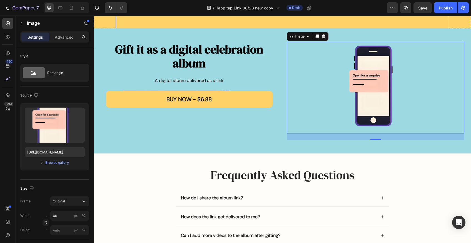
scroll to position [766, 0]
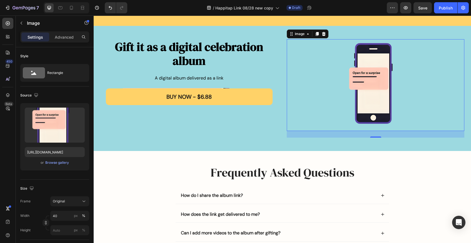
click at [333, 78] on div at bounding box center [376, 85] width 178 height 92
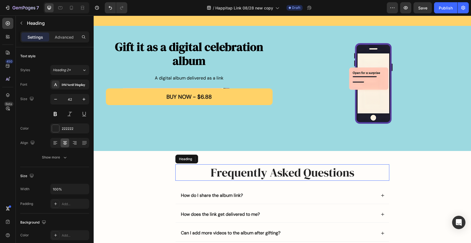
click at [320, 177] on h2 "Frequently Asked Questions" at bounding box center [283, 172] width 214 height 16
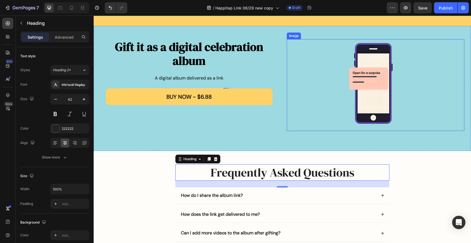
click at [369, 115] on img at bounding box center [375, 85] width 71 height 92
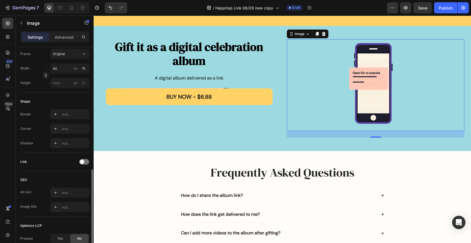
scroll to position [208, 0]
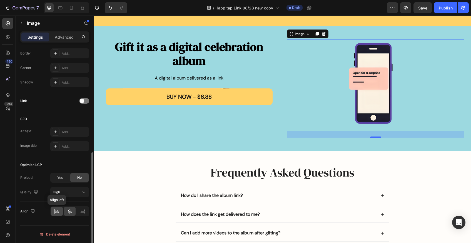
click at [59, 213] on icon at bounding box center [57, 212] width 6 height 6
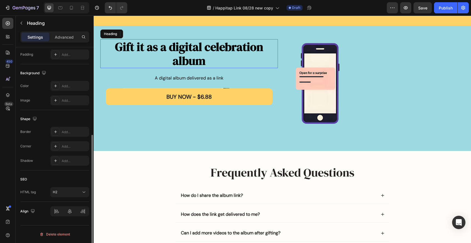
click at [215, 57] on p "⁠⁠⁠⁠⁠⁠⁠ Gift it as a digital celebration album" at bounding box center [189, 54] width 177 height 28
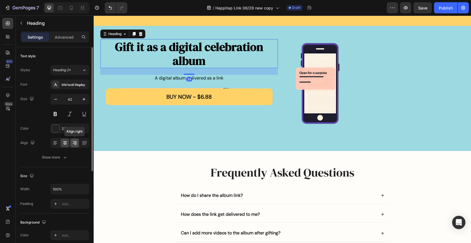
click at [77, 144] on icon at bounding box center [75, 143] width 6 height 6
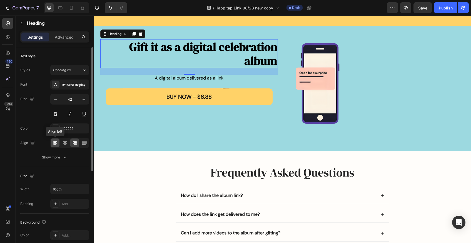
click at [56, 142] on icon at bounding box center [55, 141] width 4 height 1
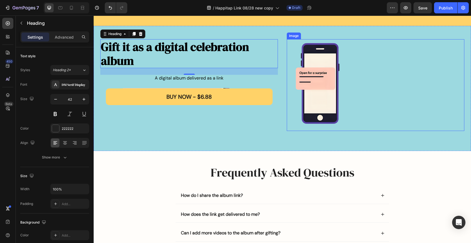
click at [351, 87] on img at bounding box center [322, 85] width 71 height 92
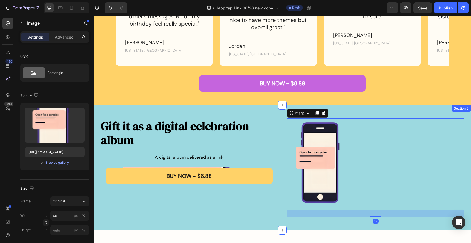
scroll to position [687, 0]
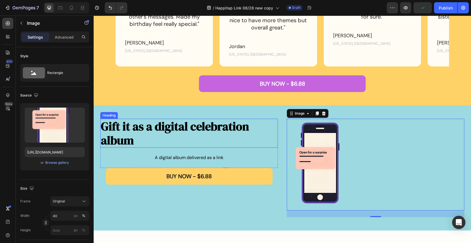
click at [192, 138] on p "⁠⁠⁠⁠⁠⁠⁠ Gift it as a digital celebration album" at bounding box center [189, 133] width 177 height 28
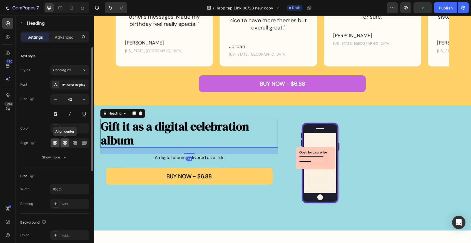
click at [64, 143] on icon at bounding box center [65, 143] width 4 height 1
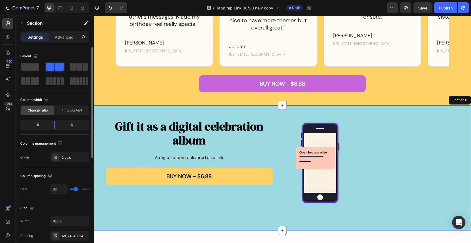
click at [219, 111] on div "⁠⁠⁠⁠⁠⁠⁠ Gift it as a digital celebration album Heading 24 A digital album deliv…" at bounding box center [283, 167] width 378 height 125
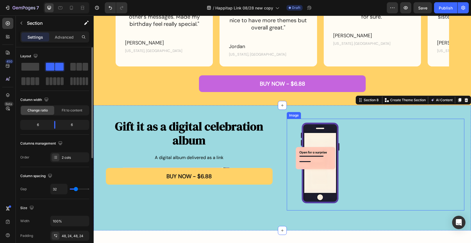
click at [346, 138] on img at bounding box center [322, 165] width 71 height 92
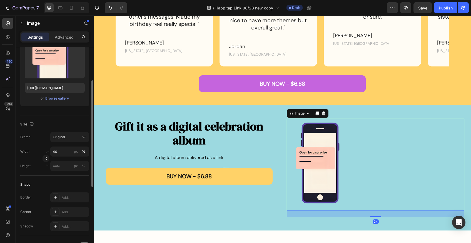
scroll to position [65, 0]
drag, startPoint x: 71, startPoint y: 153, endPoint x: 47, endPoint y: 150, distance: 23.9
click at [47, 150] on div "Width 40 px %" at bounding box center [54, 151] width 69 height 10
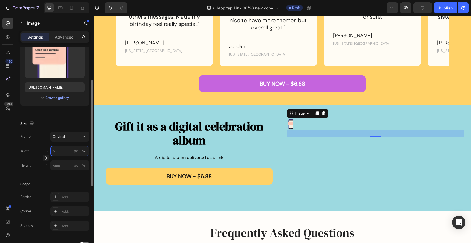
type input "50"
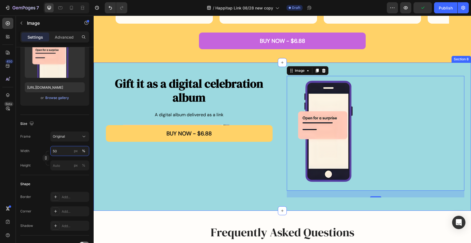
scroll to position [734, 0]
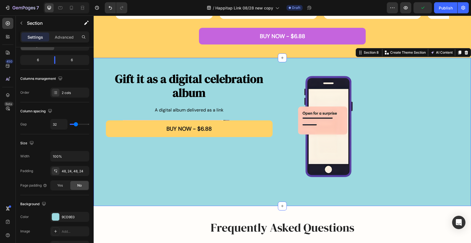
click at [201, 165] on div "⁠⁠⁠⁠⁠⁠⁠ Gift it as a digital celebration album Heading A digital album delivere…" at bounding box center [189, 132] width 178 height 122
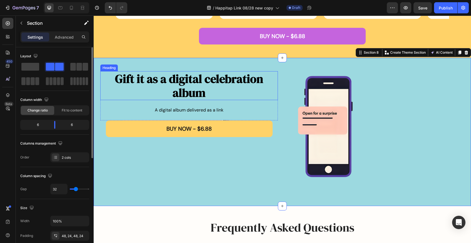
click at [242, 93] on p "⁠⁠⁠⁠⁠⁠⁠ Gift it as a digital celebration album" at bounding box center [189, 86] width 177 height 28
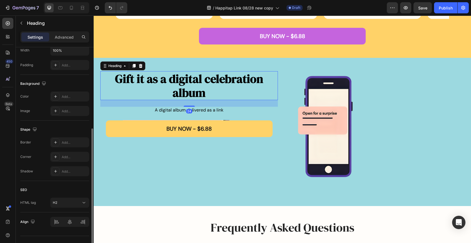
scroll to position [149, 0]
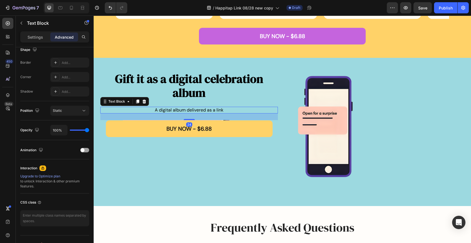
click at [126, 111] on p "A digital album delivered as a link" at bounding box center [189, 109] width 177 height 5
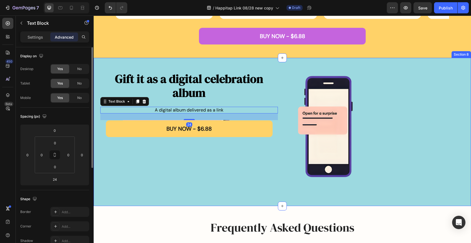
click at [129, 143] on div "BUY NOW - $6.88 Button" at bounding box center [189, 135] width 178 height 30
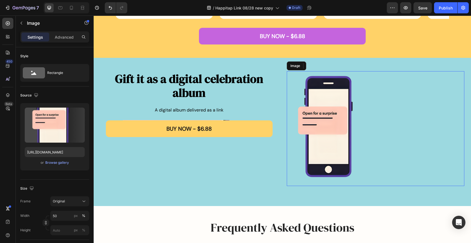
click at [386, 116] on div at bounding box center [376, 128] width 178 height 115
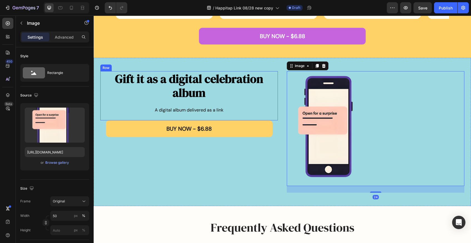
click at [275, 100] on div "⁠⁠⁠⁠⁠⁠⁠ Gift it as a digital celebration album Heading A digital album delivere…" at bounding box center [189, 95] width 178 height 49
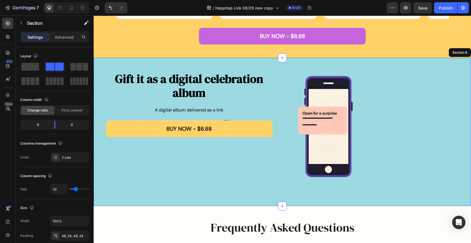
click at [279, 127] on div "⁠⁠⁠⁠⁠⁠⁠ Gift it as a digital celebration album Heading A digital album delivere…" at bounding box center [283, 132] width 378 height 148
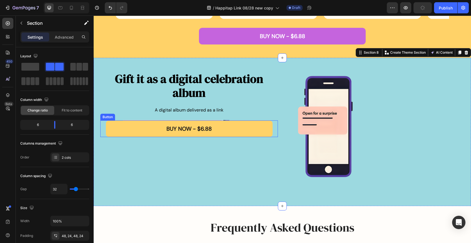
click at [275, 130] on div "BUY NOW - $6.88 Button" at bounding box center [189, 128] width 178 height 17
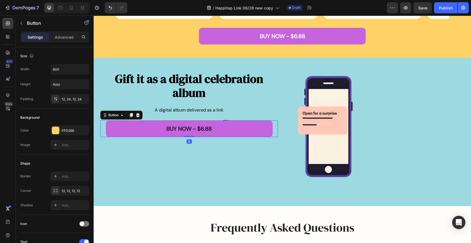
drag, startPoint x: 189, startPoint y: 150, endPoint x: 190, endPoint y: 135, distance: 15.0
click at [190, 135] on div "BUY NOW - $6.88 Button 0" at bounding box center [189, 128] width 178 height 17
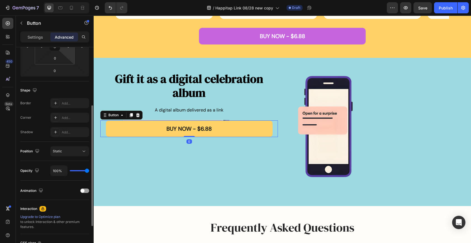
scroll to position [159, 0]
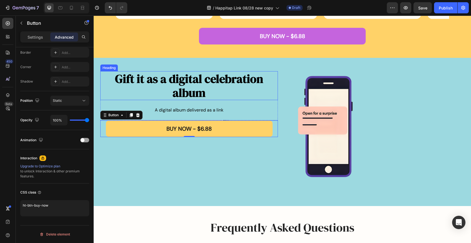
click at [244, 91] on p "⁠⁠⁠⁠⁠⁠⁠ Gift it as a digital celebration album" at bounding box center [189, 86] width 177 height 28
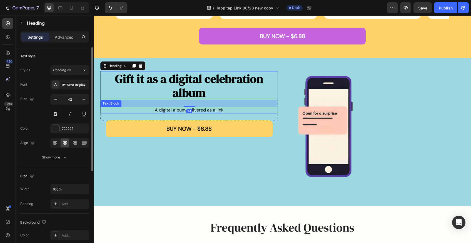
click at [275, 111] on p "A digital album delivered as a link" at bounding box center [189, 109] width 177 height 5
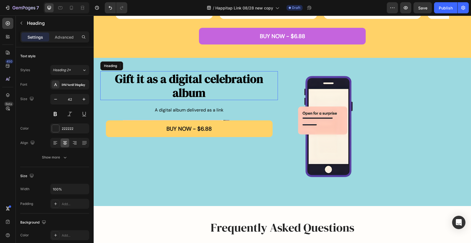
click at [265, 92] on p "⁠⁠⁠⁠⁠⁠⁠ Gift it as a digital celebration album" at bounding box center [189, 86] width 177 height 28
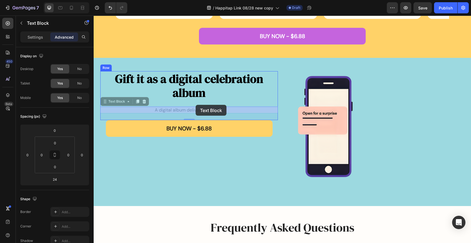
drag, startPoint x: 225, startPoint y: 110, endPoint x: 196, endPoint y: 106, distance: 29.8
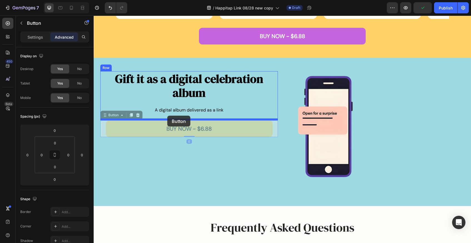
drag, startPoint x: 105, startPoint y: 117, endPoint x: 167, endPoint y: 116, distance: 62.0
type input "24"
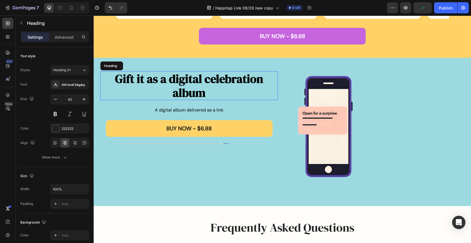
click at [249, 98] on p "⁠⁠⁠⁠⁠⁠⁠ Gift it as a digital celebration album" at bounding box center [189, 86] width 177 height 28
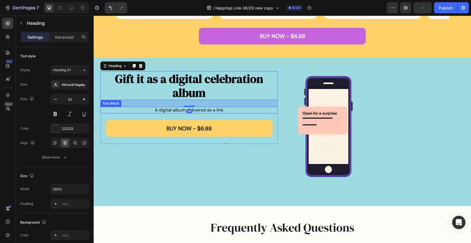
click at [274, 110] on p "A digital album delivered as a link" at bounding box center [189, 109] width 177 height 5
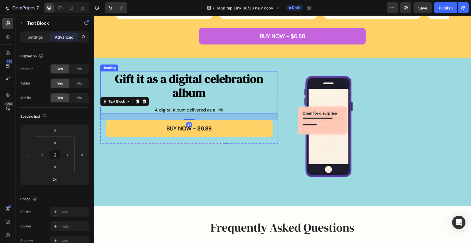
click at [113, 69] on div "Heading" at bounding box center [109, 67] width 15 height 5
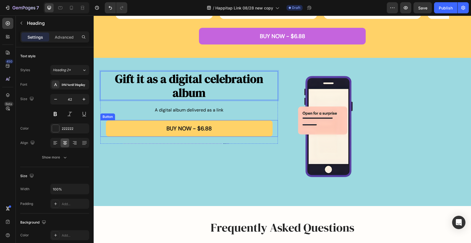
click at [101, 117] on div "Button" at bounding box center [107, 116] width 15 height 7
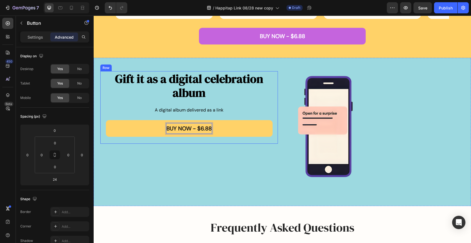
click at [103, 140] on div "BUY NOW - $6.88 Button 24" at bounding box center [189, 131] width 178 height 23
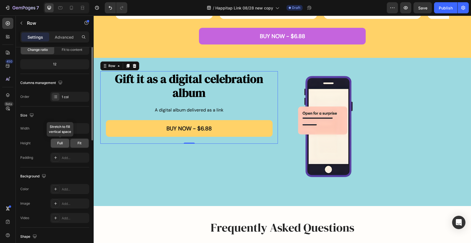
scroll to position [1, 0]
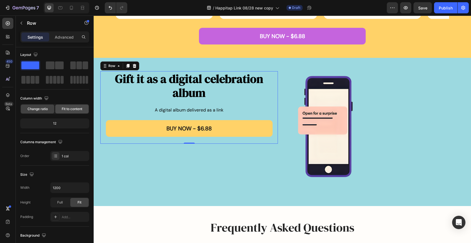
click at [70, 108] on span "Fit to content" at bounding box center [72, 109] width 21 height 5
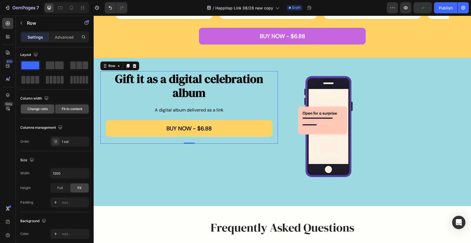
click at [36, 109] on span "Change ratio" at bounding box center [38, 109] width 20 height 5
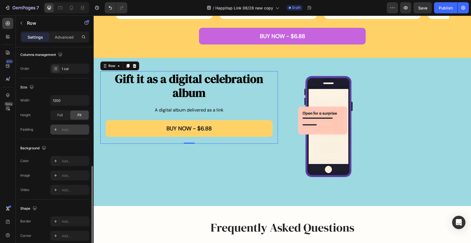
scroll to position [128, 0]
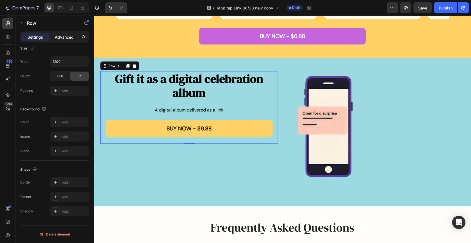
click at [65, 38] on p "Advanced" at bounding box center [64, 37] width 19 height 6
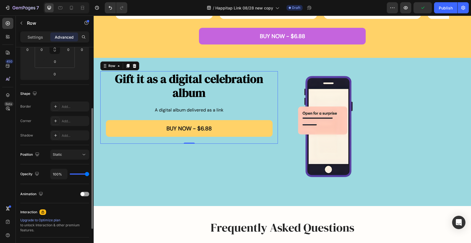
scroll to position [106, 0]
click at [66, 155] on div "Static" at bounding box center [67, 154] width 28 height 5
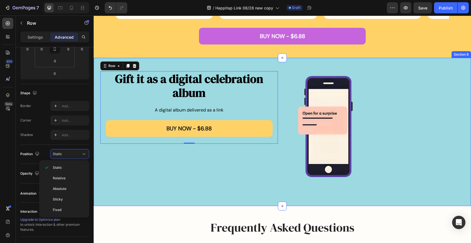
click at [119, 160] on div "⁠⁠⁠⁠⁠⁠⁠ Gift it as a digital celebration album Heading A digital album delivere…" at bounding box center [189, 132] width 178 height 122
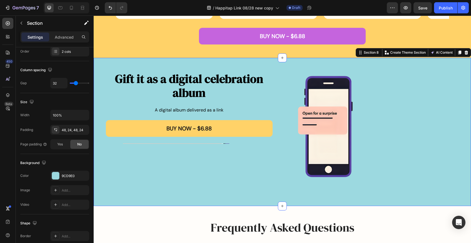
scroll to position [0, 0]
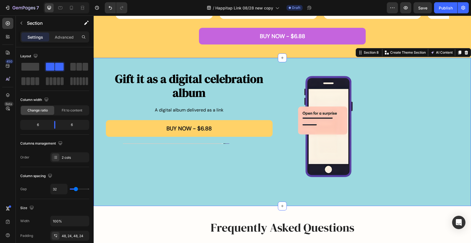
click at [106, 68] on div "⁠⁠⁠⁠⁠⁠⁠ Gift it as a digital celebration album Heading A digital album delivere…" at bounding box center [283, 132] width 378 height 148
click at [259, 146] on div "⁠⁠⁠⁠⁠⁠⁠ Gift it as a digital celebration album Heading A digital album delivere…" at bounding box center [189, 132] width 178 height 122
click at [210, 149] on div "⁠⁠⁠⁠⁠⁠⁠ Gift it as a digital celebration album Heading A digital album delivere…" at bounding box center [189, 132] width 178 height 122
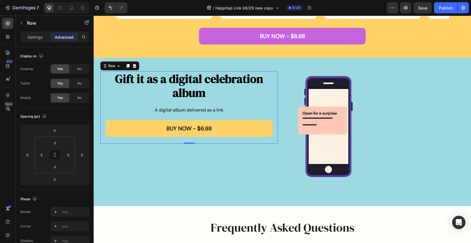
click at [210, 141] on div "BUY NOW - $6.88 Button" at bounding box center [189, 131] width 178 height 23
click at [210, 142] on div "BUY NOW - $6.88 Button" at bounding box center [189, 131] width 178 height 23
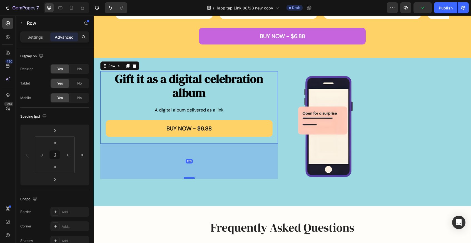
drag, startPoint x: 191, startPoint y: 142, endPoint x: 192, endPoint y: 177, distance: 35.1
click at [192, 177] on div at bounding box center [189, 178] width 11 height 2
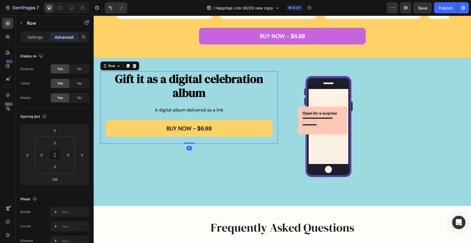
drag, startPoint x: 189, startPoint y: 177, endPoint x: 189, endPoint y: 141, distance: 35.9
click at [189, 141] on div "⁠⁠⁠⁠⁠⁠⁠ Gift it as a digital celebration album Heading A digital album delivere…" at bounding box center [189, 107] width 178 height 73
type input "0"
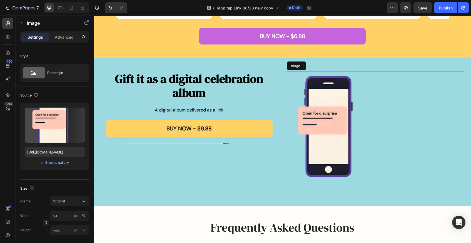
click at [297, 75] on img at bounding box center [331, 128] width 89 height 115
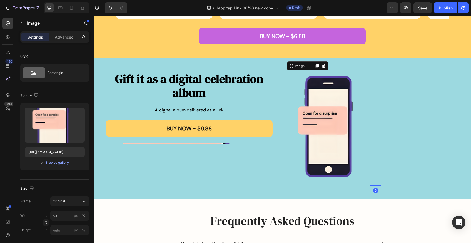
drag, startPoint x: 378, startPoint y: 192, endPoint x: 377, endPoint y: 179, distance: 12.5
click at [377, 179] on div "Image 0" at bounding box center [376, 128] width 178 height 115
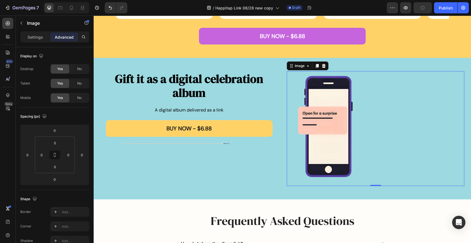
click at [322, 122] on img at bounding box center [331, 128] width 89 height 115
click at [33, 35] on p "Settings" at bounding box center [36, 37] width 16 height 6
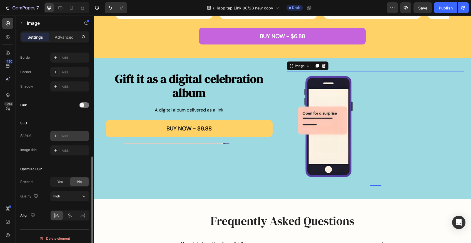
scroll to position [208, 0]
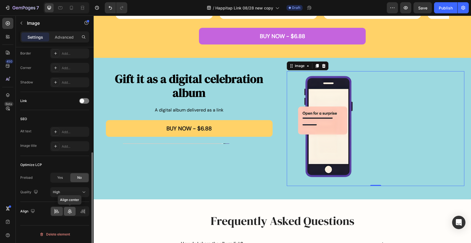
click at [69, 213] on icon at bounding box center [70, 212] width 6 height 6
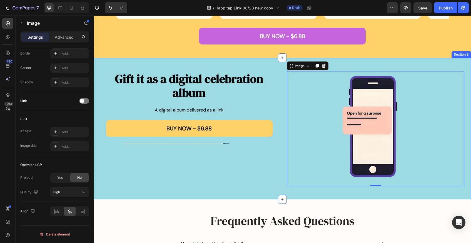
click at [259, 174] on div "⁠⁠⁠⁠⁠⁠⁠ Gift it as a digital celebration album Heading A digital album delivere…" at bounding box center [189, 128] width 178 height 115
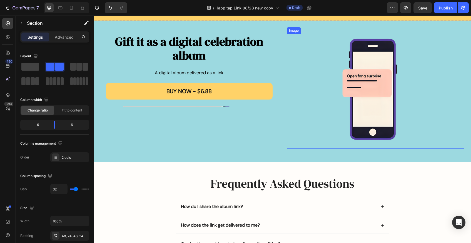
scroll to position [744, 0]
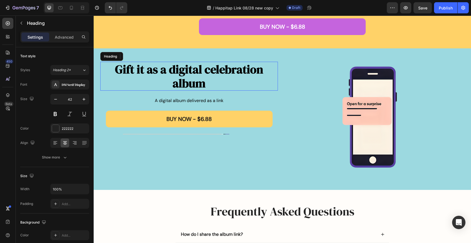
click at [223, 83] on h2 "Gift it as a digital celebration album" at bounding box center [189, 76] width 178 height 29
click at [216, 81] on h2 "Gift it as a digital celebration album" at bounding box center [189, 76] width 178 height 29
click at [216, 81] on p "Gift it as a digital celebration album" at bounding box center [189, 76] width 177 height 28
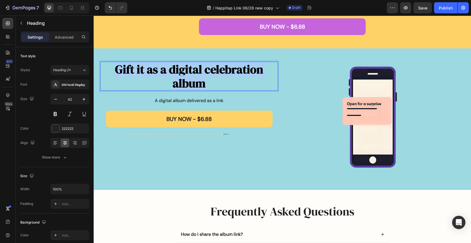
click at [216, 81] on p "Gift it as a digital celebration album" at bounding box center [189, 76] width 177 height 28
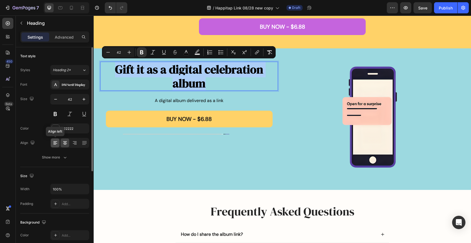
click at [55, 144] on icon at bounding box center [54, 144] width 3 height 1
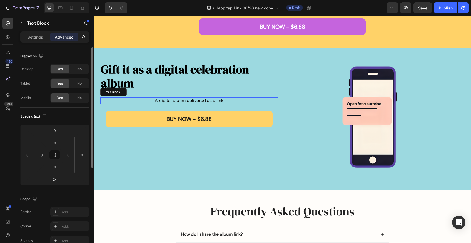
click at [173, 101] on span "A digital album delivered as a link" at bounding box center [189, 101] width 69 height 6
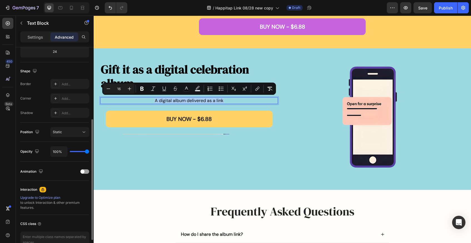
scroll to position [0, 0]
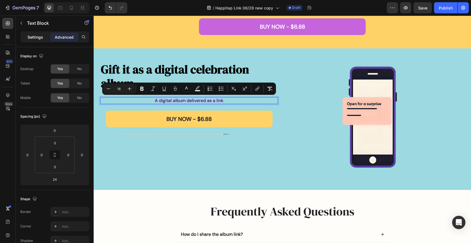
click at [30, 38] on p "Settings" at bounding box center [36, 37] width 16 height 6
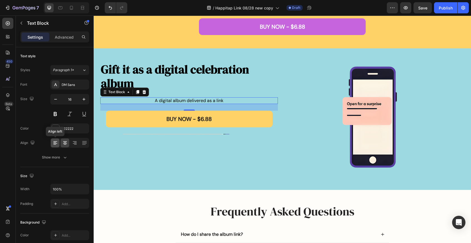
click at [57, 142] on icon at bounding box center [56, 143] width 6 height 6
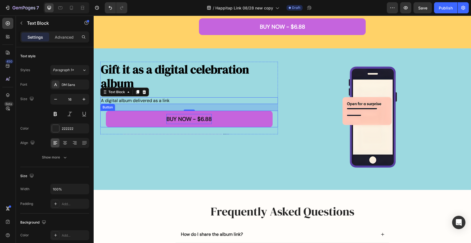
click at [183, 119] on p "BUY NOW - $6.88" at bounding box center [189, 119] width 45 height 10
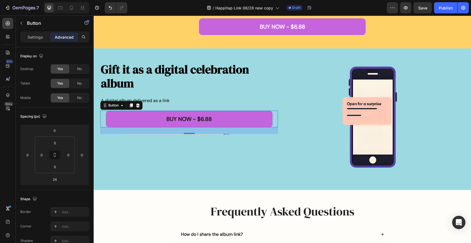
click at [121, 116] on button "BUY NOW - $6.88" at bounding box center [189, 119] width 167 height 17
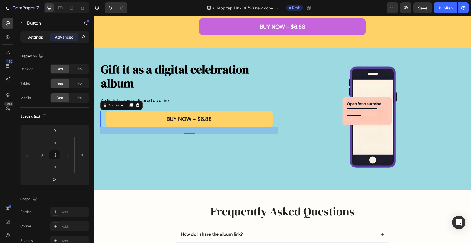
click at [36, 38] on p "Settings" at bounding box center [36, 37] width 16 height 6
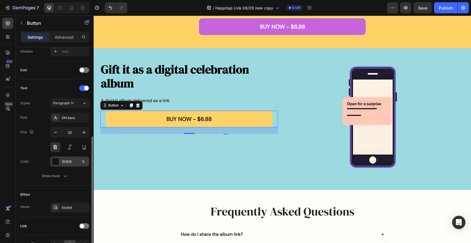
scroll to position [187, 0]
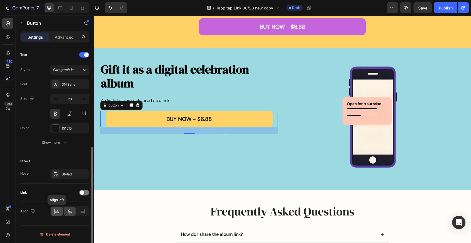
click at [60, 211] on icon at bounding box center [57, 212] width 6 height 6
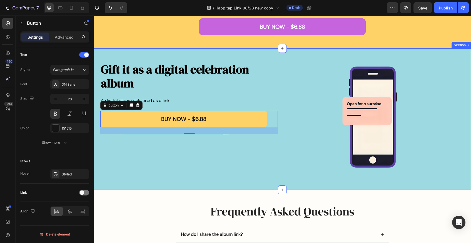
click at [185, 174] on div "⁠⁠⁠⁠⁠⁠⁠ Gift it as a digital celebration album Heading A digital album delivere…" at bounding box center [189, 119] width 178 height 115
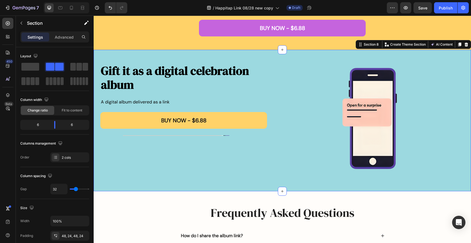
scroll to position [750, 0]
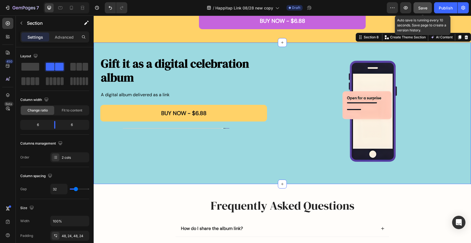
click at [423, 8] on span "Save" at bounding box center [423, 8] width 9 height 5
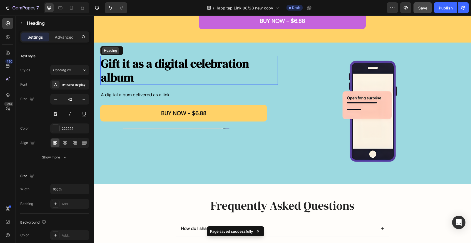
click at [108, 52] on div "Heading" at bounding box center [110, 50] width 15 height 5
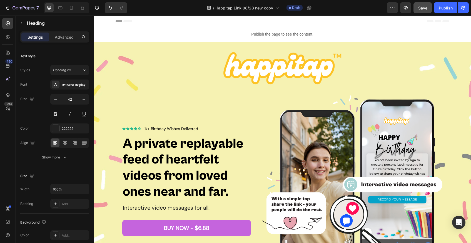
scroll to position [0, 0]
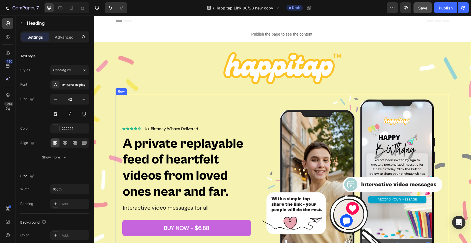
click at [119, 143] on div "Icon Icon Icon Icon Icon Icon List 1k+ Birthday Wishes Delivered Text Block Row…" at bounding box center [283, 180] width 334 height 171
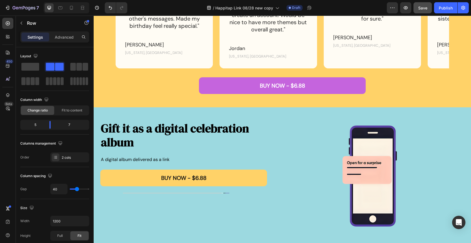
scroll to position [676, 0]
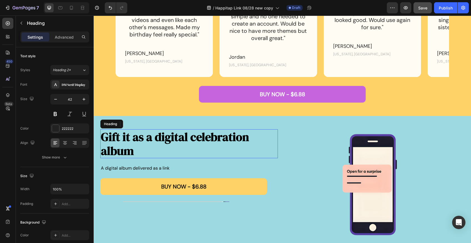
click at [156, 130] on strong "Gift it as a digital celebration album" at bounding box center [175, 144] width 148 height 30
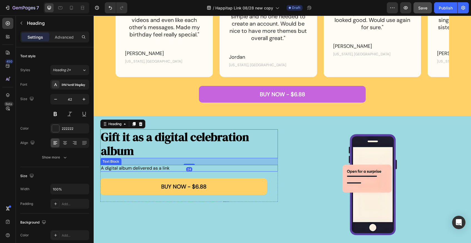
click at [224, 169] on p "A digital album delivered as a link" at bounding box center [189, 168] width 177 height 5
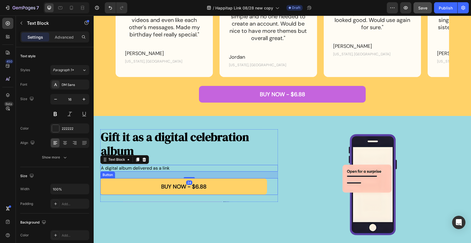
click at [274, 187] on div "BUY NOW - $6.88 Button" at bounding box center [189, 186] width 178 height 17
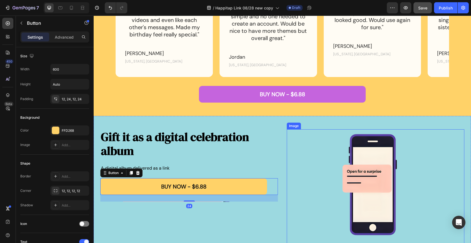
click at [300, 180] on div at bounding box center [376, 186] width 178 height 115
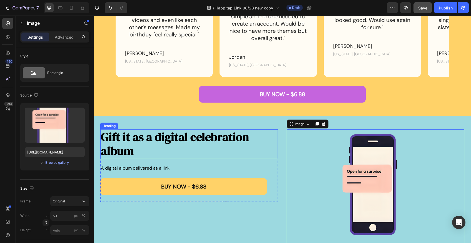
click at [203, 137] on strong "Gift it as a digital celebration album" at bounding box center [175, 144] width 148 height 30
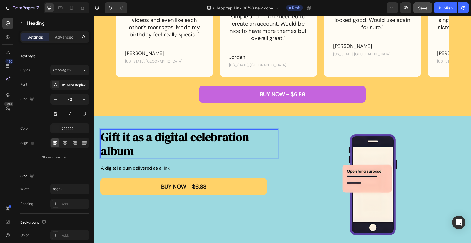
click at [202, 139] on strong "Gift it as a digital celebration album" at bounding box center [175, 144] width 148 height 30
click at [198, 138] on strong "Gift it as a digital celebration album" at bounding box center [175, 144] width 148 height 30
click at [327, 172] on div at bounding box center [376, 186] width 178 height 115
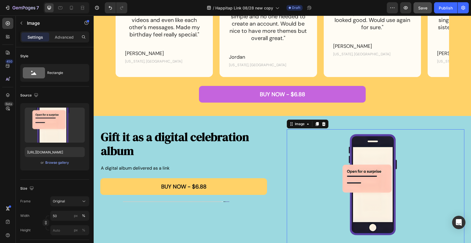
click at [364, 170] on img at bounding box center [376, 186] width 89 height 115
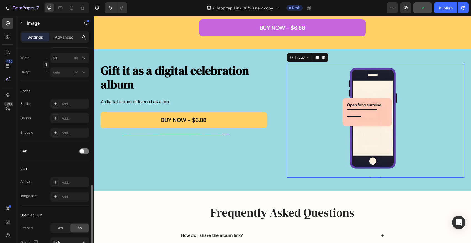
scroll to position [208, 0]
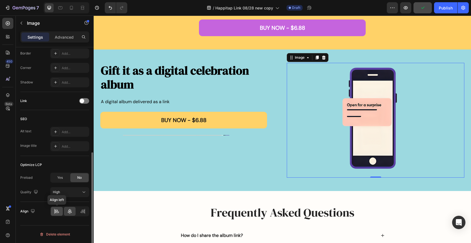
click at [57, 212] on icon at bounding box center [57, 212] width 6 height 6
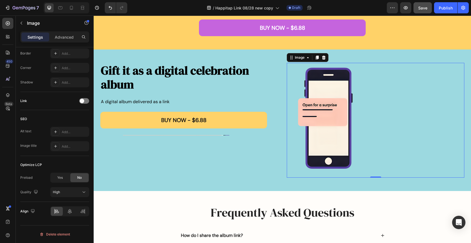
click at [403, 147] on div at bounding box center [376, 120] width 178 height 115
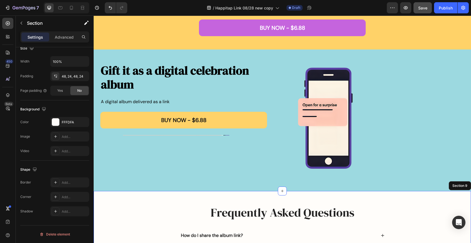
click at [250, 200] on div "Frequently Asked Questions Heading How do I share the album link? How does the …" at bounding box center [283, 243] width 378 height 104
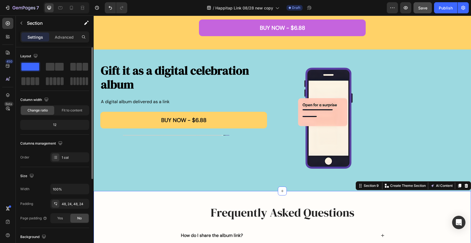
scroll to position [690, 0]
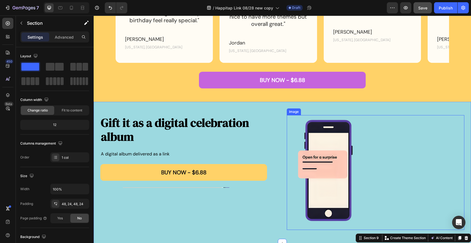
click at [310, 118] on img at bounding box center [331, 172] width 89 height 115
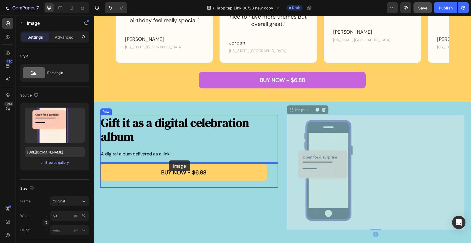
drag, startPoint x: 306, startPoint y: 118, endPoint x: 169, endPoint y: 161, distance: 144.0
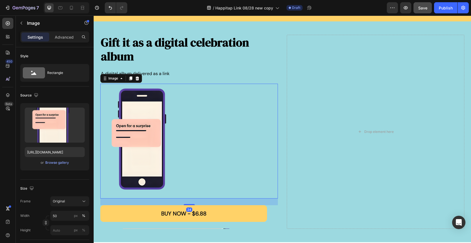
scroll to position [774, 0]
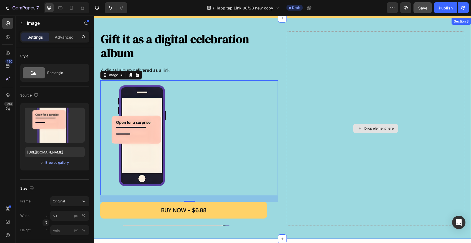
click at [338, 99] on div "Drop element here" at bounding box center [376, 128] width 178 height 194
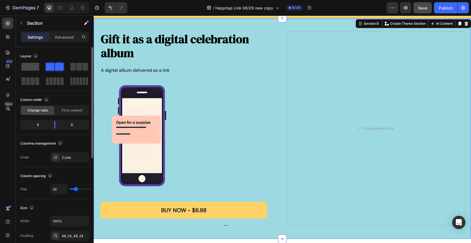
click at [28, 70] on span at bounding box center [30, 67] width 18 height 8
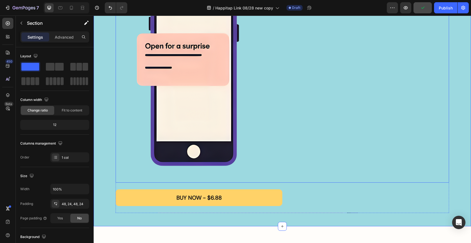
scroll to position [876, 0]
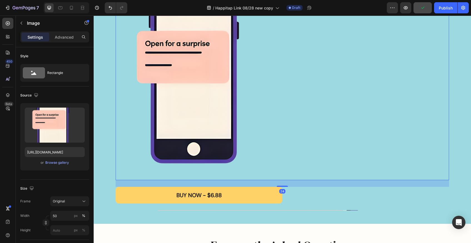
click at [232, 80] on img at bounding box center [199, 72] width 167 height 216
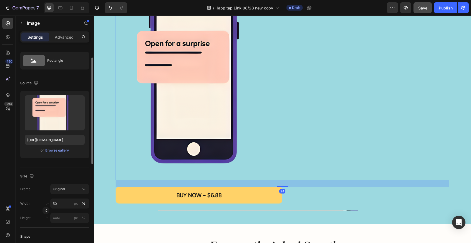
scroll to position [15, 0]
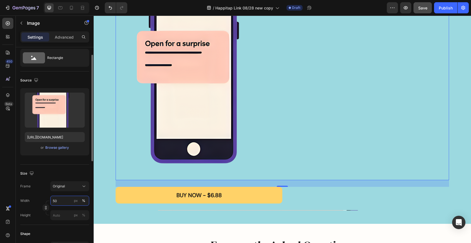
drag, startPoint x: 61, startPoint y: 201, endPoint x: 50, endPoint y: 201, distance: 12.0
click at [50, 201] on div "Width 50 px %" at bounding box center [54, 201] width 69 height 10
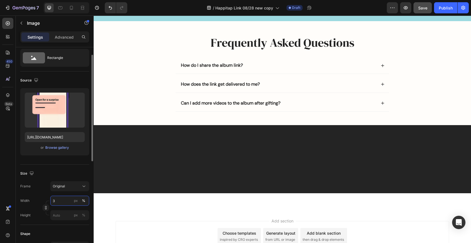
type input "30"
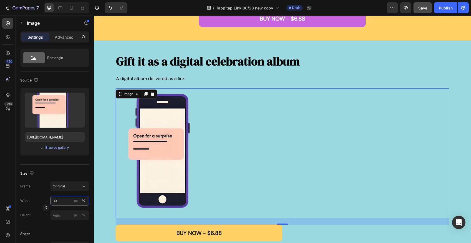
scroll to position [750, 0]
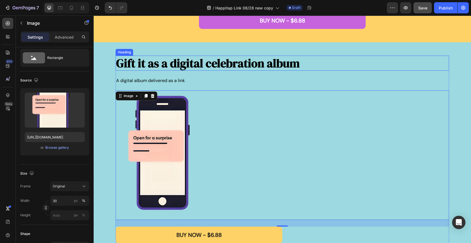
click at [226, 67] on strong "Gift it as a digital celebration album" at bounding box center [208, 63] width 184 height 16
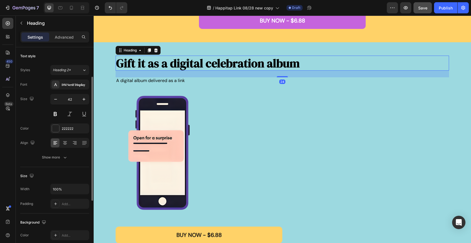
scroll to position [81, 0]
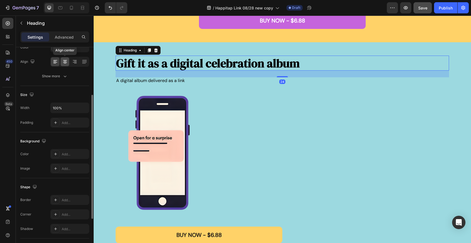
click at [64, 62] on icon at bounding box center [65, 62] width 4 height 1
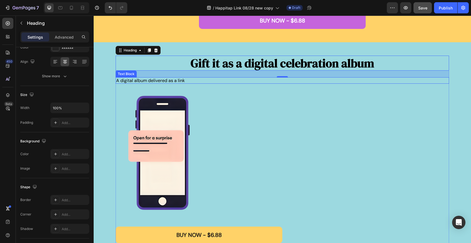
click at [149, 81] on span "A digital album delivered as a link" at bounding box center [150, 81] width 69 height 6
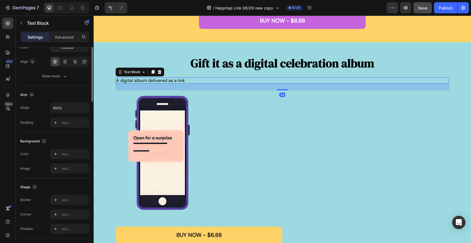
scroll to position [0, 0]
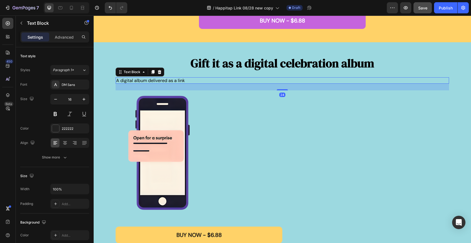
click at [133, 79] on span "A digital album delivered as a link" at bounding box center [150, 81] width 69 height 6
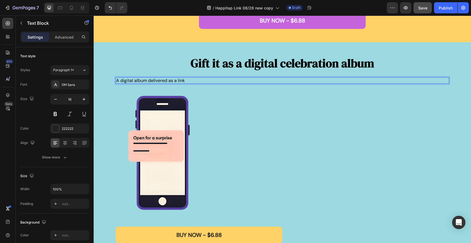
click at [133, 79] on span "A digital album delivered as a link" at bounding box center [150, 81] width 69 height 6
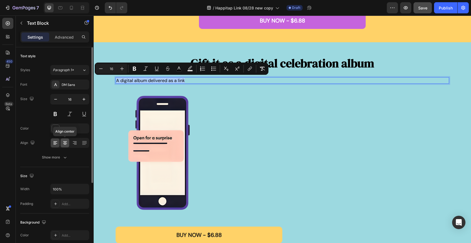
click at [63, 145] on icon at bounding box center [65, 143] width 6 height 6
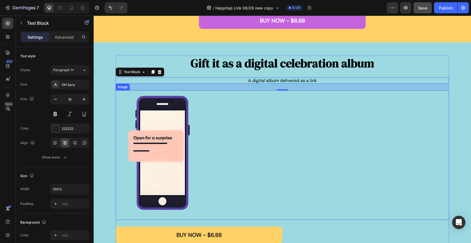
click at [197, 132] on img at bounding box center [166, 155] width 100 height 130
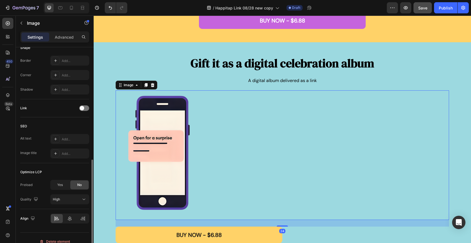
scroll to position [208, 0]
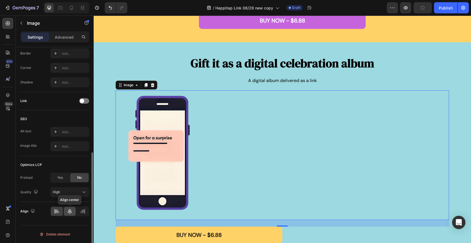
click at [68, 213] on icon at bounding box center [70, 212] width 6 height 6
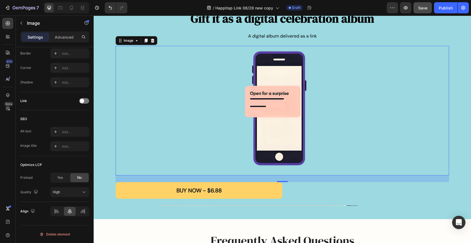
scroll to position [800, 0]
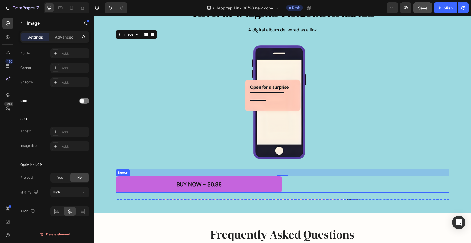
click at [252, 190] on button "BUY NOW - $6.88" at bounding box center [199, 184] width 167 height 17
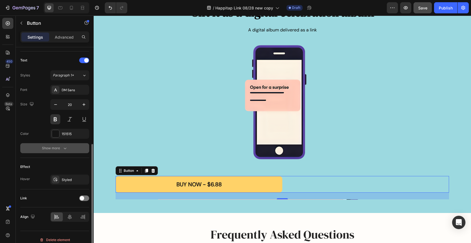
scroll to position [187, 0]
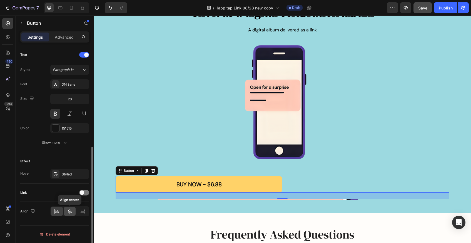
click at [70, 213] on icon at bounding box center [70, 212] width 6 height 6
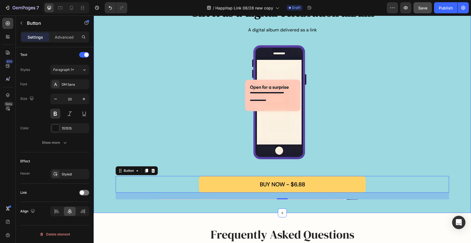
click at [339, 206] on div "⁠⁠⁠⁠⁠⁠⁠ Gift it as a digital celebration album Heading A digital album delivere…" at bounding box center [283, 101] width 378 height 221
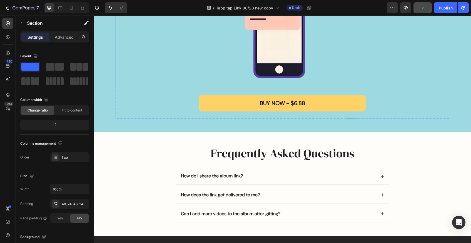
scroll to position [813, 0]
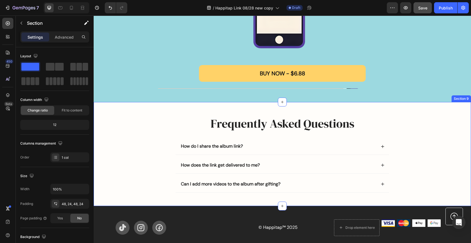
click at [432, 138] on div "Frequently Asked Questions Heading How do I share the album link? How does the …" at bounding box center [282, 153] width 364 height 77
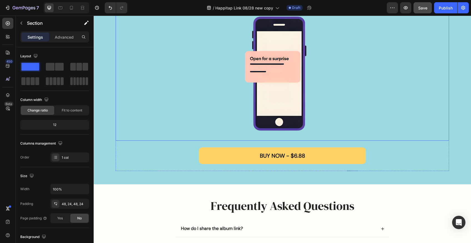
scroll to position [788, 0]
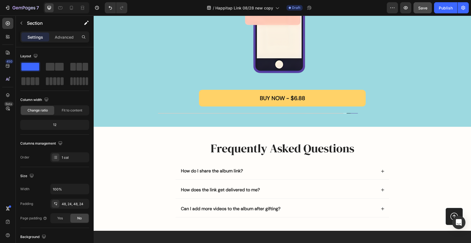
click at [397, 158] on div "Frequently Asked Questions Heading How do I share the album link? How does the …" at bounding box center [282, 178] width 364 height 77
click at [166, 151] on div "Frequently Asked Questions Heading How do I share the album link? How does the …" at bounding box center [282, 178] width 364 height 77
click at [202, 139] on div "Frequently Asked Questions Heading How do I share the album link? How does the …" at bounding box center [283, 179] width 378 height 104
click at [197, 148] on h2 "Frequently Asked Questions" at bounding box center [283, 148] width 214 height 16
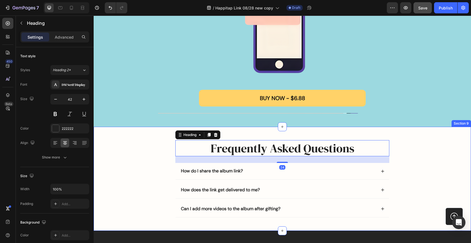
click at [164, 150] on div "Frequently Asked Questions Heading 24 How do I share the album link? How does t…" at bounding box center [282, 178] width 364 height 77
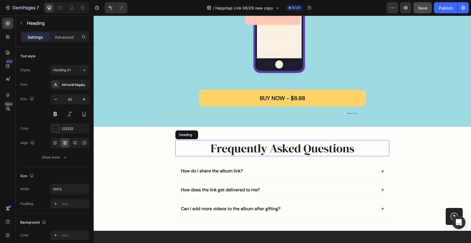
click at [191, 149] on h2 "Frequently Asked Questions" at bounding box center [283, 148] width 214 height 16
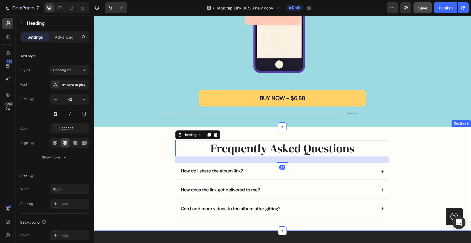
click at [167, 171] on div "Frequently Asked Questions Heading 24 How do I share the album link? How does t…" at bounding box center [282, 178] width 364 height 77
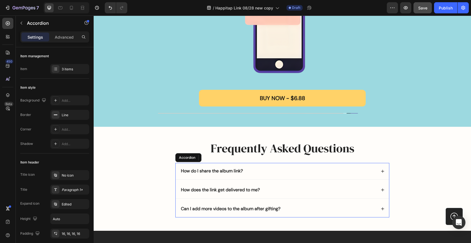
click at [176, 171] on div "How do I share the album link?" at bounding box center [283, 171] width 214 height 16
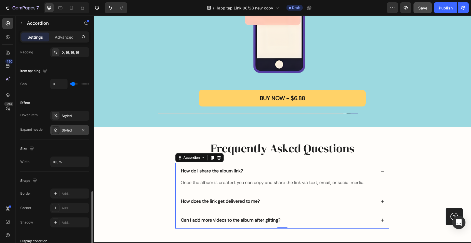
scroll to position [318, 0]
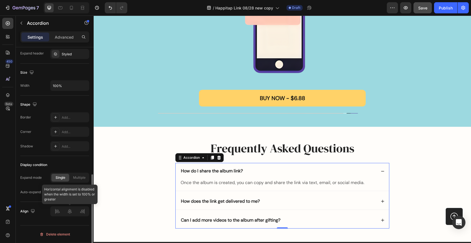
click at [57, 213] on div at bounding box center [69, 211] width 39 height 10
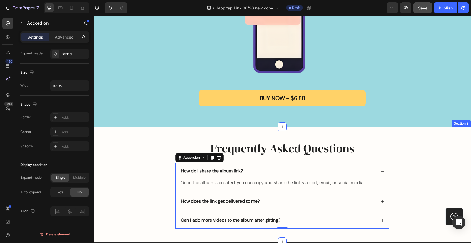
click at [144, 173] on div "Frequently Asked Questions Heading How do I share the album link? Once the albu…" at bounding box center [282, 184] width 364 height 89
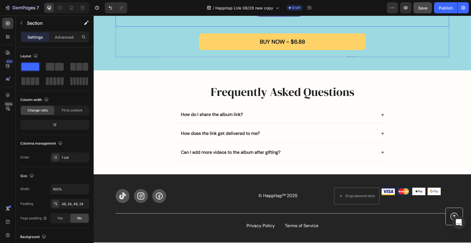
scroll to position [857, 0]
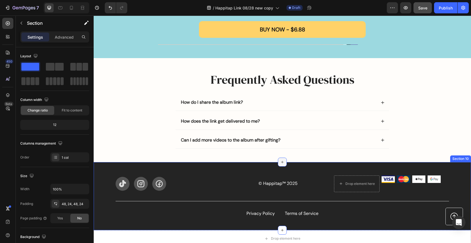
click at [283, 160] on icon at bounding box center [282, 162] width 4 height 4
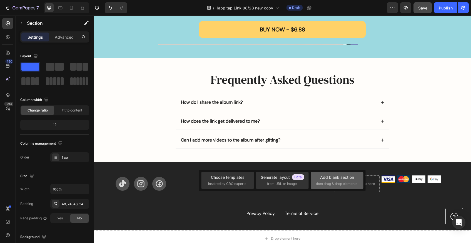
click at [329, 181] on div "Add blank section then drag & drop elements" at bounding box center [337, 180] width 42 height 12
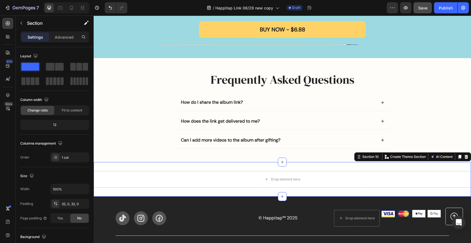
click at [211, 166] on div "Drop element here Section 10 You can create reusable sections Create Theme Sect…" at bounding box center [283, 179] width 378 height 34
click at [55, 66] on span at bounding box center [59, 67] width 9 height 8
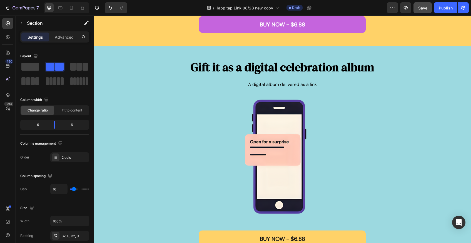
scroll to position [627, 0]
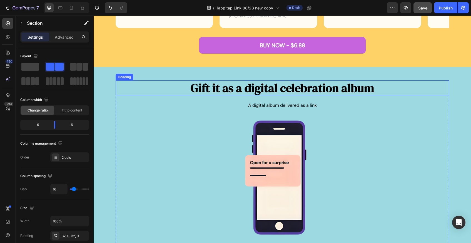
click at [236, 84] on strong "Gift it as a digital celebration album" at bounding box center [283, 88] width 184 height 16
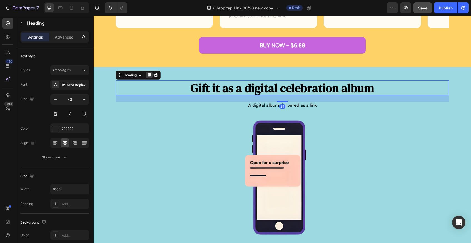
click at [149, 74] on icon at bounding box center [149, 75] width 3 height 4
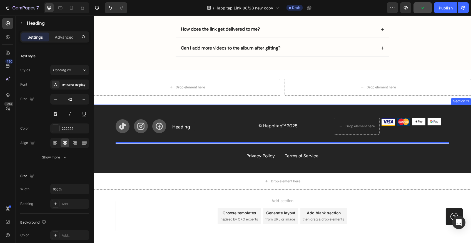
scroll to position [983, 0]
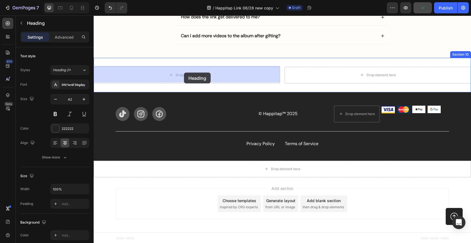
drag, startPoint x: 121, startPoint y: 39, endPoint x: 184, endPoint y: 73, distance: 71.4
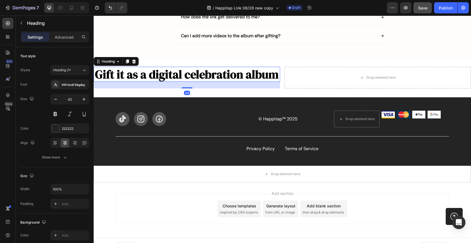
drag, startPoint x: 221, startPoint y: 87, endPoint x: 185, endPoint y: 195, distance: 114.1
click at [221, 82] on h2 "Gift it as a digital celebration album" at bounding box center [187, 74] width 187 height 15
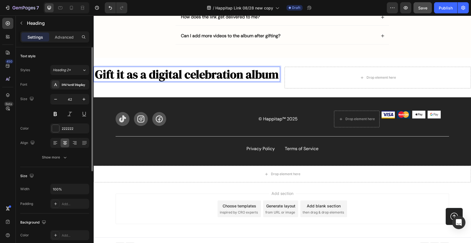
scroll to position [23, 0]
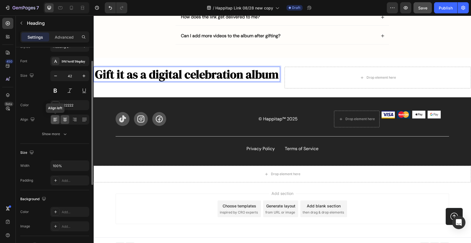
click at [55, 119] on icon at bounding box center [56, 120] width 6 height 6
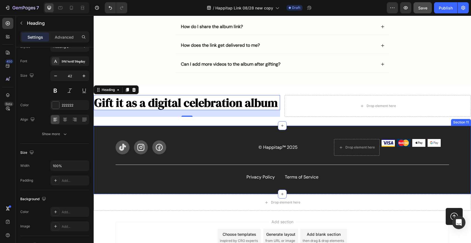
scroll to position [931, 0]
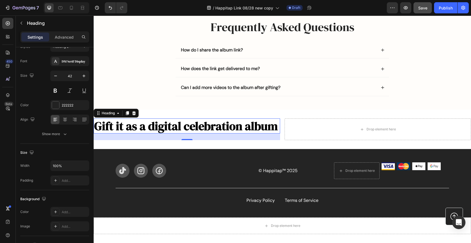
click at [168, 133] on p "Gift it as a digital celebration album" at bounding box center [187, 126] width 186 height 14
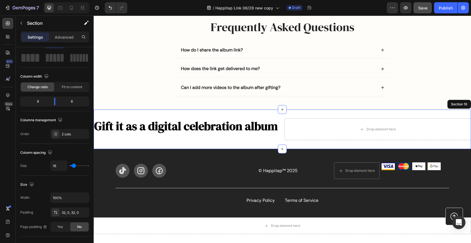
click at [244, 110] on div "⁠⁠⁠⁠⁠⁠⁠ Gift it as a digital celebration album Heading 24 Drop element here Sec…" at bounding box center [283, 129] width 378 height 39
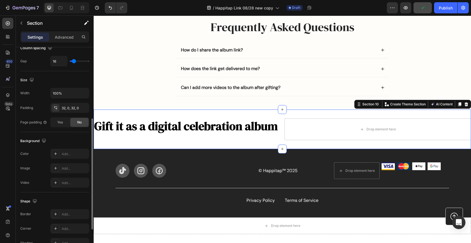
scroll to position [138, 0]
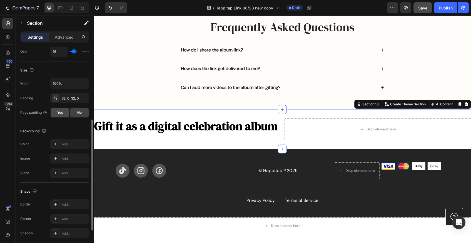
click at [59, 112] on span "Yes" at bounding box center [60, 112] width 6 height 5
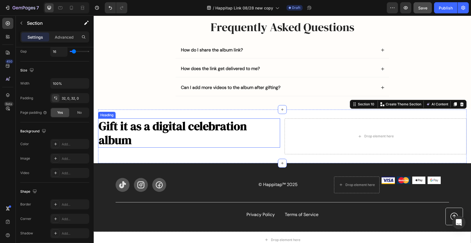
click at [174, 131] on strong "Gift it as a digital celebration album" at bounding box center [173, 133] width 148 height 30
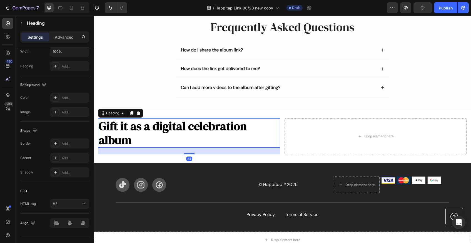
scroll to position [0, 0]
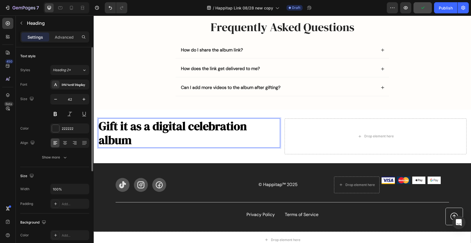
click at [145, 132] on strong "Gift it as a digital celebration album" at bounding box center [173, 133] width 148 height 30
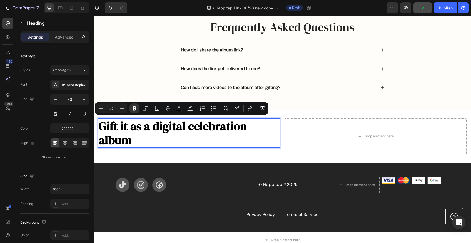
scroll to position [1, 0]
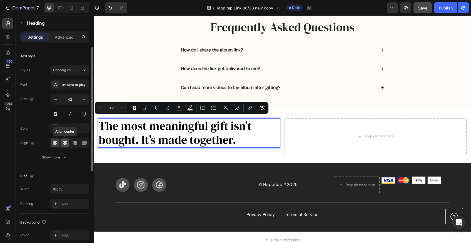
click at [66, 143] on icon at bounding box center [65, 143] width 4 height 1
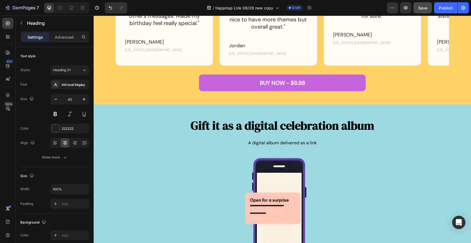
scroll to position [602, 0]
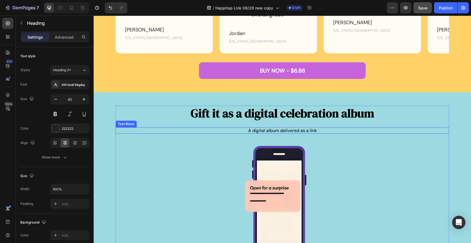
click at [274, 129] on span "A digital album delivered as a link" at bounding box center [282, 131] width 69 height 6
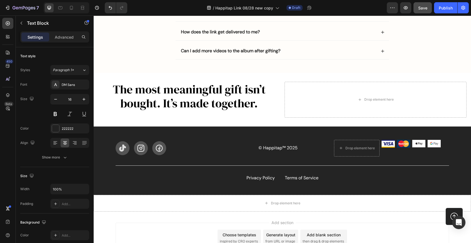
scroll to position [1053, 0]
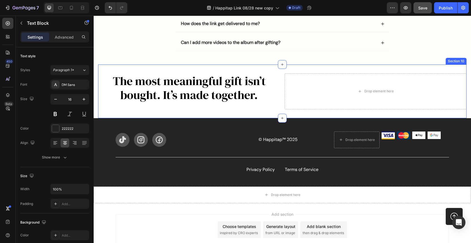
click at [100, 70] on div "The most meaningful gift isn’t bought. It’s made together. Heading Drop element…" at bounding box center [282, 92] width 369 height 54
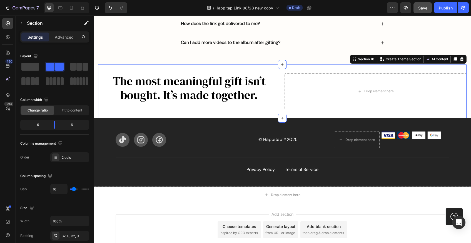
click at [95, 69] on section "The most meaningful gift isn’t bought. It’s made together. Heading Drop element…" at bounding box center [283, 92] width 378 height 54
click at [135, 109] on div "The most meaningful gift isn’t bought. It’s made together. Heading Drop element…" at bounding box center [282, 92] width 369 height 54
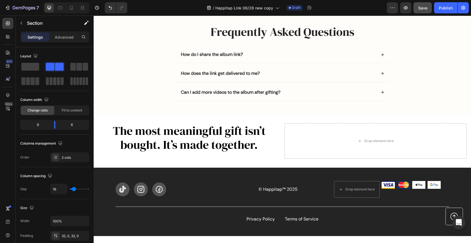
scroll to position [1004, 0]
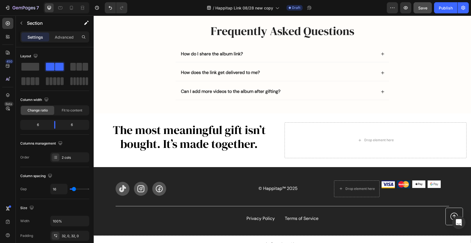
click at [178, 117] on div "The most meaningful gift isn’t bought. It’s made together. Heading Drop element…" at bounding box center [282, 140] width 369 height 54
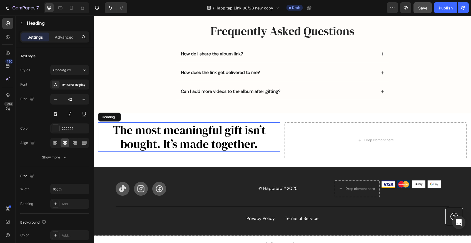
click at [102, 135] on h2 "The most meaningful gift isn’t bought. It’s made together." at bounding box center [189, 136] width 182 height 29
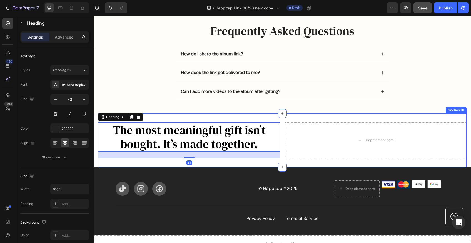
click at [150, 116] on div "The most meaningful gift isn’t bought. It’s made together. Heading 24 Drop elem…" at bounding box center [282, 140] width 369 height 54
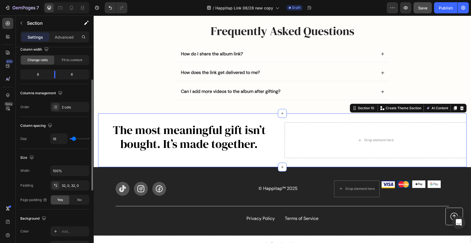
scroll to position [49, 0]
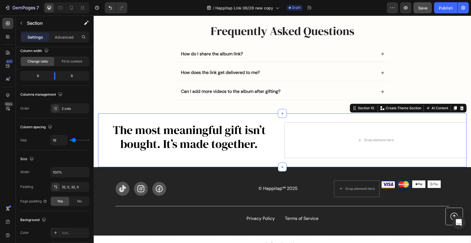
click at [138, 115] on div "The most meaningful gift isn’t bought. It’s made together. Heading Drop element…" at bounding box center [282, 140] width 369 height 54
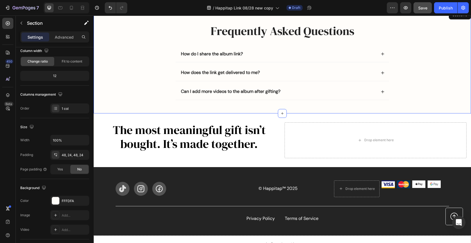
click at [132, 108] on div "Frequently Asked Questions Heading How do I share the album link? How does the …" at bounding box center [283, 61] width 378 height 104
click at [95, 120] on section "The most meaningful gift isn’t bought. It’s made together. Heading Drop element…" at bounding box center [283, 140] width 378 height 54
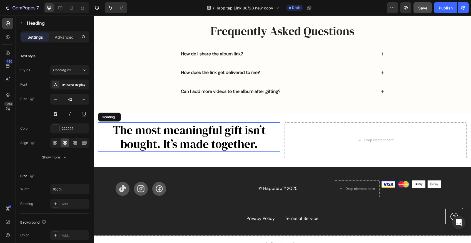
click at [109, 128] on h2 "The most meaningful gift isn’t bought. It’s made together." at bounding box center [189, 136] width 182 height 29
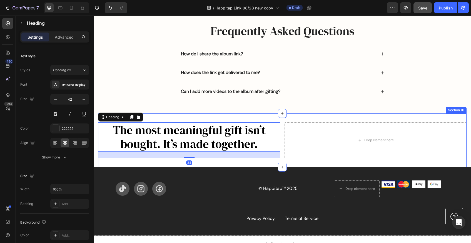
click at [135, 161] on div "The most meaningful gift isn’t bought. It’s made together. Heading 24 Drop elem…" at bounding box center [282, 140] width 369 height 54
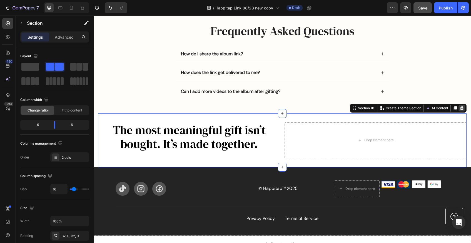
click at [462, 107] on icon at bounding box center [463, 108] width 4 height 4
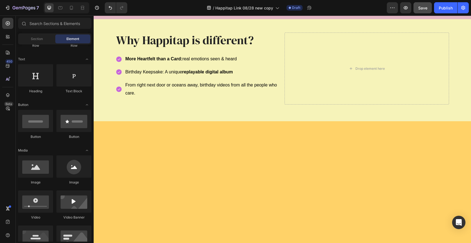
scroll to position [362, 0]
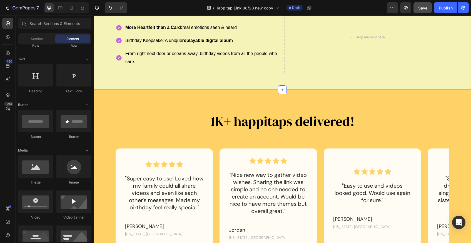
click at [193, 90] on div "Why Happitap is different? Heading More Heartfelt than a Card: real emotions se…" at bounding box center [283, 39] width 378 height 102
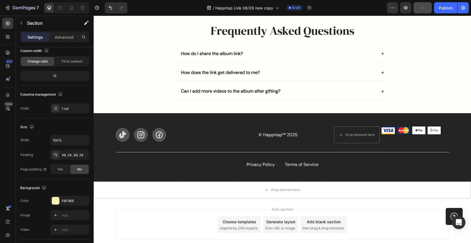
scroll to position [1082, 0]
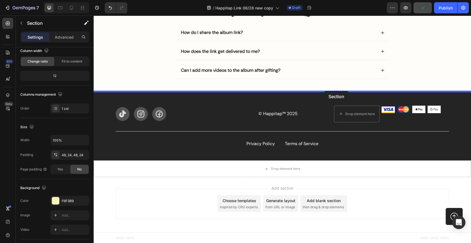
drag, startPoint x: 368, startPoint y: 29, endPoint x: 324, endPoint y: 90, distance: 75.3
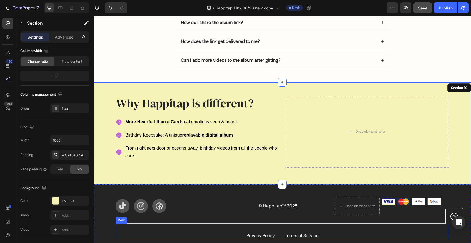
scroll to position [987, 0]
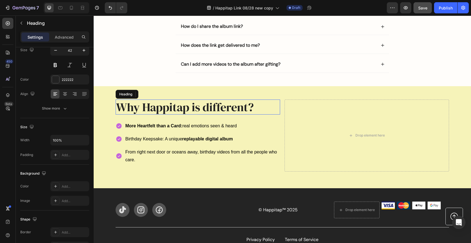
click at [177, 109] on h2 "Why Happitap is different?" at bounding box center [198, 107] width 165 height 15
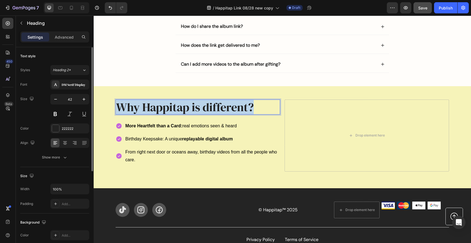
click at [177, 109] on p "Why Happitap is different?" at bounding box center [198, 107] width 164 height 14
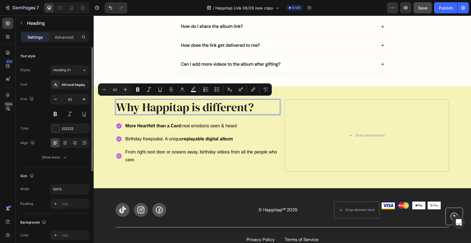
scroll to position [1, 0]
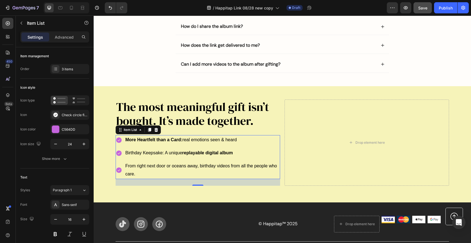
click at [206, 138] on span "More Heartfelt than a Card: real emotions seen & heard" at bounding box center [181, 139] width 112 height 5
click at [255, 140] on p "More Heartfelt than a Card: real emotions seen & heard" at bounding box center [202, 140] width 154 height 8
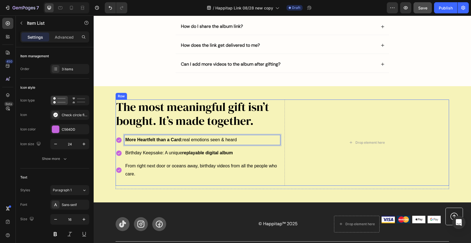
click at [118, 132] on div "⁠⁠⁠⁠⁠⁠⁠ The most meaningful gift isn’t bought. It’s made together. Heading More…" at bounding box center [198, 143] width 165 height 86
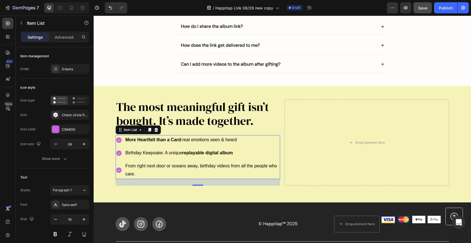
click at [123, 175] on div "From right next door or oceans away, birthday videos from all the people who ca…" at bounding box center [198, 170] width 165 height 18
click at [157, 128] on icon at bounding box center [157, 130] width 4 height 4
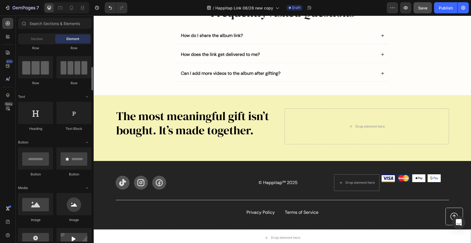
scroll to position [53, 0]
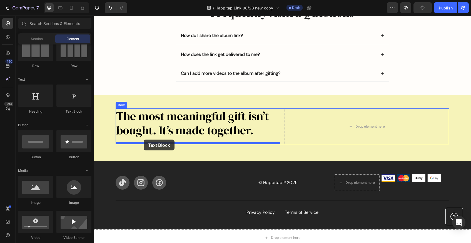
drag, startPoint x: 164, startPoint y: 115, endPoint x: 144, endPoint y: 140, distance: 32.1
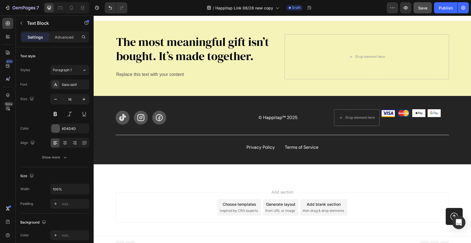
scroll to position [956, 0]
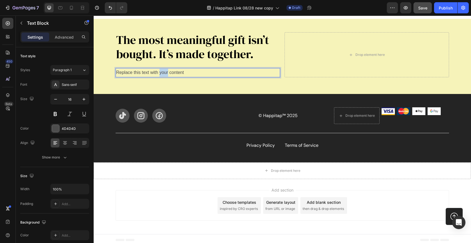
click at [166, 70] on p "Replace this text with your content" at bounding box center [198, 73] width 164 height 8
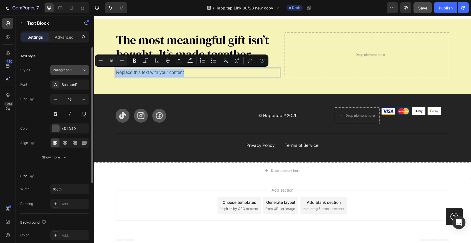
click at [79, 70] on div "Paragraph 1" at bounding box center [67, 70] width 29 height 5
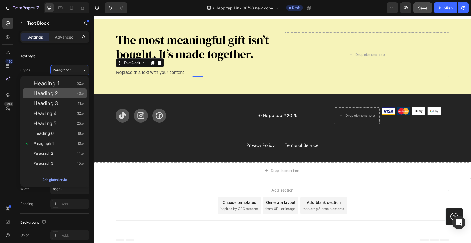
click at [53, 95] on span "Heading 2" at bounding box center [46, 94] width 24 height 6
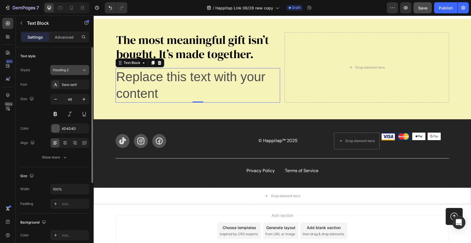
click at [63, 71] on span "Heading 2" at bounding box center [61, 70] width 16 height 5
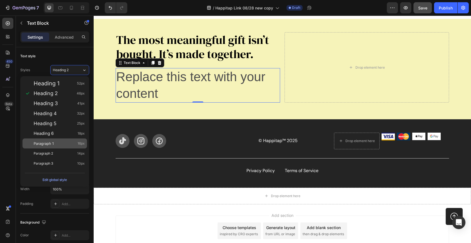
click at [50, 144] on span "Paragraph 1" at bounding box center [44, 144] width 20 height 6
type input "16"
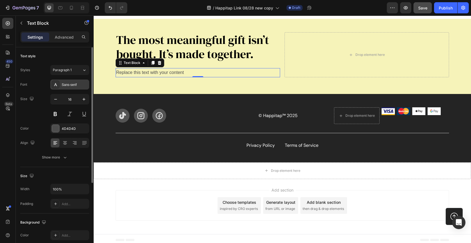
click at [72, 85] on div "Sans-serif" at bounding box center [75, 84] width 26 height 5
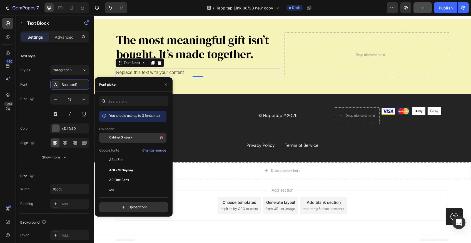
click at [118, 140] on span "CabinetGrotesk" at bounding box center [120, 137] width 23 height 5
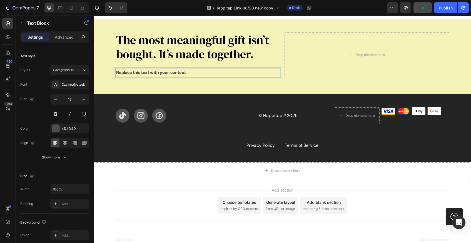
click at [142, 71] on p "Replace this text with your content" at bounding box center [198, 73] width 164 height 8
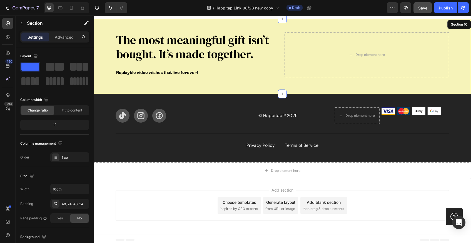
click at [176, 85] on div "The most meaningful gift isn’t bought. It’s made together. Heading Replayble vi…" at bounding box center [283, 56] width 378 height 75
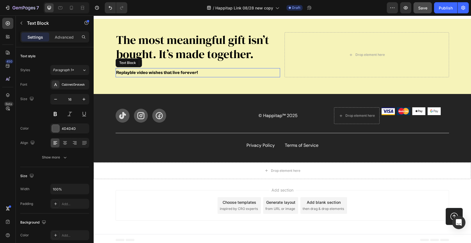
click at [200, 72] on p "Replayble video wishes that live forever!" at bounding box center [198, 73] width 164 height 8
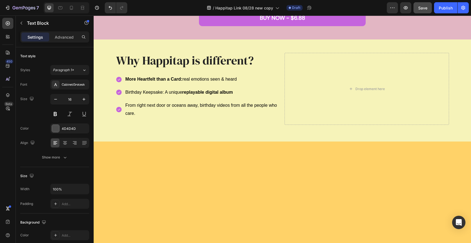
scroll to position [304, 0]
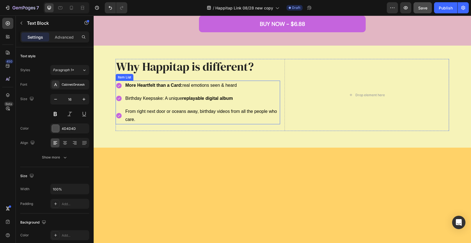
click at [157, 88] on strong "More Heartfelt than a Card:" at bounding box center [153, 85] width 57 height 5
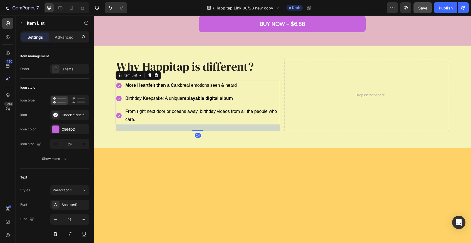
click at [157, 88] on strong "More Heartfelt than a Card:" at bounding box center [153, 85] width 57 height 5
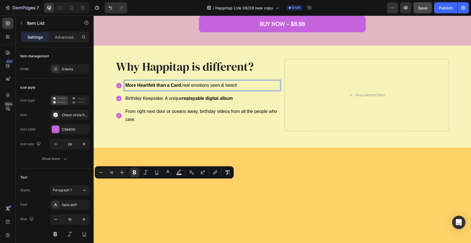
click at [169, 88] on strong "More Heartfelt than a Card:" at bounding box center [153, 85] width 57 height 5
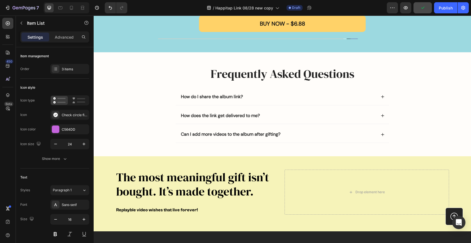
scroll to position [921, 0]
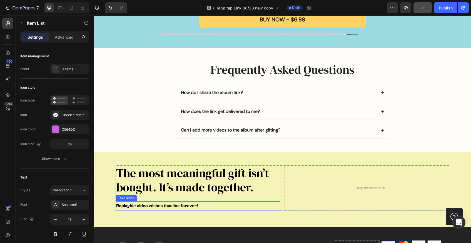
click at [167, 204] on span "Replayble video wishes that live forever!" at bounding box center [157, 205] width 82 height 5
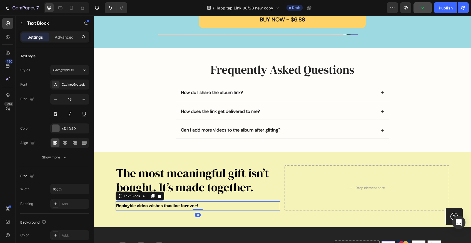
click at [167, 204] on span "Replayble video wishes that live forever!" at bounding box center [157, 205] width 82 height 5
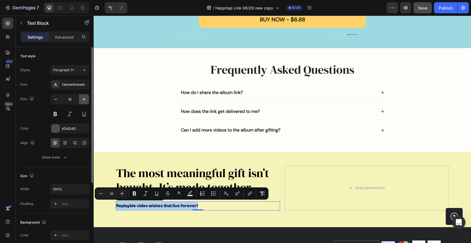
click at [83, 99] on icon "button" at bounding box center [84, 99] width 3 height 3
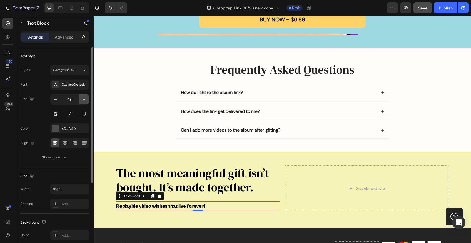
click at [83, 99] on icon "button" at bounding box center [84, 99] width 3 height 3
type input "19"
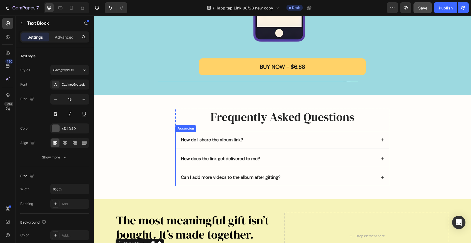
scroll to position [863, 0]
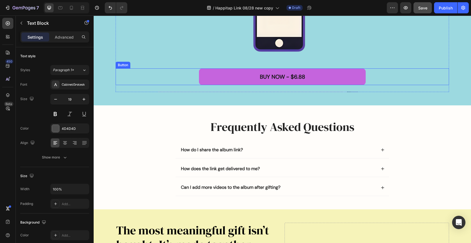
click at [216, 76] on button "BUY NOW - $6.88" at bounding box center [282, 76] width 167 height 17
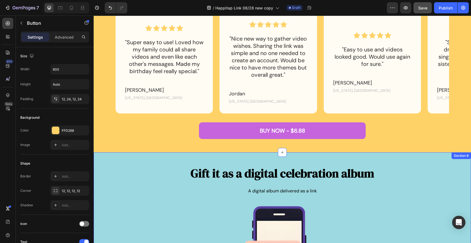
scroll to position [596, 0]
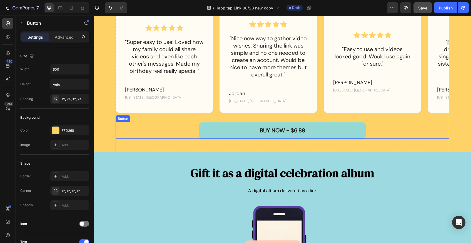
click at [205, 125] on button "BUY NOW - $6.88" at bounding box center [282, 130] width 167 height 17
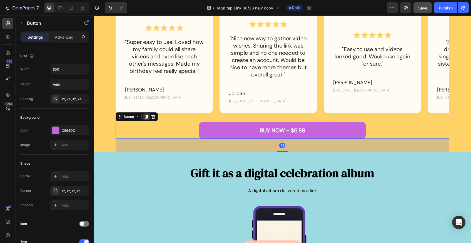
click at [146, 117] on icon at bounding box center [146, 117] width 4 height 4
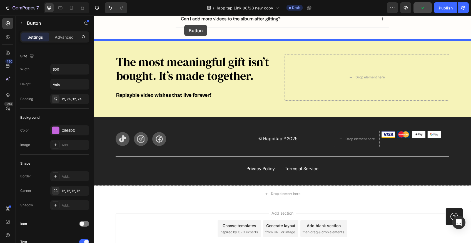
scroll to position [1059, 0]
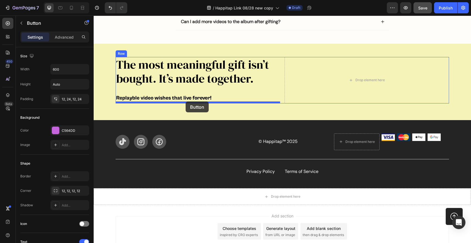
drag, startPoint x: 122, startPoint y: 59, endPoint x: 186, endPoint y: 102, distance: 76.8
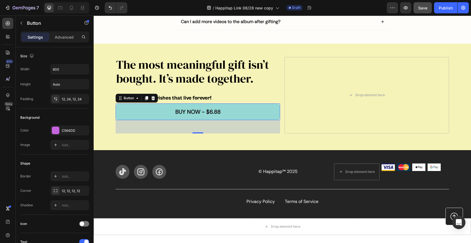
click at [225, 105] on button "BUY NOW - $6.88" at bounding box center [198, 111] width 165 height 17
click at [139, 114] on button "BUY NOW - $6.88" at bounding box center [198, 111] width 165 height 17
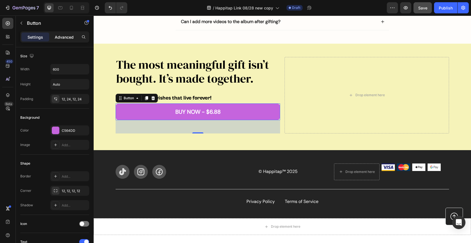
click at [63, 38] on p "Advanced" at bounding box center [64, 37] width 19 height 6
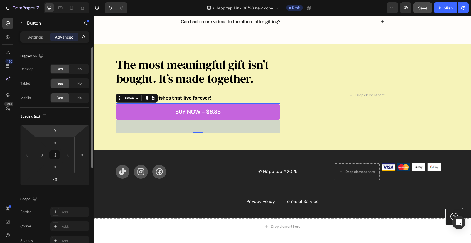
drag, startPoint x: 58, startPoint y: 129, endPoint x: 47, endPoint y: 129, distance: 10.8
click at [47, 129] on div "0 0 48 0" at bounding box center [54, 154] width 69 height 61
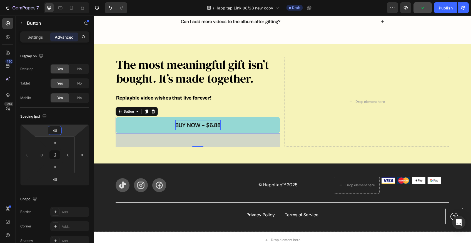
type input "48"
click at [198, 123] on p "BUY NOW - $6.88" at bounding box center [198, 125] width 45 height 10
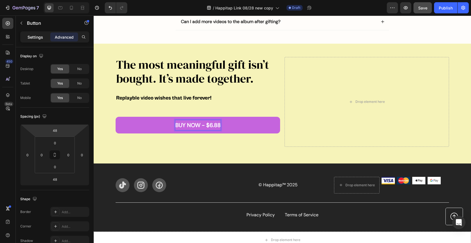
click at [36, 37] on p "Settings" at bounding box center [36, 37] width 16 height 6
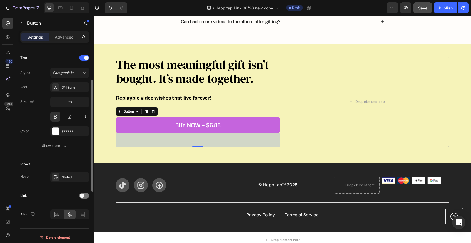
scroll to position [187, 0]
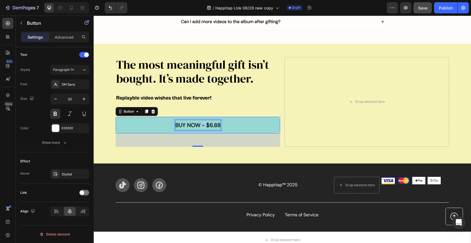
click at [203, 122] on p "BUY NOW - $6.88" at bounding box center [198, 125] width 45 height 10
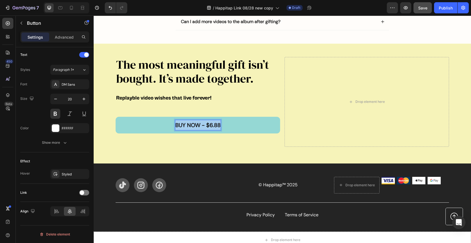
click at [203, 122] on p "BUY NOW - $6.88" at bounding box center [198, 125] width 45 height 10
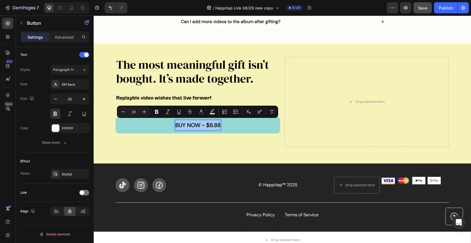
click at [194, 125] on p "BUY NOW - $6.88" at bounding box center [198, 125] width 45 height 10
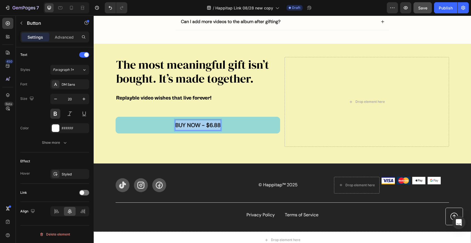
click at [194, 125] on p "BUY NOW - $6.88" at bounding box center [198, 125] width 45 height 10
click at [212, 125] on strong "begin their birthday surprise now!" at bounding box center [198, 125] width 87 height 7
click at [198, 124] on button "BEGIN" at bounding box center [198, 125] width 165 height 17
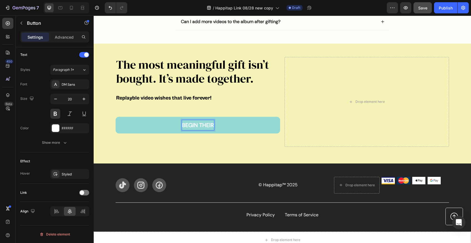
click at [198, 124] on button "BEGIN THEIR" at bounding box center [198, 125] width 165 height 17
click at [211, 125] on strong "BEGIN THEIR PARTY" at bounding box center [198, 125] width 50 height 7
drag, startPoint x: 207, startPoint y: 124, endPoint x: 247, endPoint y: 124, distance: 40.1
click at [247, 124] on button "BEGIN THEIR PARTY" at bounding box center [198, 125] width 165 height 17
click at [198, 124] on button "BEGIN THEIR BIRTHDAY" at bounding box center [198, 125] width 165 height 17
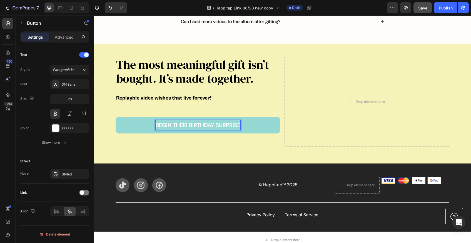
click at [198, 124] on button "BEGIN THEIR BIRTHDAY SURPRISE" at bounding box center [198, 125] width 165 height 17
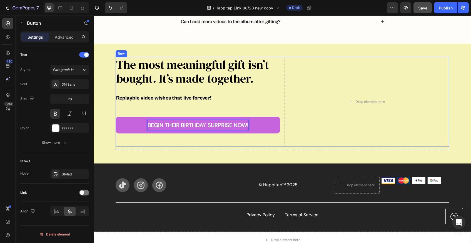
click at [280, 90] on div "The most meaningful gift isn’t bought. It’s made together. Heading Replayble vi…" at bounding box center [198, 102] width 165 height 90
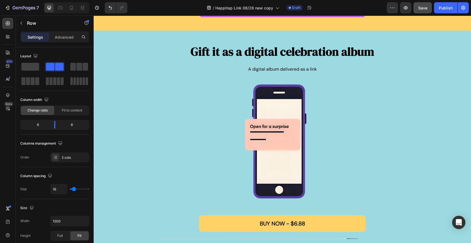
scroll to position [725, 0]
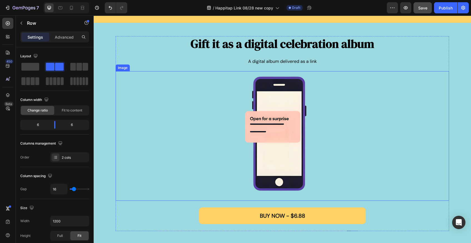
click at [319, 98] on img at bounding box center [283, 136] width 100 height 130
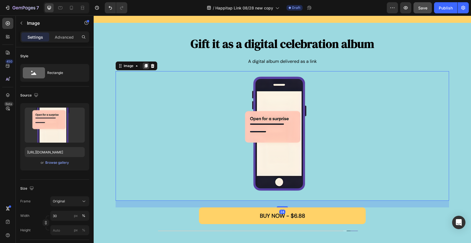
click at [145, 65] on icon at bounding box center [146, 66] width 3 height 4
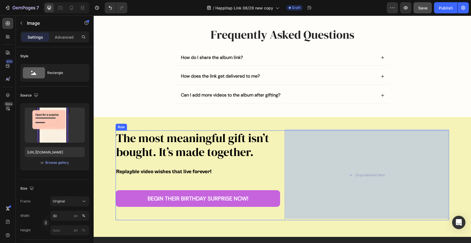
scroll to position [1102, 0]
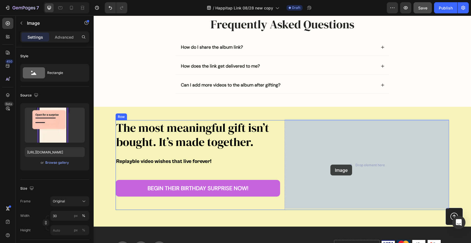
drag, startPoint x: 125, startPoint y: 21, endPoint x: 330, endPoint y: 164, distance: 250.3
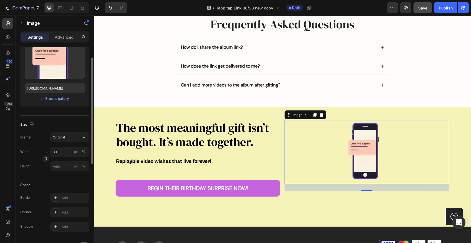
scroll to position [72, 0]
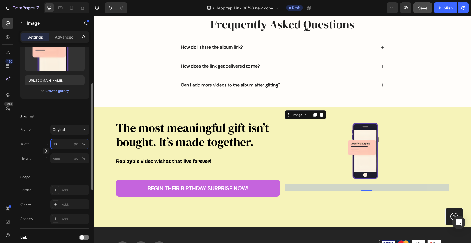
drag, startPoint x: 59, startPoint y: 144, endPoint x: 50, endPoint y: 144, distance: 9.2
click at [50, 144] on div "Width 30 px %" at bounding box center [54, 144] width 69 height 10
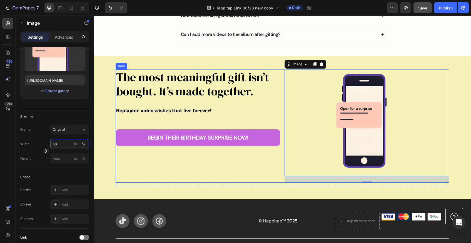
scroll to position [1165, 0]
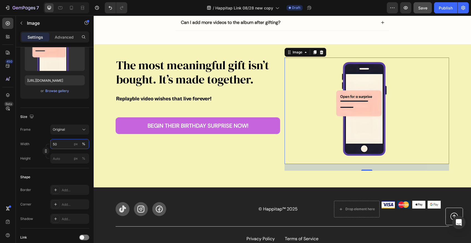
type input "50"
click at [357, 112] on img at bounding box center [367, 111] width 82 height 107
click at [366, 97] on img at bounding box center [367, 111] width 82 height 107
click at [49, 92] on div "Browse gallery" at bounding box center [57, 90] width 24 height 5
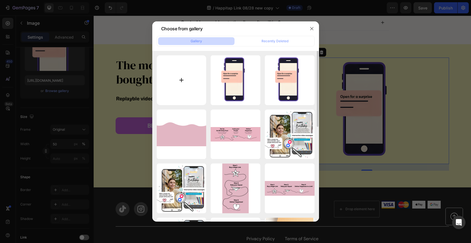
click at [171, 75] on input "file" at bounding box center [182, 80] width 50 height 50
type input "C:\fakepath\Untitled design-10.png"
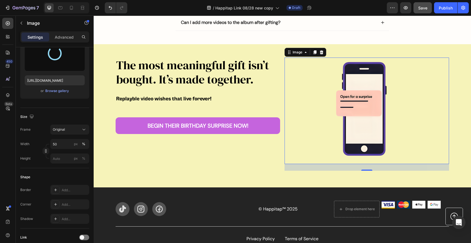
type input "[URL][DOMAIN_NAME]"
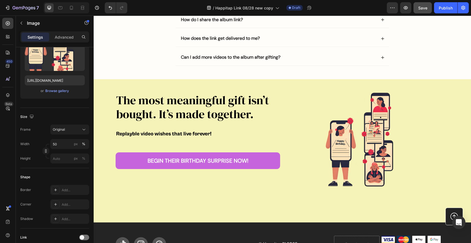
scroll to position [779, 0]
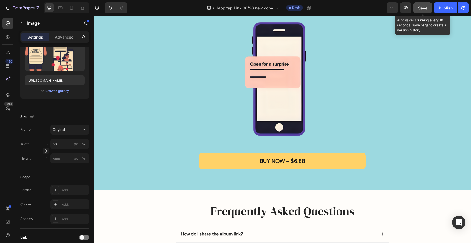
click at [422, 6] on span "Save" at bounding box center [423, 8] width 9 height 5
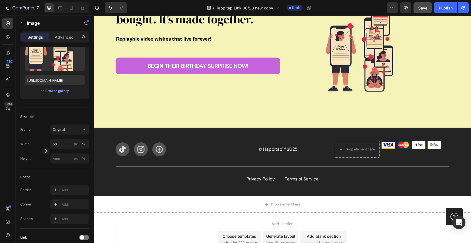
scroll to position [1133, 0]
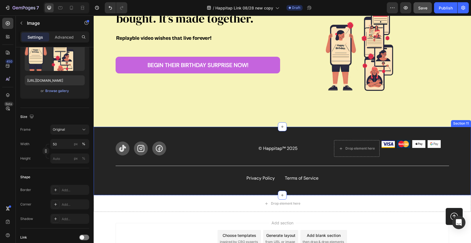
click at [269, 103] on div "The most meaningful gift isn’t bought. It’s made together. Heading Replayble vi…" at bounding box center [198, 53] width 165 height 113
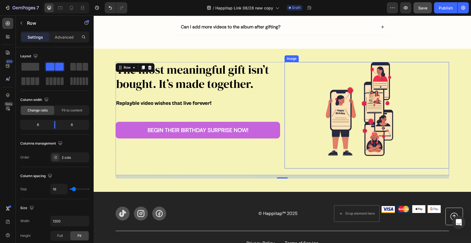
scroll to position [899, 0]
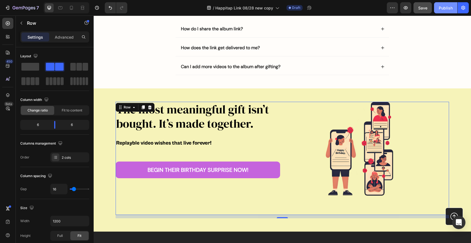
click at [445, 6] on div "Publish" at bounding box center [446, 8] width 14 height 6
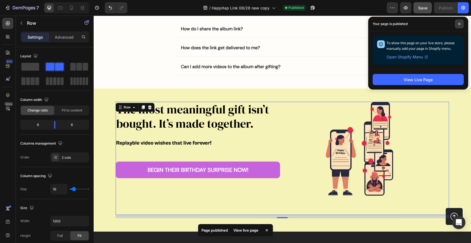
click at [460, 24] on icon at bounding box center [459, 24] width 3 height 3
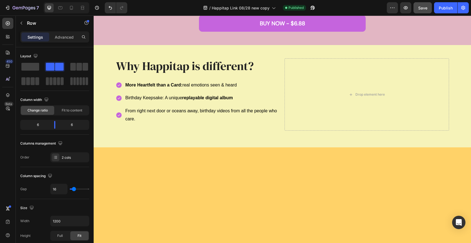
scroll to position [342, 0]
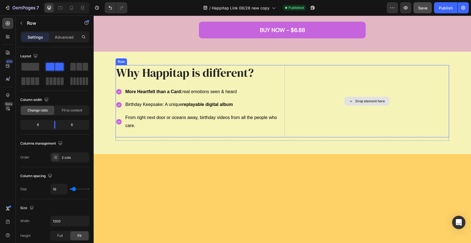
click at [363, 103] on div "Drop element here" at bounding box center [370, 101] width 29 height 4
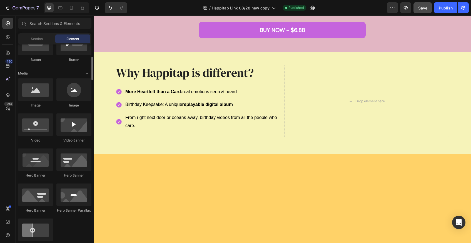
scroll to position [156, 0]
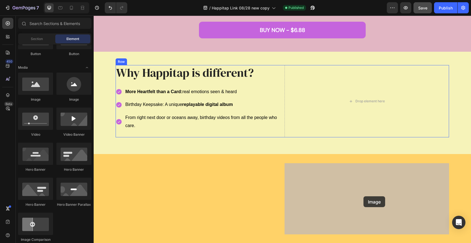
drag, startPoint x: 127, startPoint y: 102, endPoint x: 361, endPoint y: 196, distance: 252.1
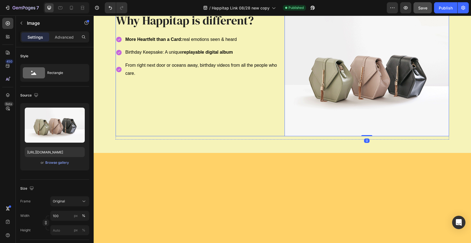
scroll to position [416, 0]
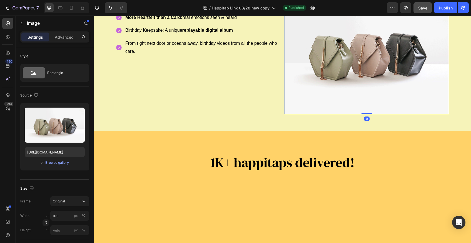
click at [352, 114] on img at bounding box center [367, 53] width 165 height 124
click at [53, 163] on div "Browse gallery" at bounding box center [57, 162] width 24 height 5
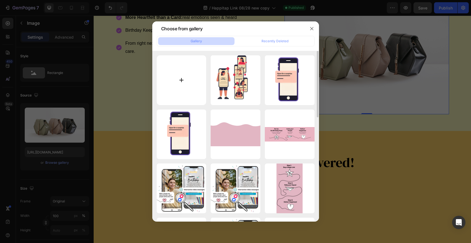
click at [184, 75] on input "file" at bounding box center [182, 80] width 50 height 50
type input "C:\fakepath\Untitled design-11.png"
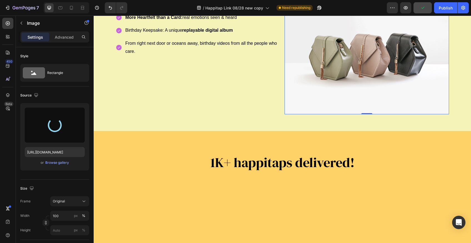
type input "[URL][DOMAIN_NAME]"
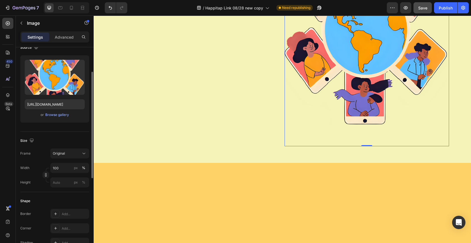
scroll to position [48, 0]
drag, startPoint x: 61, startPoint y: 167, endPoint x: 49, endPoint y: 167, distance: 12.0
click at [49, 167] on div "Width 100 px %" at bounding box center [54, 168] width 69 height 10
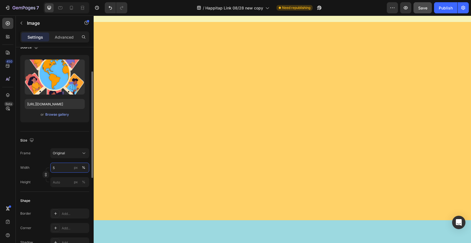
type input "50"
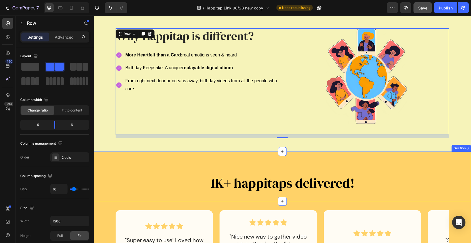
scroll to position [324, 0]
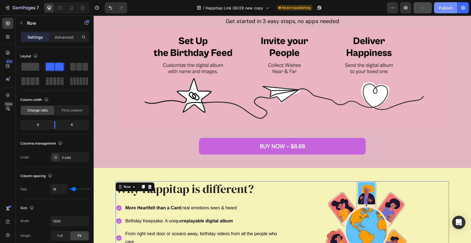
click at [447, 9] on div "Publish" at bounding box center [446, 8] width 14 height 6
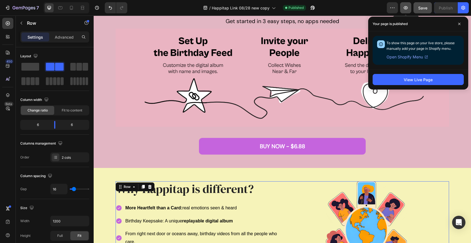
click at [406, 9] on icon "button" at bounding box center [406, 8] width 6 height 6
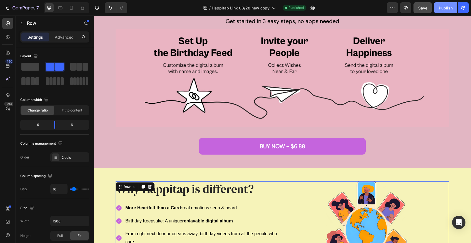
click at [444, 11] on button "Publish" at bounding box center [445, 7] width 23 height 11
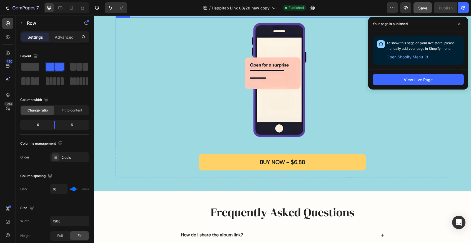
scroll to position [871, 0]
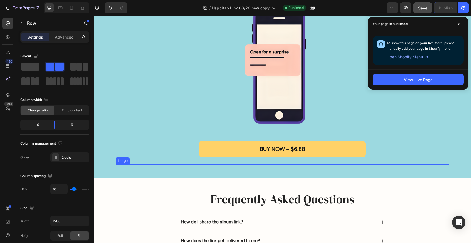
click at [304, 164] on img at bounding box center [283, 164] width 334 height 0
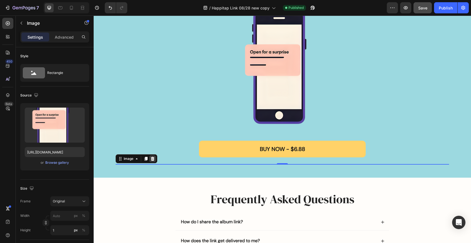
click at [154, 159] on icon at bounding box center [153, 159] width 4 height 4
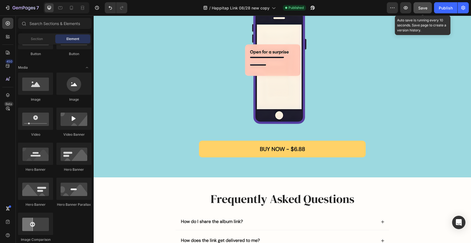
click at [417, 9] on button "Save" at bounding box center [423, 7] width 18 height 11
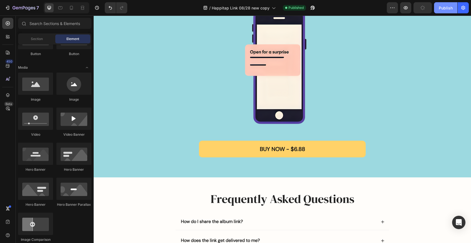
click at [450, 6] on div "Publish" at bounding box center [446, 8] width 14 height 6
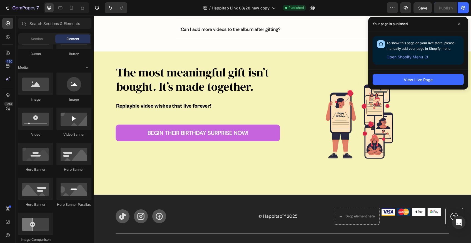
scroll to position [1094, 0]
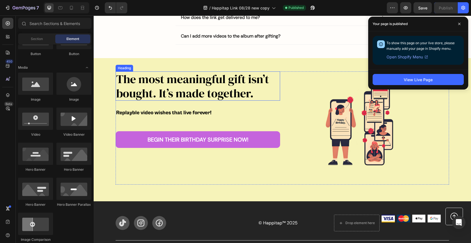
click at [275, 73] on h2 "The most meaningful gift isn’t bought. It’s made together." at bounding box center [198, 85] width 165 height 29
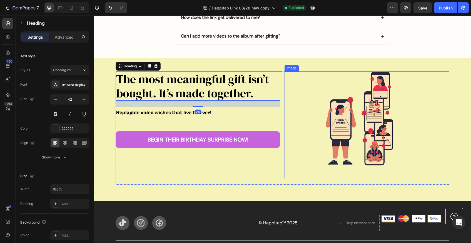
click at [290, 77] on div at bounding box center [367, 124] width 165 height 107
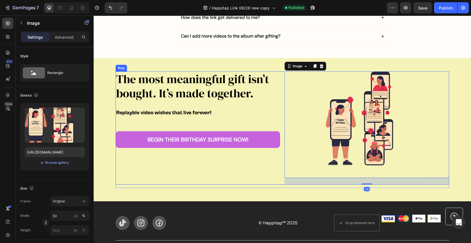
click at [230, 171] on div "The most meaningful gift isn’t bought. It’s made together. Heading Replayble vi…" at bounding box center [198, 127] width 165 height 113
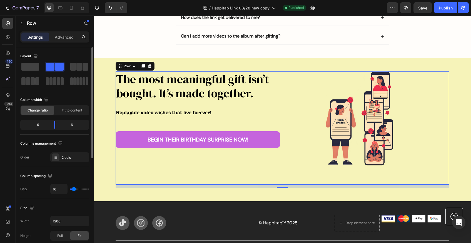
type input "9"
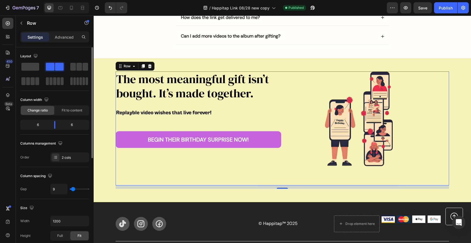
type input "12"
type input "16"
type input "24"
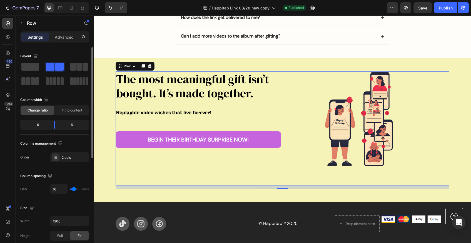
type input "24"
type input "35"
type input "39"
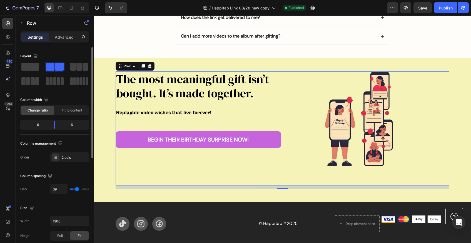
type input "45"
type input "58"
type input "66"
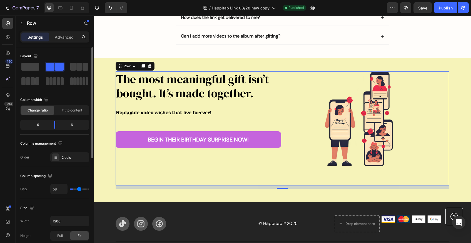
type input "66"
type input "71"
type input "75"
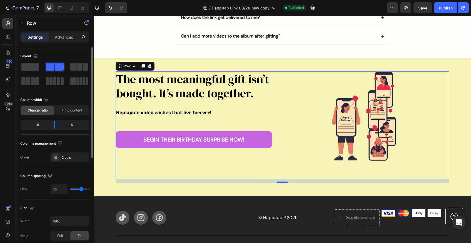
type input "79"
type input "81"
type input "87"
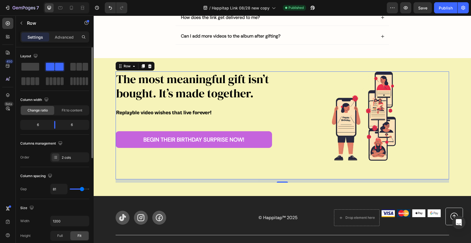
type input "87"
type input "89"
type input "92"
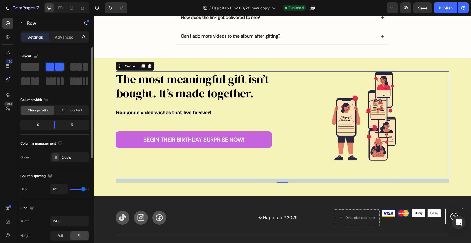
type input "94"
type input "96"
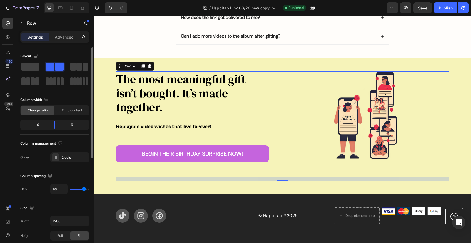
type input "94"
type input "92"
type input "89"
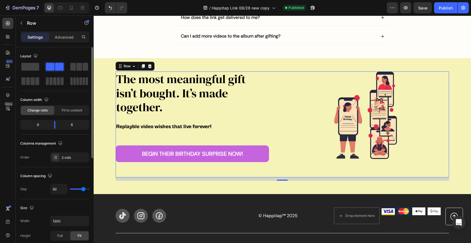
type input "89"
type input "87"
type input "85"
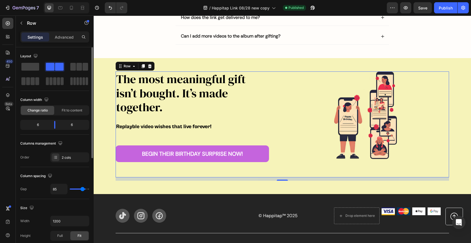
type input "81"
type input "79"
type input "75"
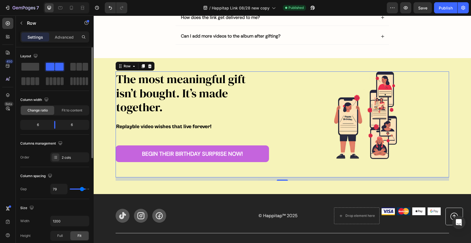
type input "75"
type input "73"
type input "64"
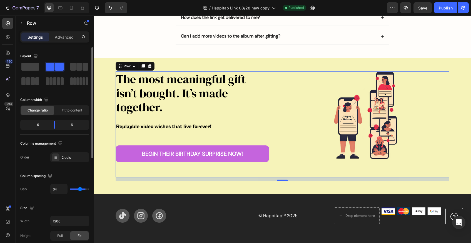
type input "58"
type input "45"
type input "37"
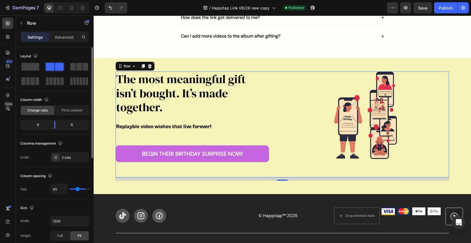
type input "37"
type input "26"
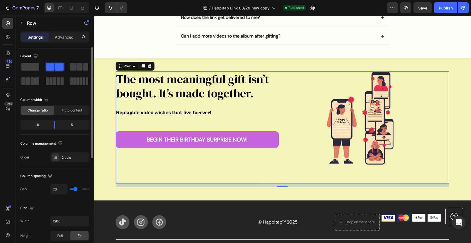
type input "14"
type input "7"
type input "3"
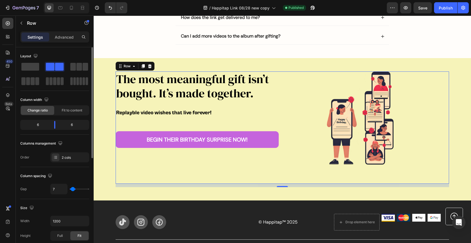
type input "3"
type input "0"
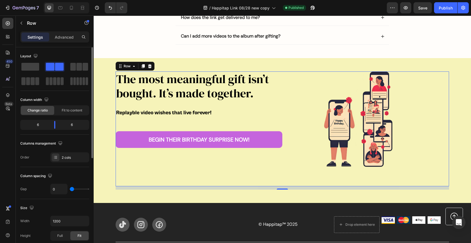
drag, startPoint x: 72, startPoint y: 189, endPoint x: 62, endPoint y: 190, distance: 10.3
type input "0"
click at [62, 190] on div "0" at bounding box center [69, 189] width 39 height 11
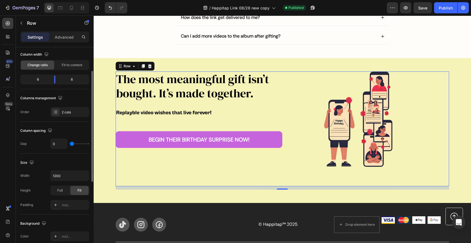
scroll to position [45, 0]
click at [64, 176] on input "1200" at bounding box center [70, 176] width 38 height 10
click at [84, 176] on icon "button" at bounding box center [84, 175] width 2 height 1
click at [69, 177] on input "1200" at bounding box center [70, 176] width 38 height 10
drag, startPoint x: 70, startPoint y: 176, endPoint x: 45, endPoint y: 176, distance: 24.5
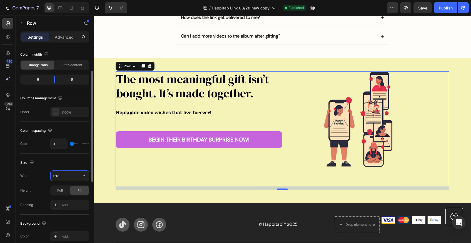
click at [45, 176] on div "Width 1200" at bounding box center [54, 176] width 69 height 11
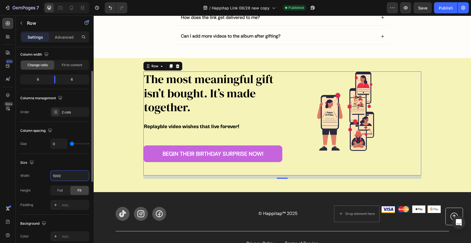
drag, startPoint x: 66, startPoint y: 176, endPoint x: 46, endPoint y: 176, distance: 19.7
click at [46, 176] on div "Width 1000" at bounding box center [54, 176] width 69 height 11
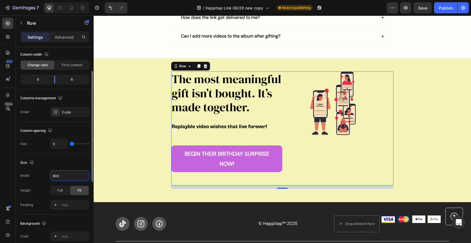
drag, startPoint x: 62, startPoint y: 175, endPoint x: 39, endPoint y: 175, distance: 22.8
click at [39, 175] on div "Width 800" at bounding box center [54, 176] width 69 height 11
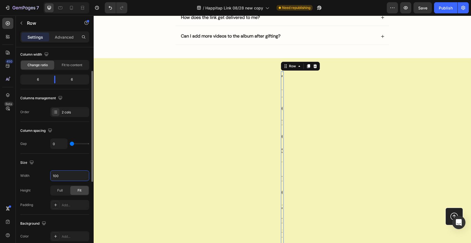
type input "1000"
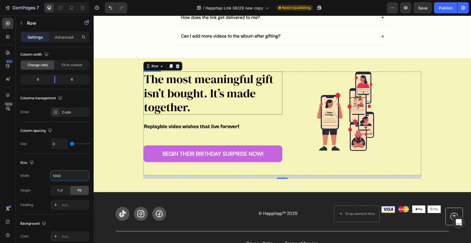
click at [144, 113] on div "The most meaningful gift isn’t bought. It’s made together. Heading" at bounding box center [213, 92] width 139 height 43
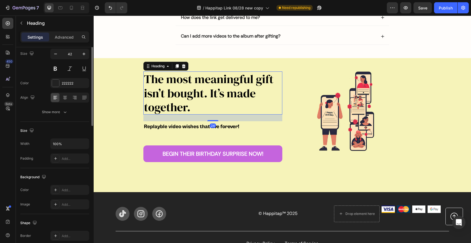
scroll to position [0, 0]
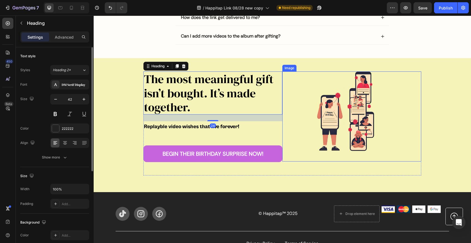
click at [356, 98] on img at bounding box center [352, 116] width 70 height 90
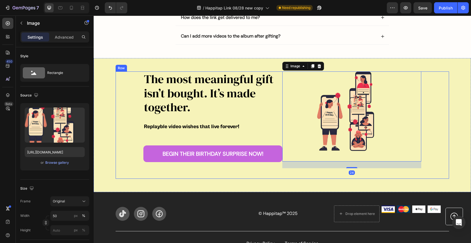
click at [443, 111] on div "The most meaningful gift isn’t bought. It’s made together. Heading Replayble vi…" at bounding box center [283, 124] width 334 height 107
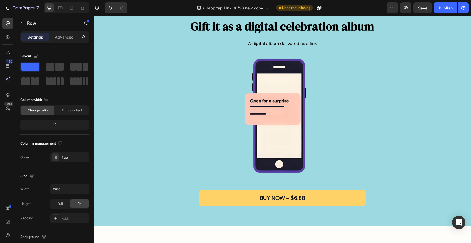
scroll to position [755, 0]
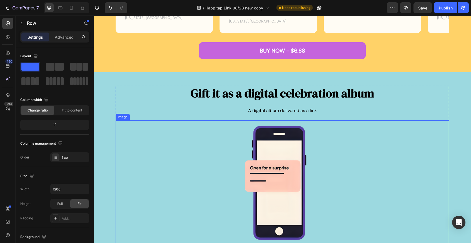
click at [438, 126] on div at bounding box center [283, 185] width 334 height 130
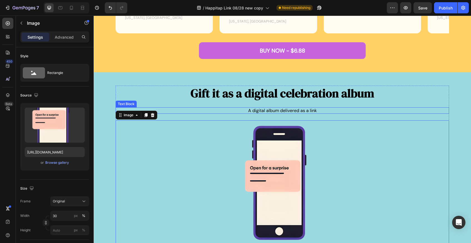
click at [447, 107] on div "A digital album delivered as a link" at bounding box center [283, 110] width 334 height 6
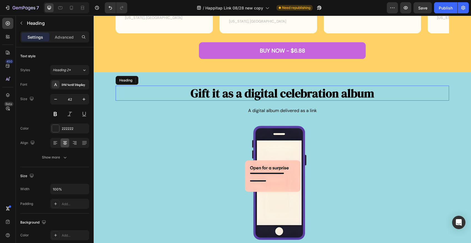
click at [449, 97] on h2 "Gift it as a digital celebration album" at bounding box center [283, 93] width 334 height 15
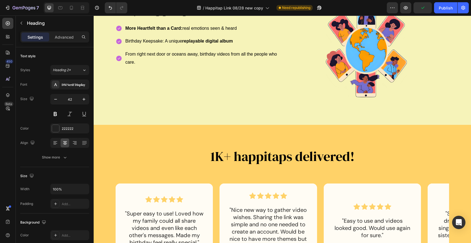
scroll to position [404, 0]
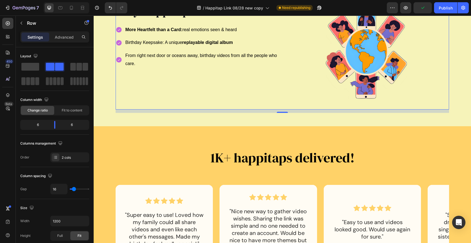
click at [191, 75] on div "Why Happitap is different? Heading More Heartfelt than a Card: real emotions se…" at bounding box center [198, 56] width 165 height 107
drag, startPoint x: 63, startPoint y: 222, endPoint x: 45, endPoint y: 221, distance: 17.5
click at [45, 221] on div "Width 1200" at bounding box center [54, 221] width 69 height 11
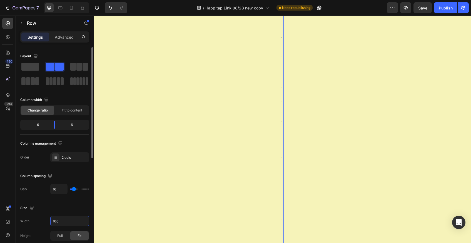
type input "1000"
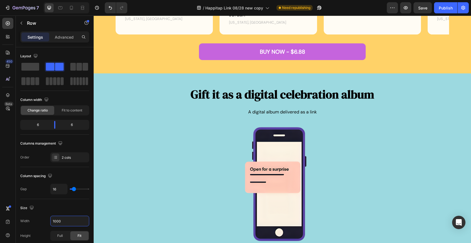
scroll to position [744, 0]
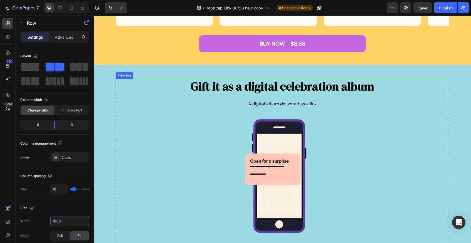
click at [428, 85] on h2 "Gift it as a digital celebration album" at bounding box center [283, 86] width 334 height 15
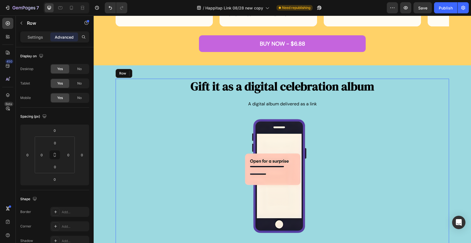
click at [447, 110] on div "Gift it as a digital celebration album Heading 24 A digital album delivered as …" at bounding box center [283, 176] width 334 height 194
click at [33, 38] on p "Settings" at bounding box center [36, 37] width 16 height 6
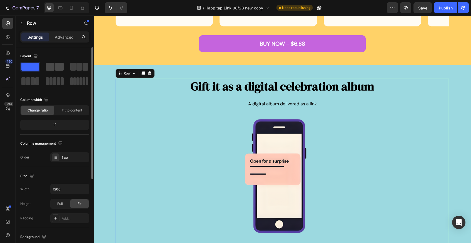
click at [56, 68] on span at bounding box center [59, 67] width 9 height 8
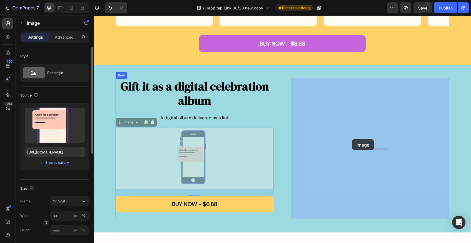
drag, startPoint x: 122, startPoint y: 124, endPoint x: 352, endPoint y: 139, distance: 230.8
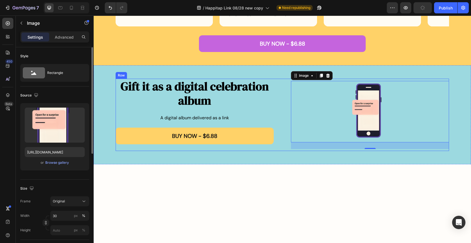
click at [139, 150] on div "BUY NOW - $6.88 Button" at bounding box center [195, 139] width 158 height 23
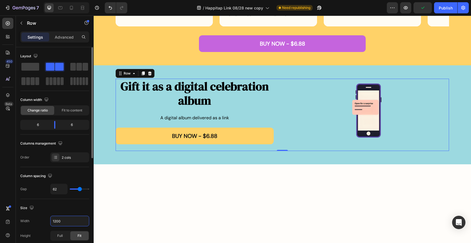
drag, startPoint x: 64, startPoint y: 223, endPoint x: 45, endPoint y: 223, distance: 19.2
click at [45, 223] on div "Width 1200" at bounding box center [54, 221] width 69 height 11
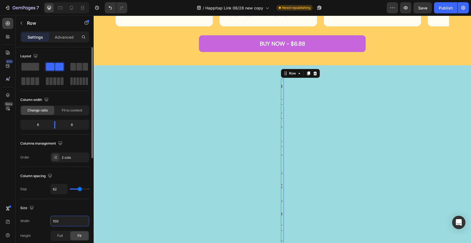
type input "1000"
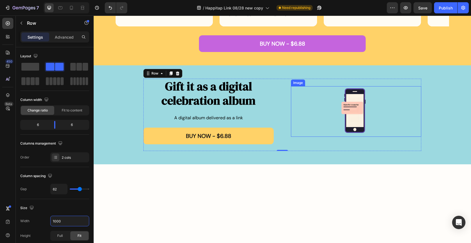
click at [357, 103] on img at bounding box center [356, 111] width 39 height 51
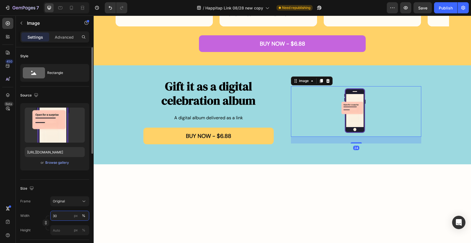
drag, startPoint x: 61, startPoint y: 216, endPoint x: 48, endPoint y: 216, distance: 13.6
click at [48, 216] on div "Width 30 px % Height px %" at bounding box center [54, 223] width 69 height 24
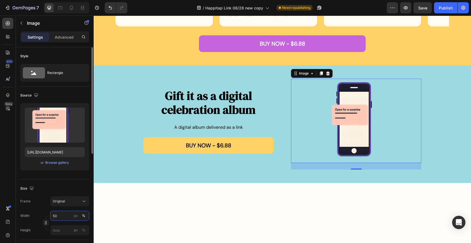
type input "5"
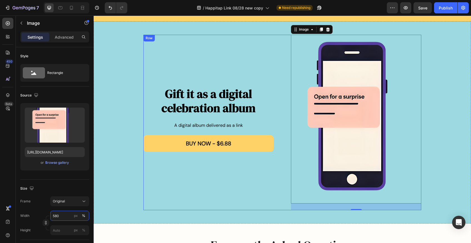
scroll to position [793, 0]
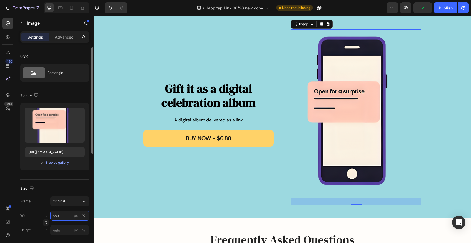
drag, startPoint x: 61, startPoint y: 216, endPoint x: 46, endPoint y: 216, distance: 15.9
click at [46, 216] on div "Width 580 px % Height px %" at bounding box center [54, 223] width 69 height 24
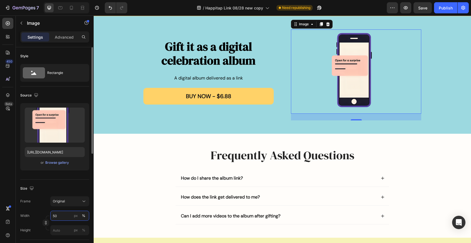
type input "500"
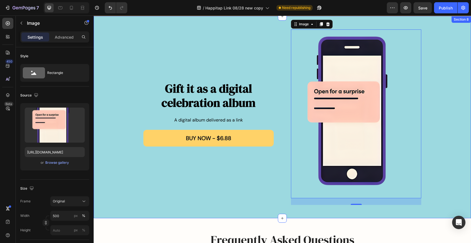
click at [111, 204] on div "Gift it as a digital celebration album Heading A digital album delivered as a l…" at bounding box center [282, 117] width 364 height 176
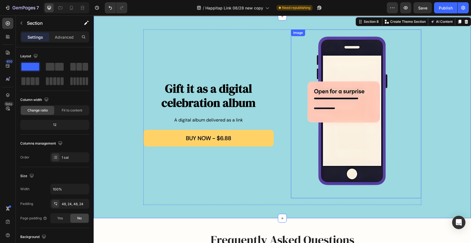
click at [363, 135] on img at bounding box center [356, 113] width 130 height 169
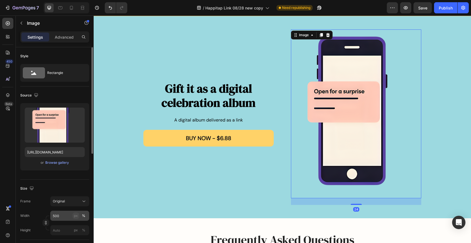
click at [75, 216] on div "px" at bounding box center [76, 215] width 4 height 5
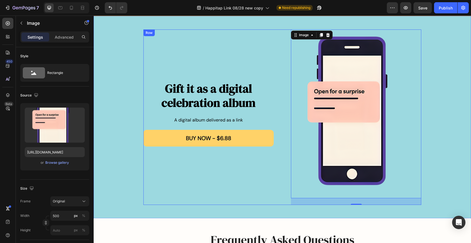
click at [216, 187] on div "Gift it as a digital celebration album Heading A digital album delivered as a l…" at bounding box center [209, 117] width 130 height 176
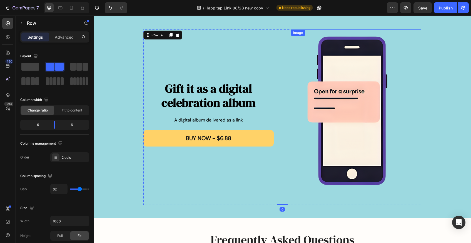
click at [357, 127] on img at bounding box center [356, 113] width 130 height 169
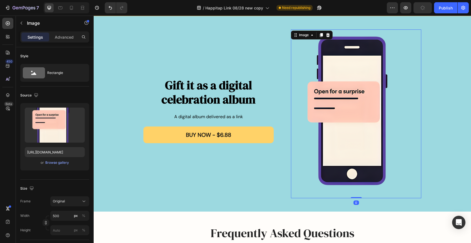
drag, startPoint x: 356, startPoint y: 204, endPoint x: 356, endPoint y: 195, distance: 8.9
click at [356, 195] on div "Image 0" at bounding box center [356, 113] width 130 height 169
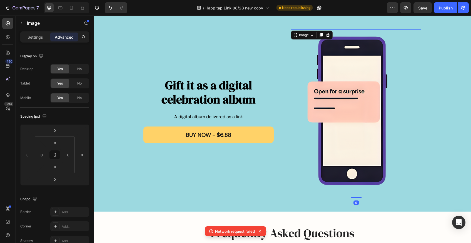
click at [411, 153] on img at bounding box center [356, 113] width 130 height 169
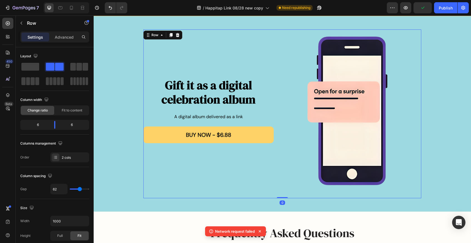
click at [262, 51] on div "Gift it as a digital celebration album Heading A digital album delivered as a l…" at bounding box center [209, 113] width 130 height 169
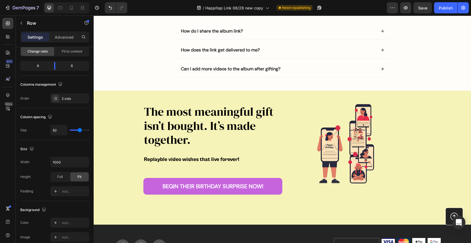
scroll to position [1018, 0]
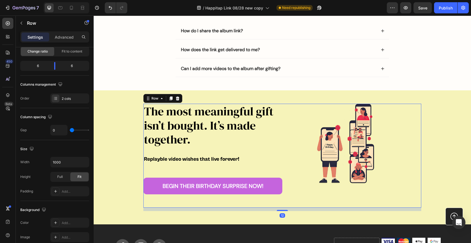
click at [415, 200] on div "Image" at bounding box center [352, 156] width 139 height 104
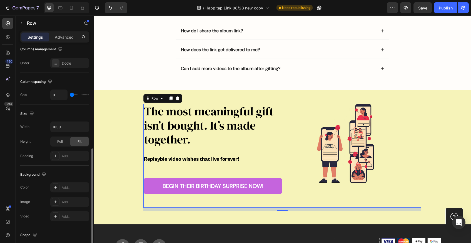
scroll to position [145, 0]
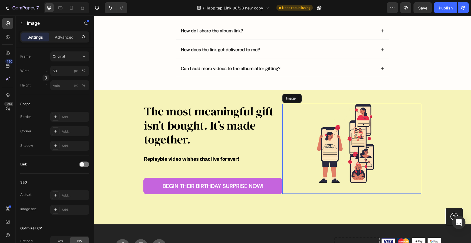
click at [373, 124] on img at bounding box center [352, 149] width 70 height 90
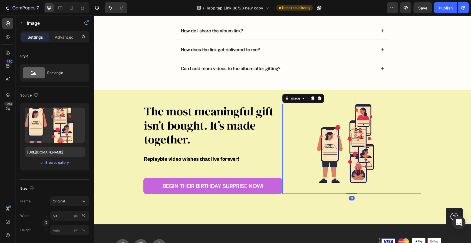
drag, startPoint x: 352, startPoint y: 199, endPoint x: 352, endPoint y: 186, distance: 13.1
click at [352, 186] on div "Image 0" at bounding box center [352, 149] width 139 height 90
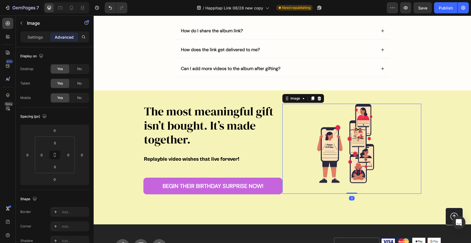
click at [368, 140] on img at bounding box center [352, 149] width 70 height 90
click at [35, 38] on p "Settings" at bounding box center [36, 37] width 16 height 6
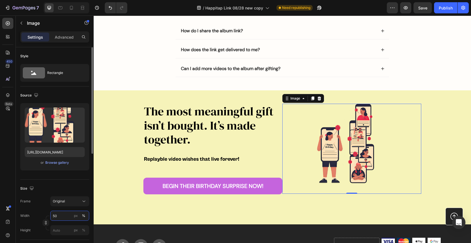
click at [60, 217] on input "50" at bounding box center [69, 216] width 39 height 10
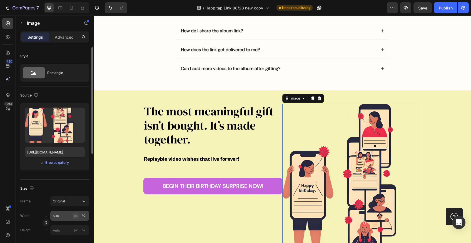
click at [77, 216] on div "px" at bounding box center [76, 215] width 4 height 5
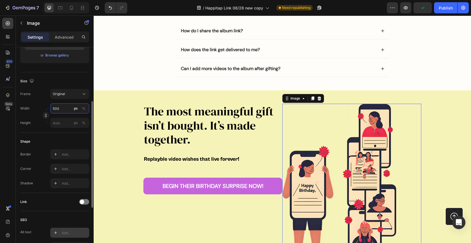
scroll to position [104, 0]
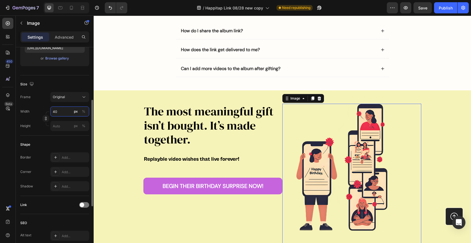
type input "4"
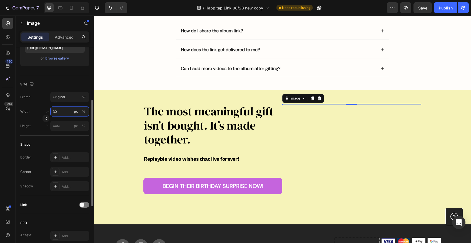
type input "300"
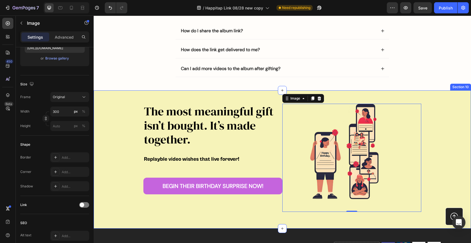
click at [197, 91] on div "The most meaningful gift isn’t bought. It’s made together. Heading Replayble vi…" at bounding box center [283, 159] width 378 height 138
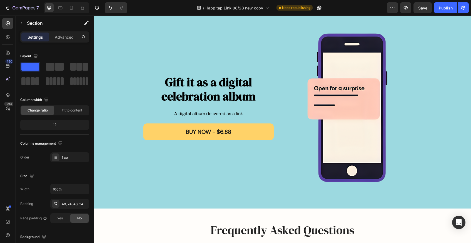
scroll to position [792, 0]
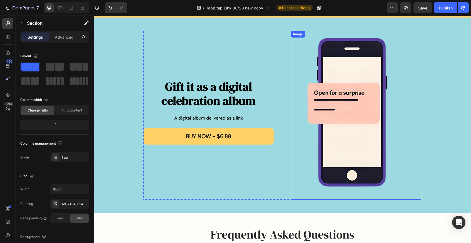
click at [365, 144] on img at bounding box center [356, 115] width 130 height 169
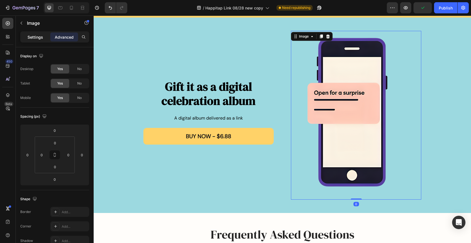
click at [34, 38] on p "Settings" at bounding box center [36, 37] width 16 height 6
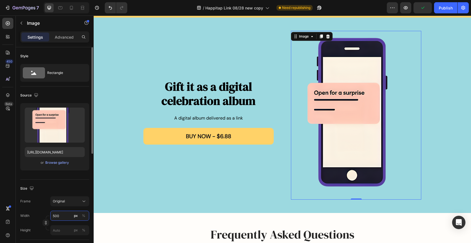
drag, startPoint x: 63, startPoint y: 215, endPoint x: 43, endPoint y: 215, distance: 20.3
click at [43, 215] on div "Width 500 px %" at bounding box center [54, 216] width 69 height 10
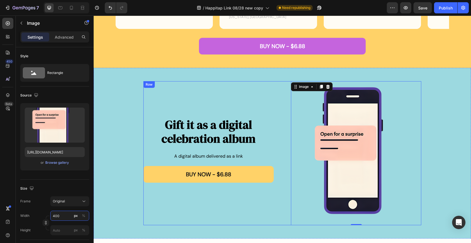
scroll to position [728, 0]
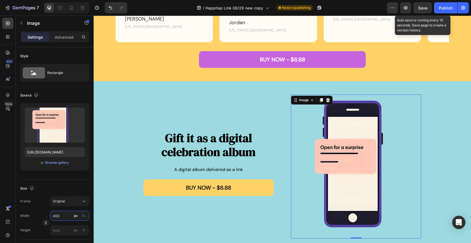
type input "400"
click at [423, 11] on div "Save" at bounding box center [423, 8] width 9 height 6
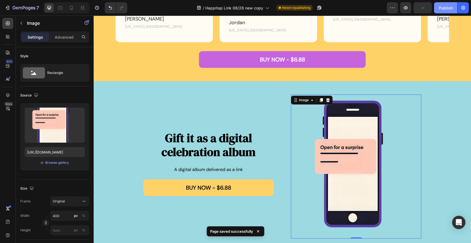
click at [447, 8] on div "Publish" at bounding box center [446, 8] width 14 height 6
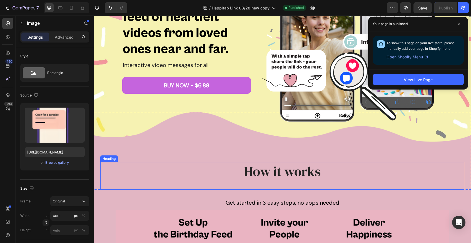
scroll to position [80, 0]
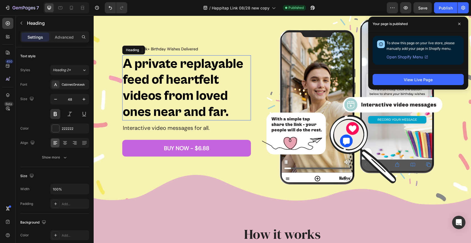
click at [187, 80] on strong "A private replayable feed of heartfelt videos from loved ones near and far." at bounding box center [183, 87] width 121 height 63
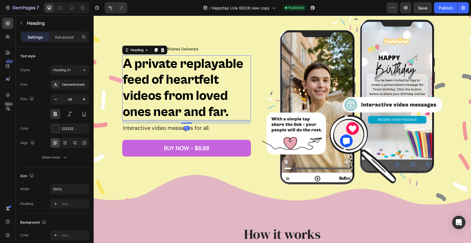
click at [202, 83] on strong "A private replayable feed of heartfelt videos from loved ones near and far." at bounding box center [183, 87] width 121 height 63
click at [184, 83] on strong "A private replayable feed of heartfelt videos from loved ones near and far." at bounding box center [183, 87] width 121 height 63
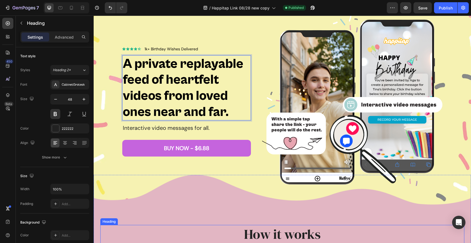
click at [272, 236] on h2 "How it works" at bounding box center [283, 234] width 78 height 18
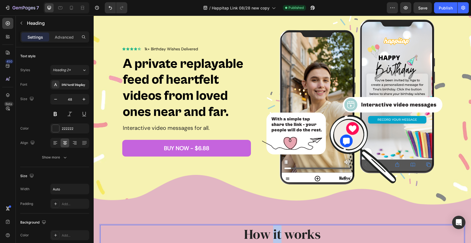
click at [278, 236] on p "How it works" at bounding box center [282, 234] width 77 height 17
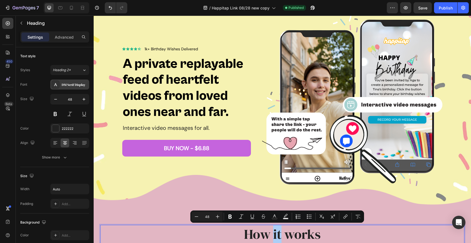
click at [76, 85] on div "DM Serif Display" at bounding box center [75, 84] width 26 height 5
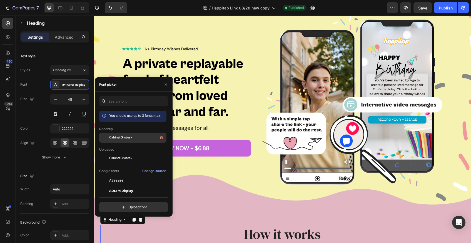
click at [125, 138] on span "CabinetGrotesk" at bounding box center [120, 137] width 23 height 5
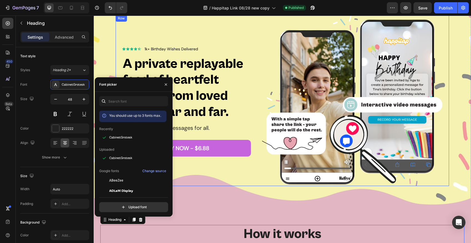
click at [248, 177] on div "How it works Heading 0 Section 3" at bounding box center [283, 213] width 378 height 77
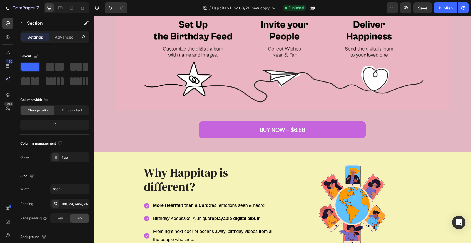
scroll to position [359, 0]
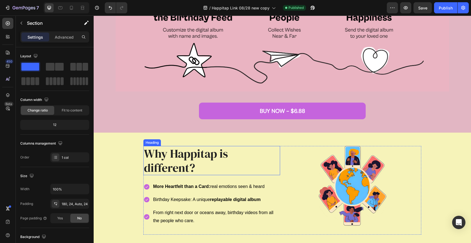
click at [194, 161] on h2 "Why Happitap is different?" at bounding box center [212, 160] width 137 height 29
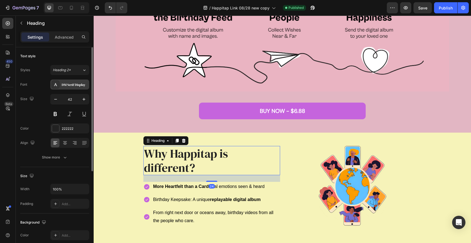
click at [68, 83] on div "DM Serif Display" at bounding box center [75, 84] width 26 height 5
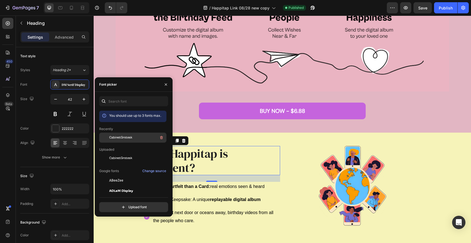
click at [124, 139] on span "CabinetGrotesk" at bounding box center [120, 137] width 23 height 5
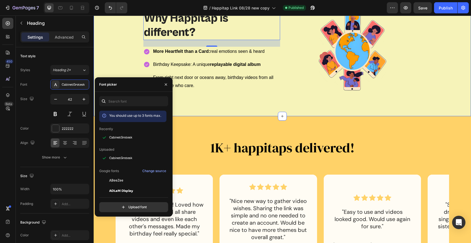
scroll to position [500, 0]
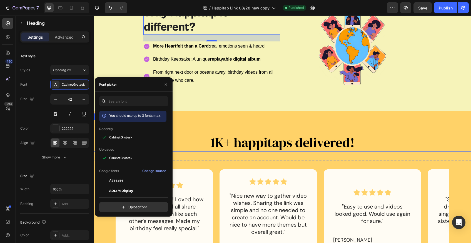
click at [252, 145] on span "1K+ happitaps delivered!" at bounding box center [283, 142] width 144 height 18
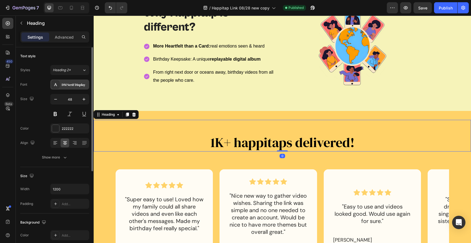
click at [70, 84] on div "DM Serif Display" at bounding box center [75, 84] width 26 height 5
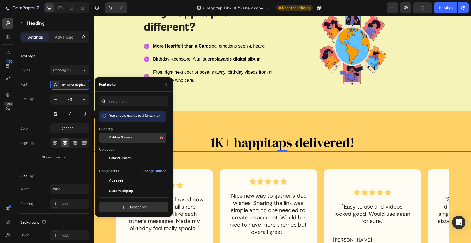
click at [121, 138] on span "CabinetGrotesk" at bounding box center [120, 137] width 23 height 5
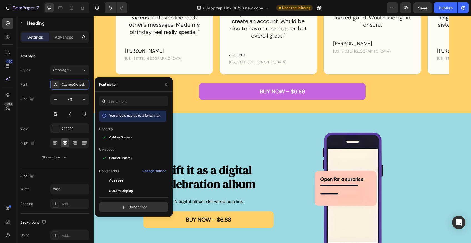
scroll to position [704, 0]
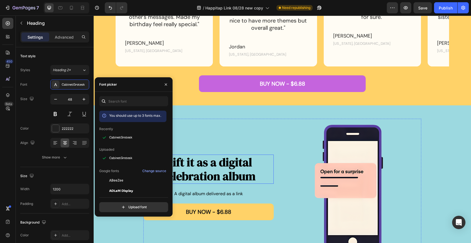
click at [224, 169] on strong "Gift it as a digital celebration album" at bounding box center [209, 169] width 94 height 30
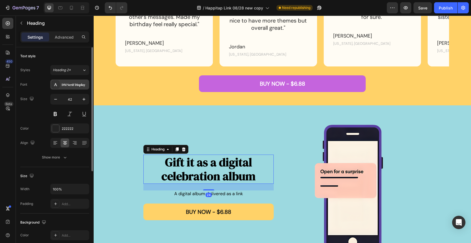
click at [74, 85] on div "DM Serif Display" at bounding box center [75, 84] width 26 height 5
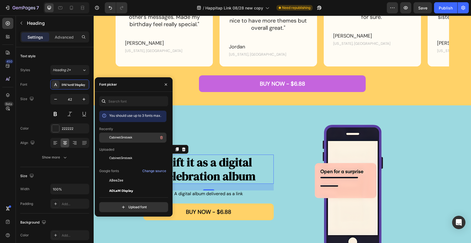
click at [123, 139] on span "CabinetGrotesk" at bounding box center [120, 137] width 23 height 5
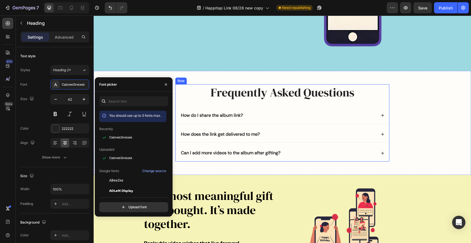
scroll to position [910, 0]
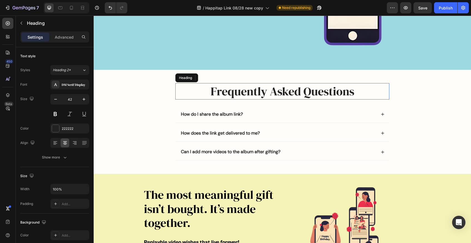
click at [246, 95] on h2 "Frequently Asked Questions" at bounding box center [283, 91] width 214 height 16
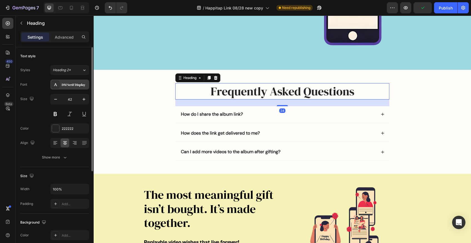
click at [72, 87] on div "DM Serif Display" at bounding box center [75, 84] width 26 height 5
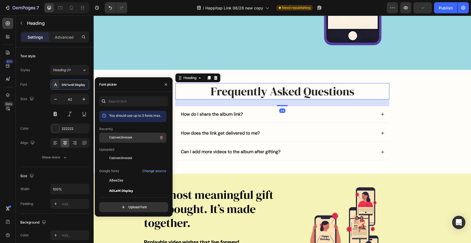
click at [121, 139] on span "CabinetGrotesk" at bounding box center [120, 137] width 23 height 5
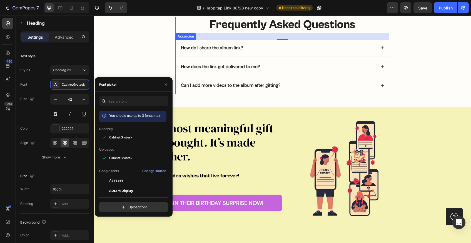
scroll to position [979, 0]
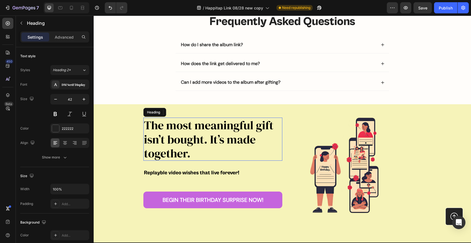
click at [232, 135] on span "The most meaningful gift isn’t bought. It’s made together." at bounding box center [209, 139] width 130 height 44
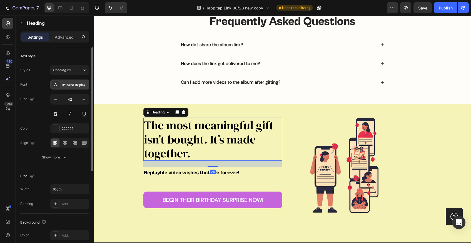
click at [71, 85] on div "DM Serif Display" at bounding box center [75, 84] width 26 height 5
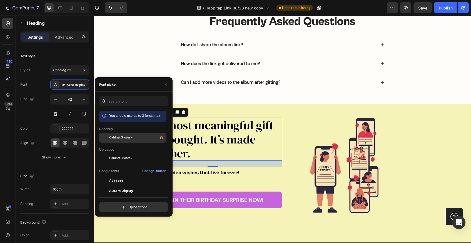
click at [125, 136] on span "CabinetGrotesk" at bounding box center [120, 137] width 23 height 5
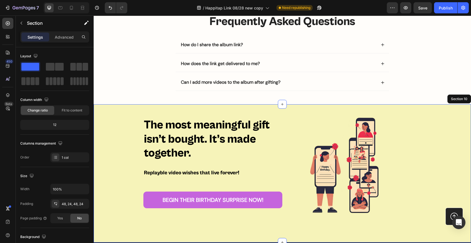
click at [294, 112] on div "The most meaningful gift isn’t bought. It’s made together. Heading 24 Replayble…" at bounding box center [283, 173] width 378 height 138
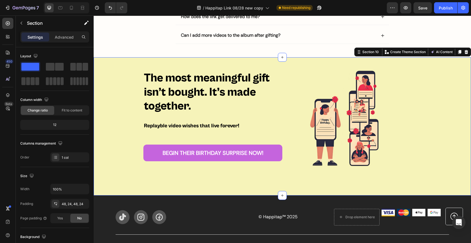
scroll to position [1038, 0]
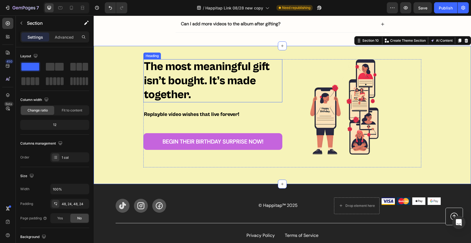
click at [265, 89] on h2 "The most meaningful gift isn’t bought. It’s made together." at bounding box center [213, 80] width 139 height 43
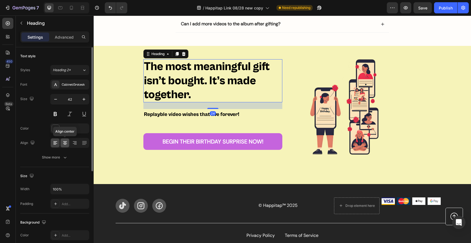
click at [65, 143] on icon at bounding box center [65, 143] width 4 height 1
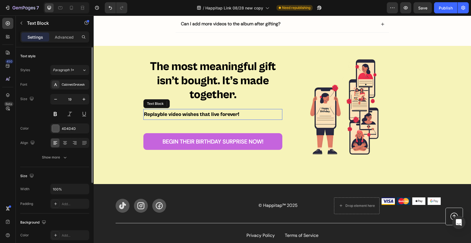
click at [191, 113] on span "Replayble video wishes that live forever!" at bounding box center [191, 114] width 95 height 6
click at [65, 145] on icon at bounding box center [65, 143] width 6 height 6
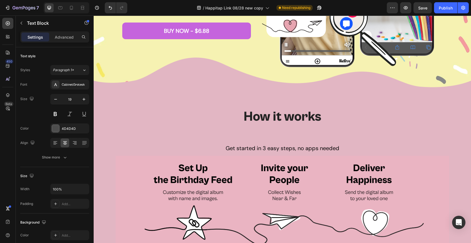
scroll to position [171, 0]
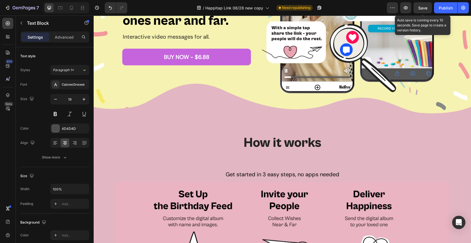
click at [423, 10] on div "Save" at bounding box center [423, 8] width 9 height 6
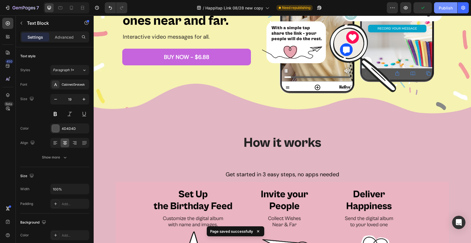
click at [447, 8] on div "Publish" at bounding box center [446, 8] width 14 height 6
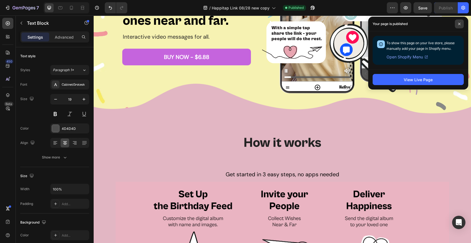
click at [458, 23] on span at bounding box center [459, 23] width 9 height 9
